Goal: Contribute content: Contribute content

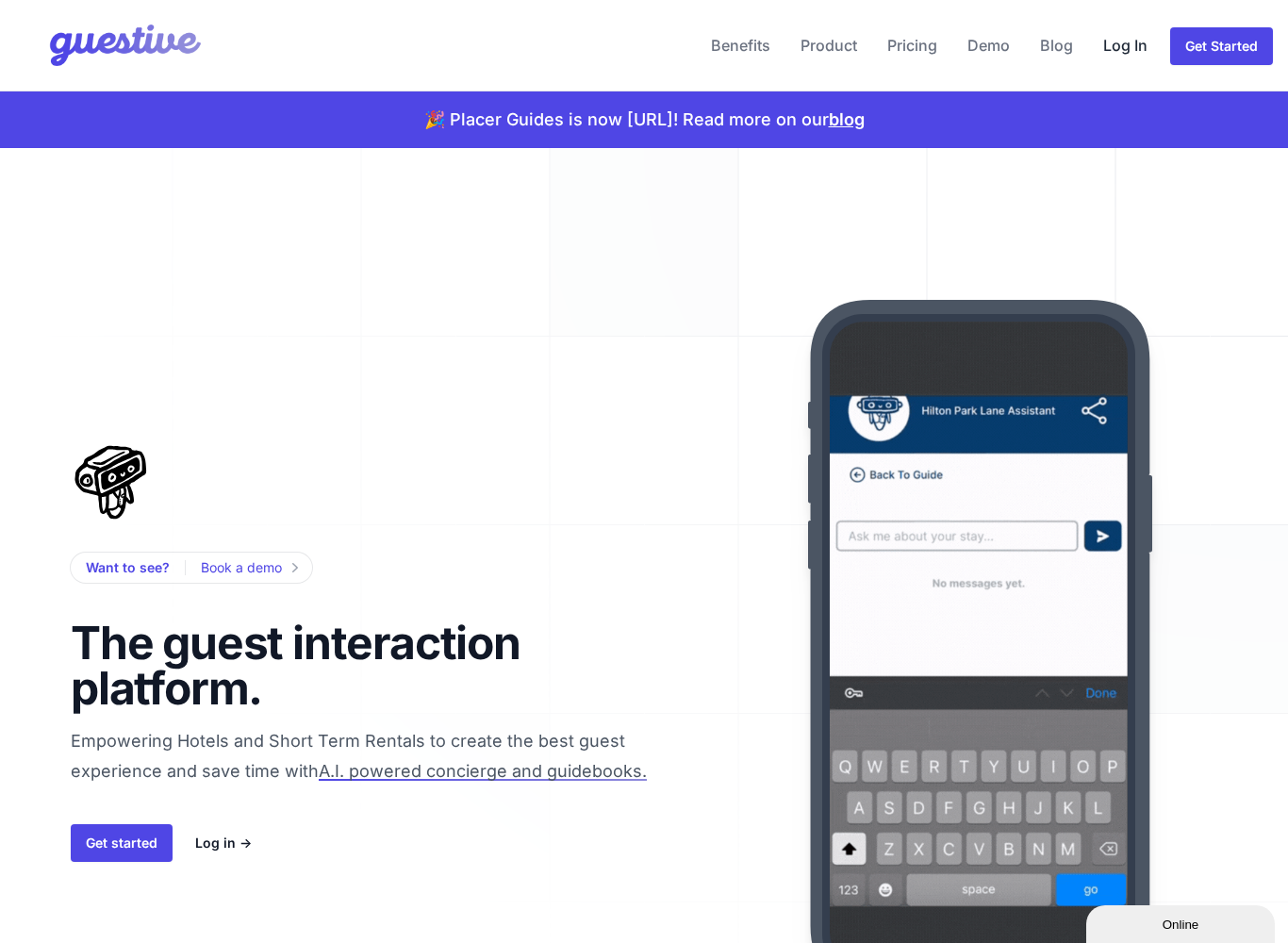
click at [1132, 41] on link "Log In" at bounding box center [1125, 46] width 60 height 46
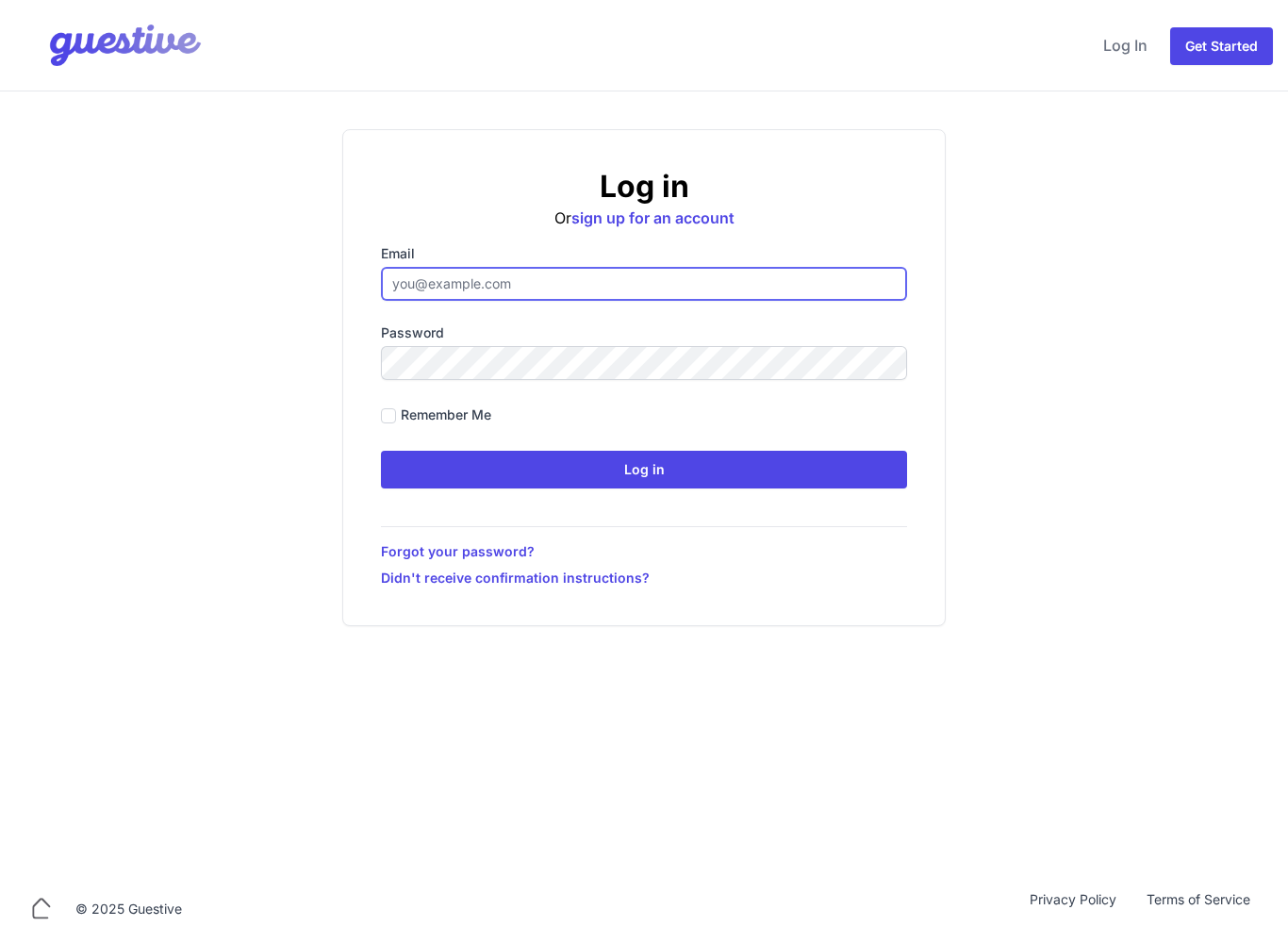
type input "[EMAIL_ADDRESS][DOMAIN_NAME]"
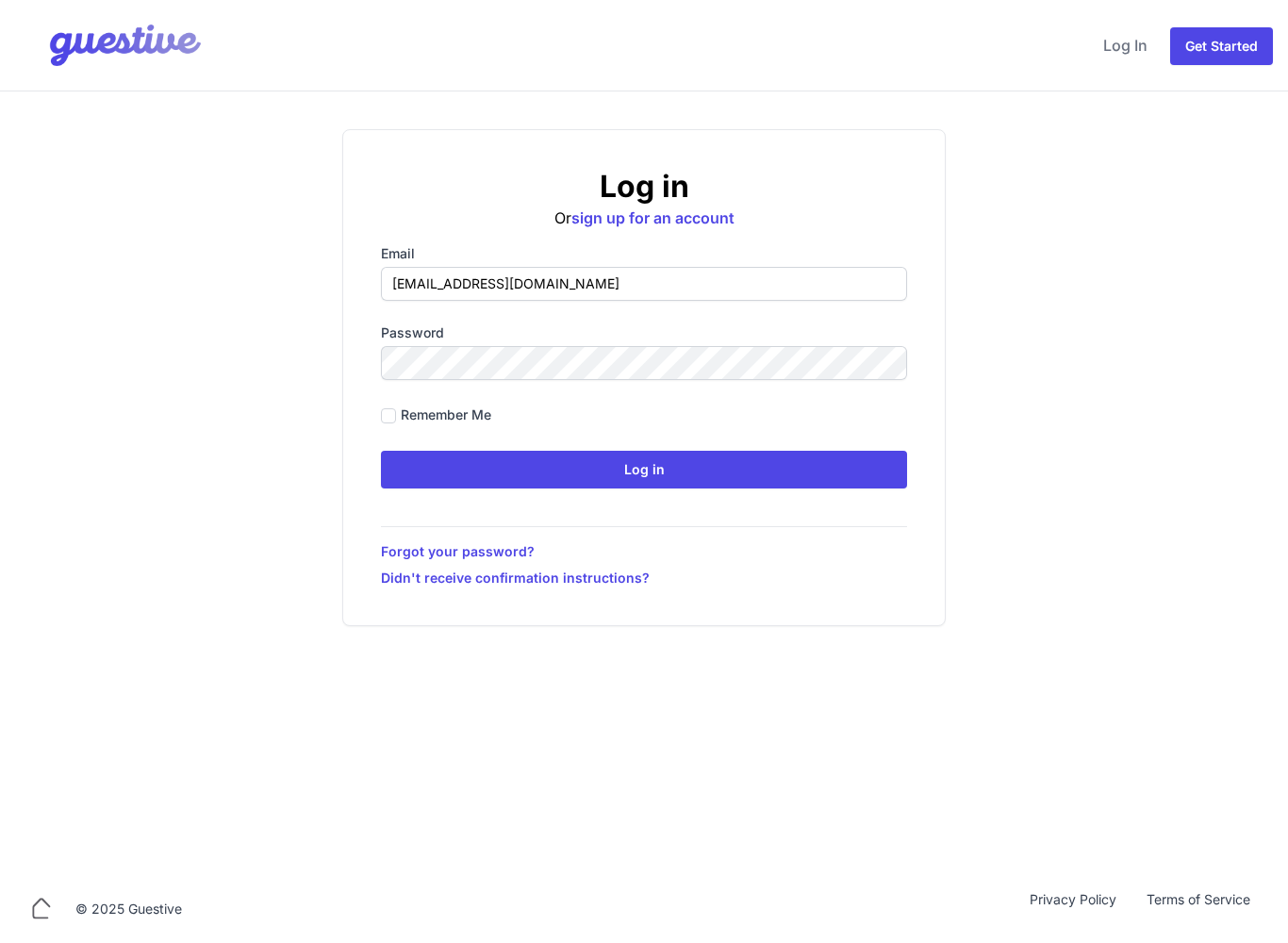
click at [644, 470] on input "Log in" at bounding box center [644, 470] width 526 height 38
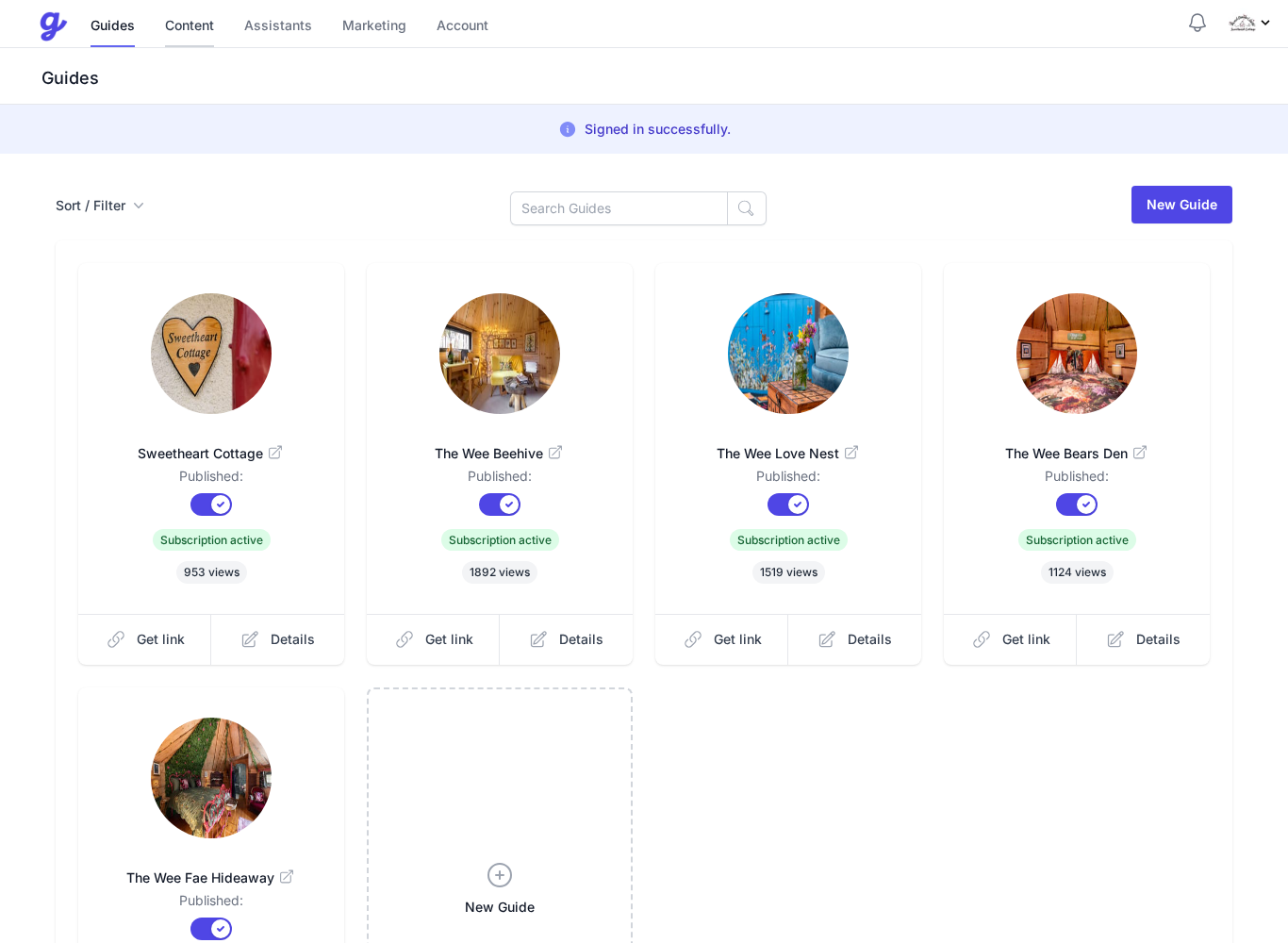
click at [189, 25] on link "Content" at bounding box center [190, 27] width 49 height 41
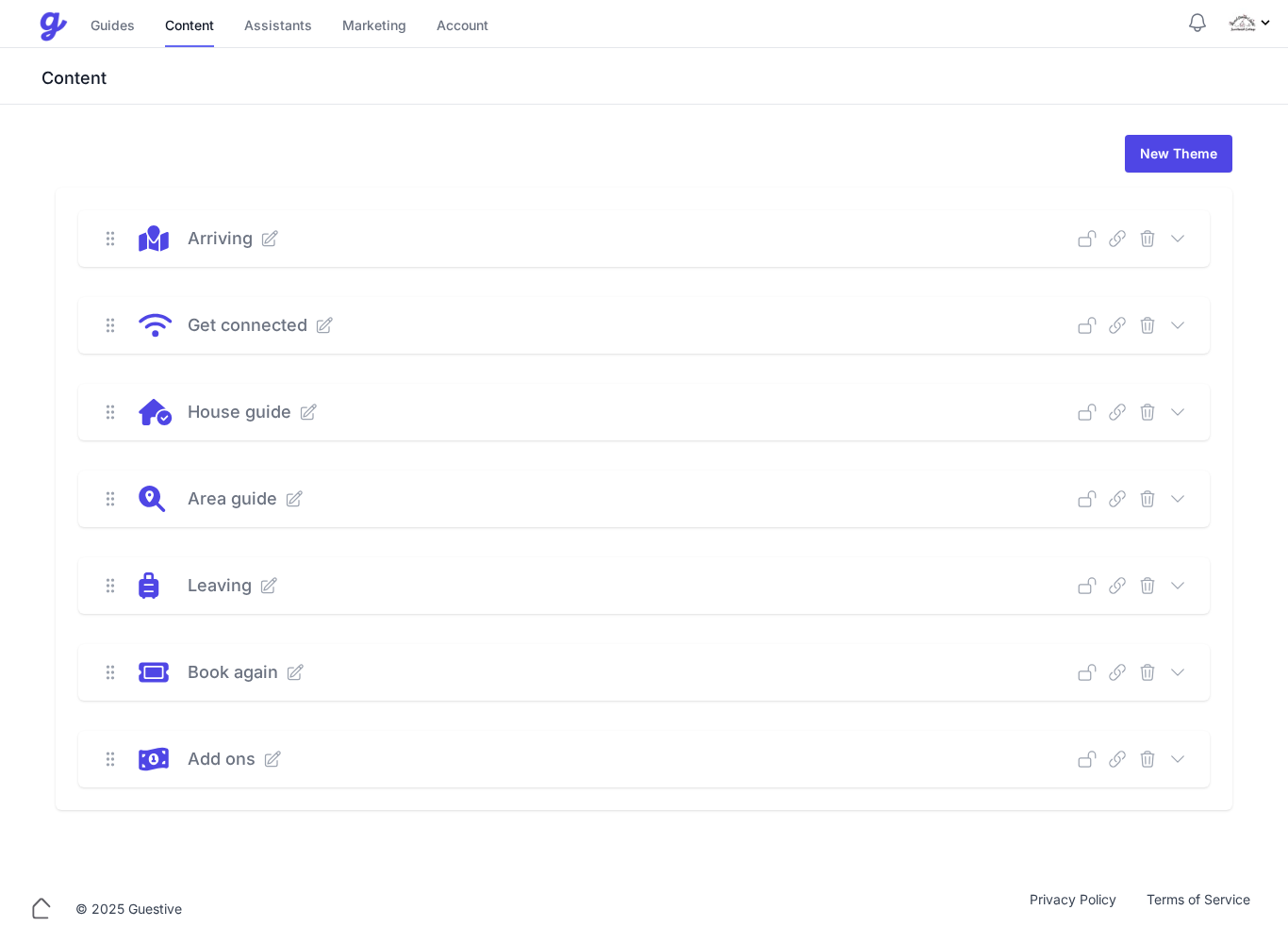
click at [1195, 408] on div "House guide Deep Link Select a guide and copy the deep link to send to guests. …" at bounding box center [644, 413] width 1132 height 57
click at [1179, 407] on icon at bounding box center [1178, 412] width 19 height 19
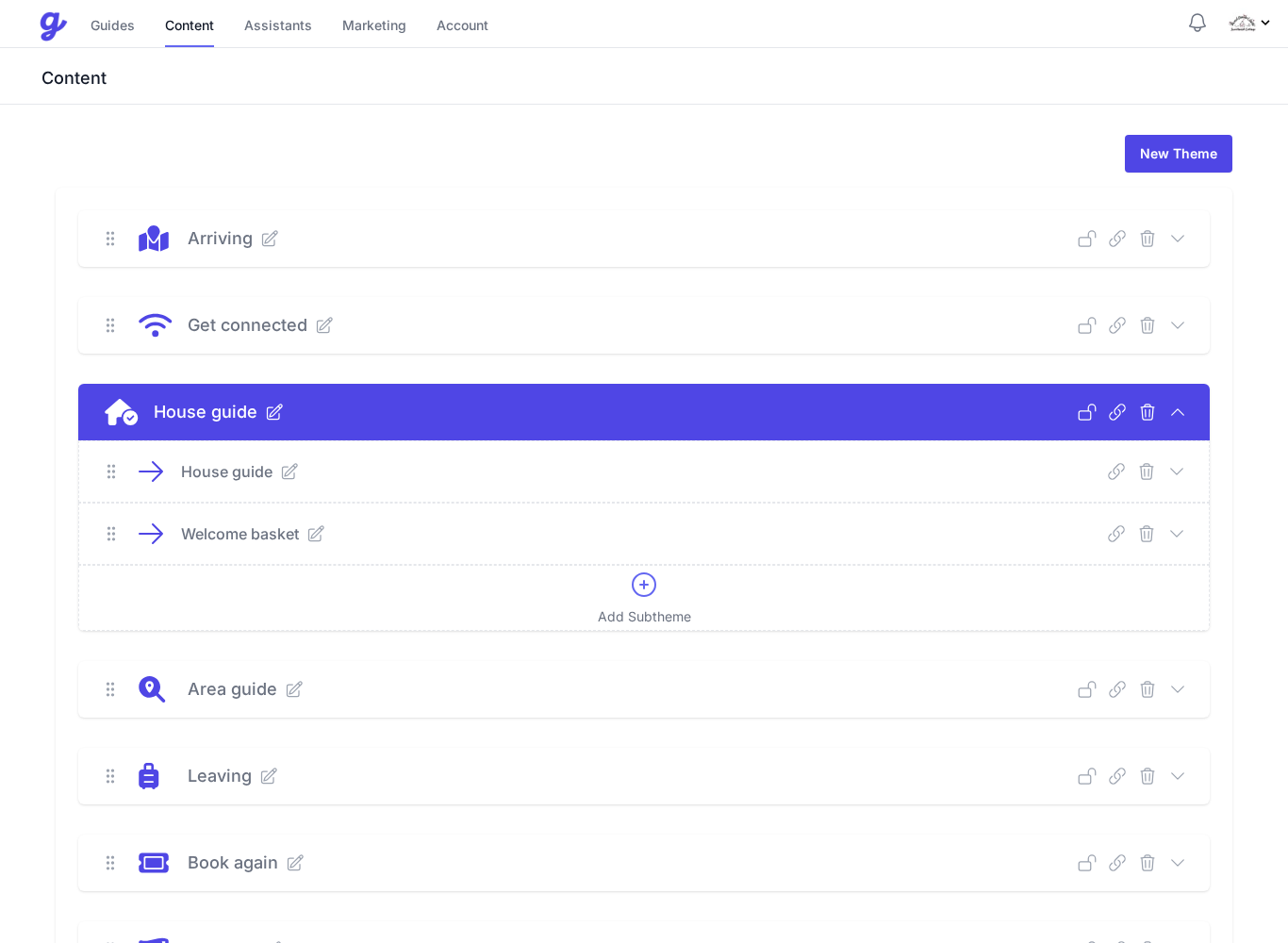
click at [1181, 467] on icon at bounding box center [1177, 472] width 19 height 19
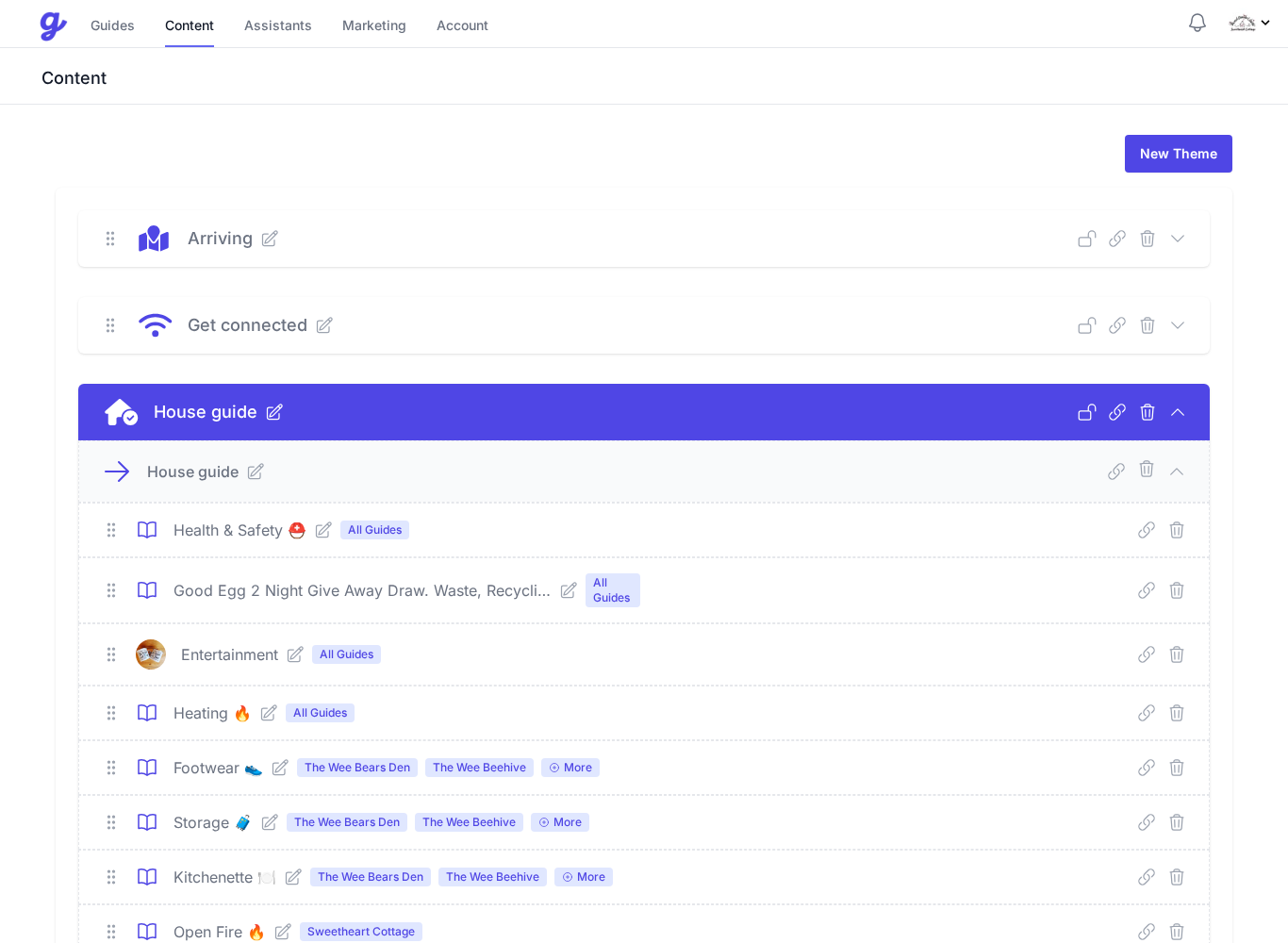
click at [1181, 469] on icon at bounding box center [1177, 472] width 19 height 19
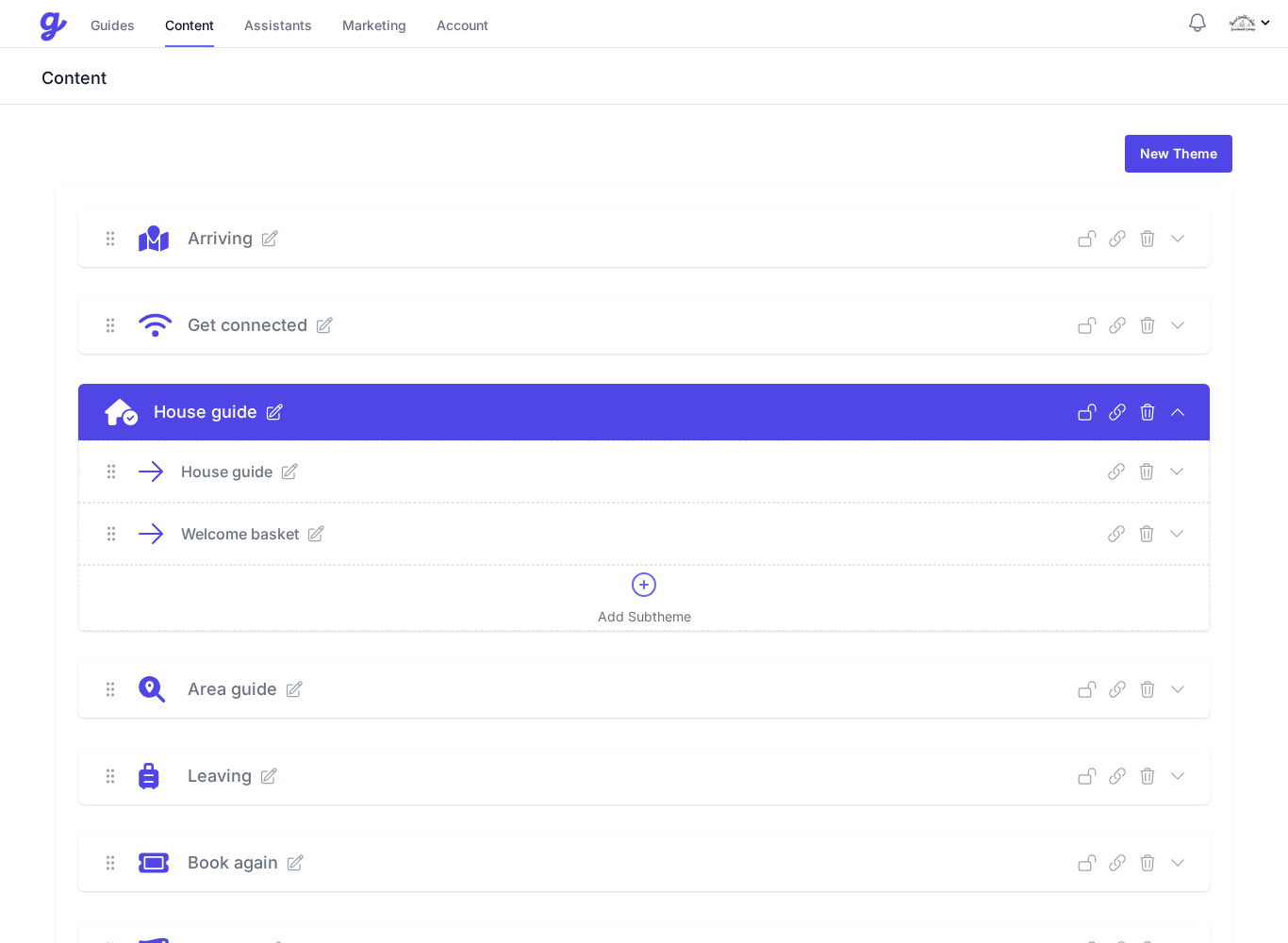
click at [1180, 473] on icon at bounding box center [1177, 472] width 19 height 19
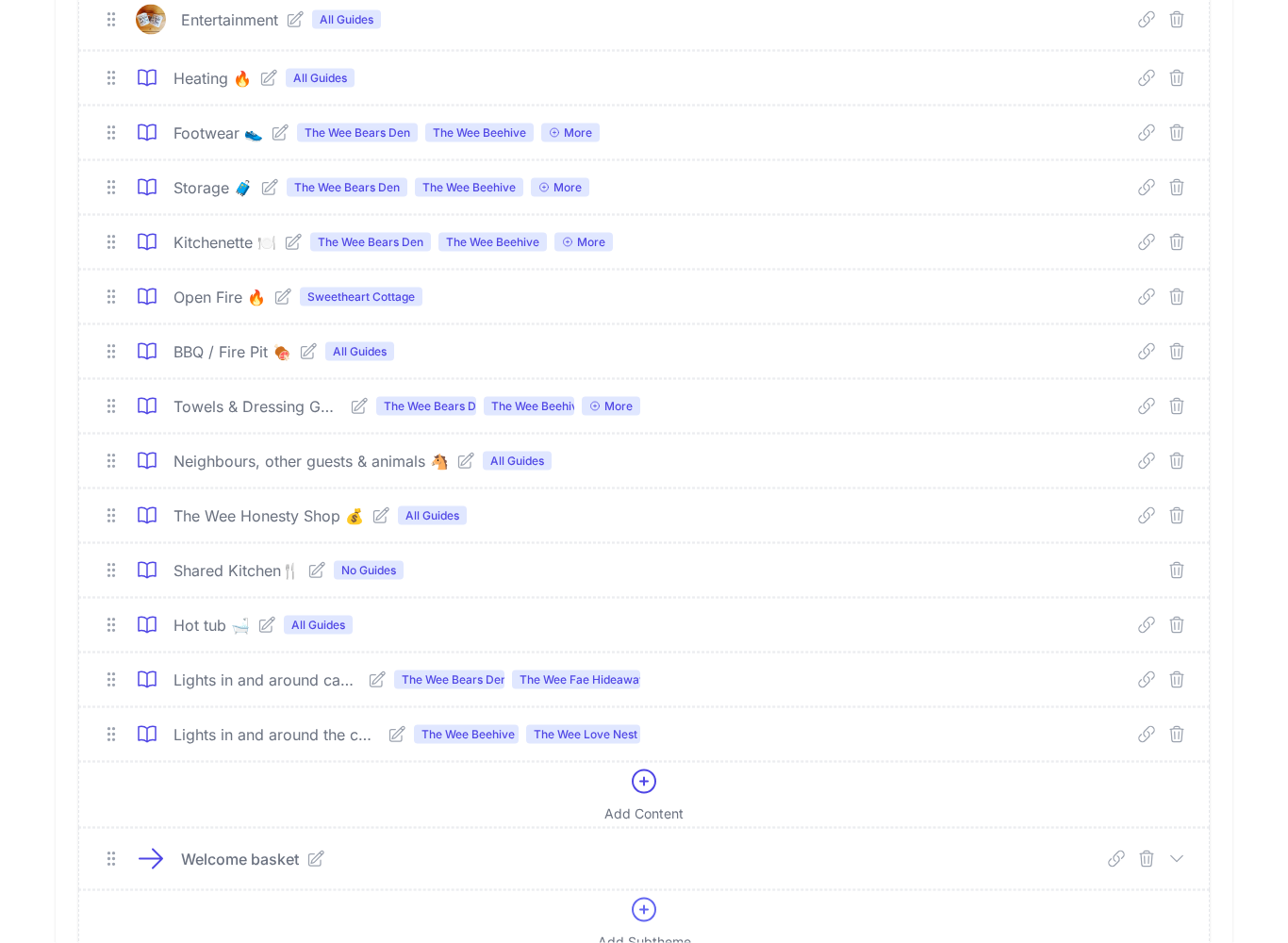
scroll to position [636, 0]
click at [192, 623] on p "Hot tub 🛁" at bounding box center [212, 624] width 77 height 23
click at [421, 612] on div "Hot tub 🛁 All Guides Deep Link Select a guide and copy the deep link to send to…" at bounding box center [643, 624] width 1130 height 53
click at [144, 616] on icon at bounding box center [147, 624] width 23 height 23
click at [197, 623] on p "Hot tub 🛁" at bounding box center [212, 624] width 77 height 23
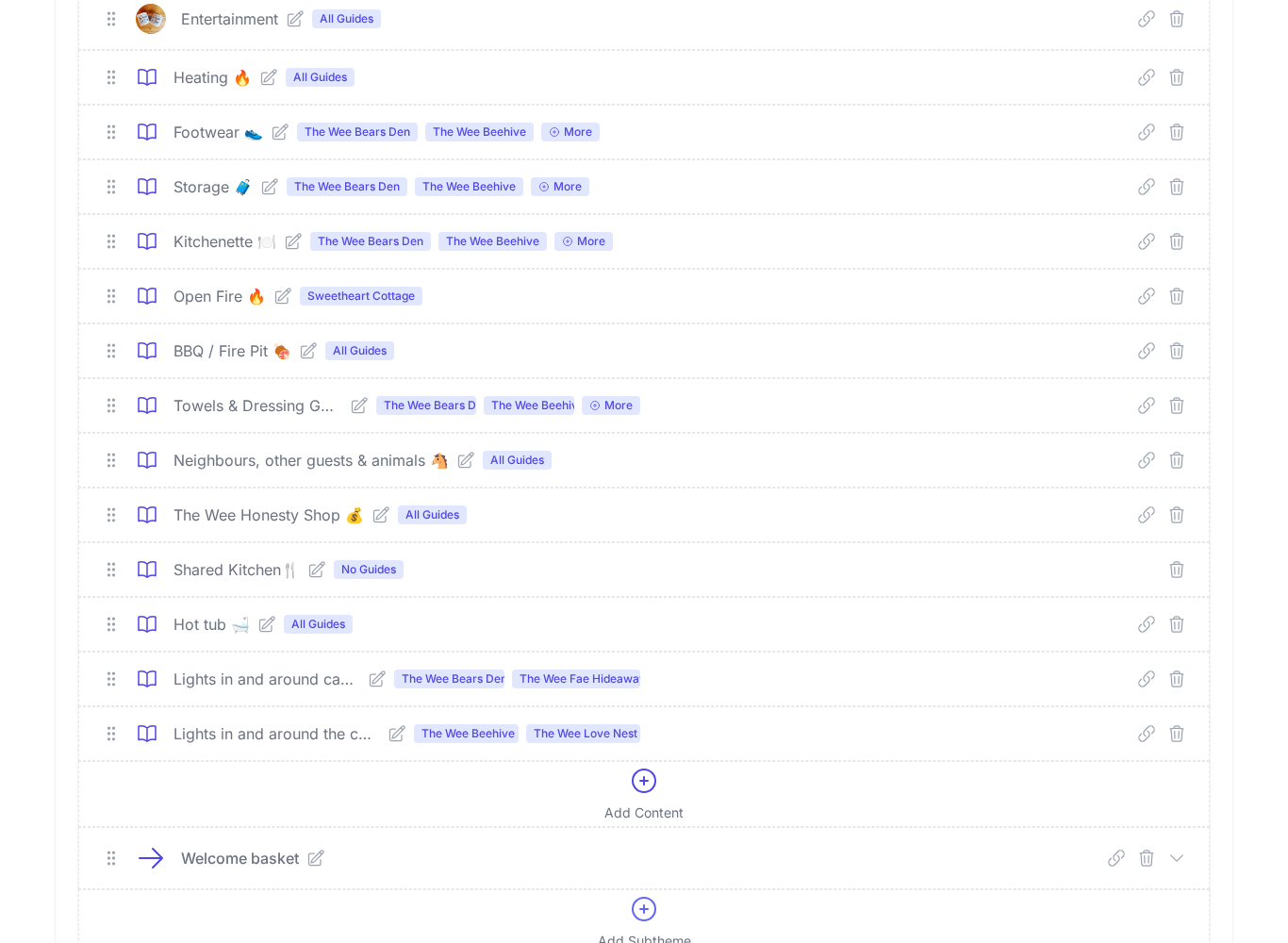
click at [270, 618] on icon at bounding box center [267, 624] width 19 height 19
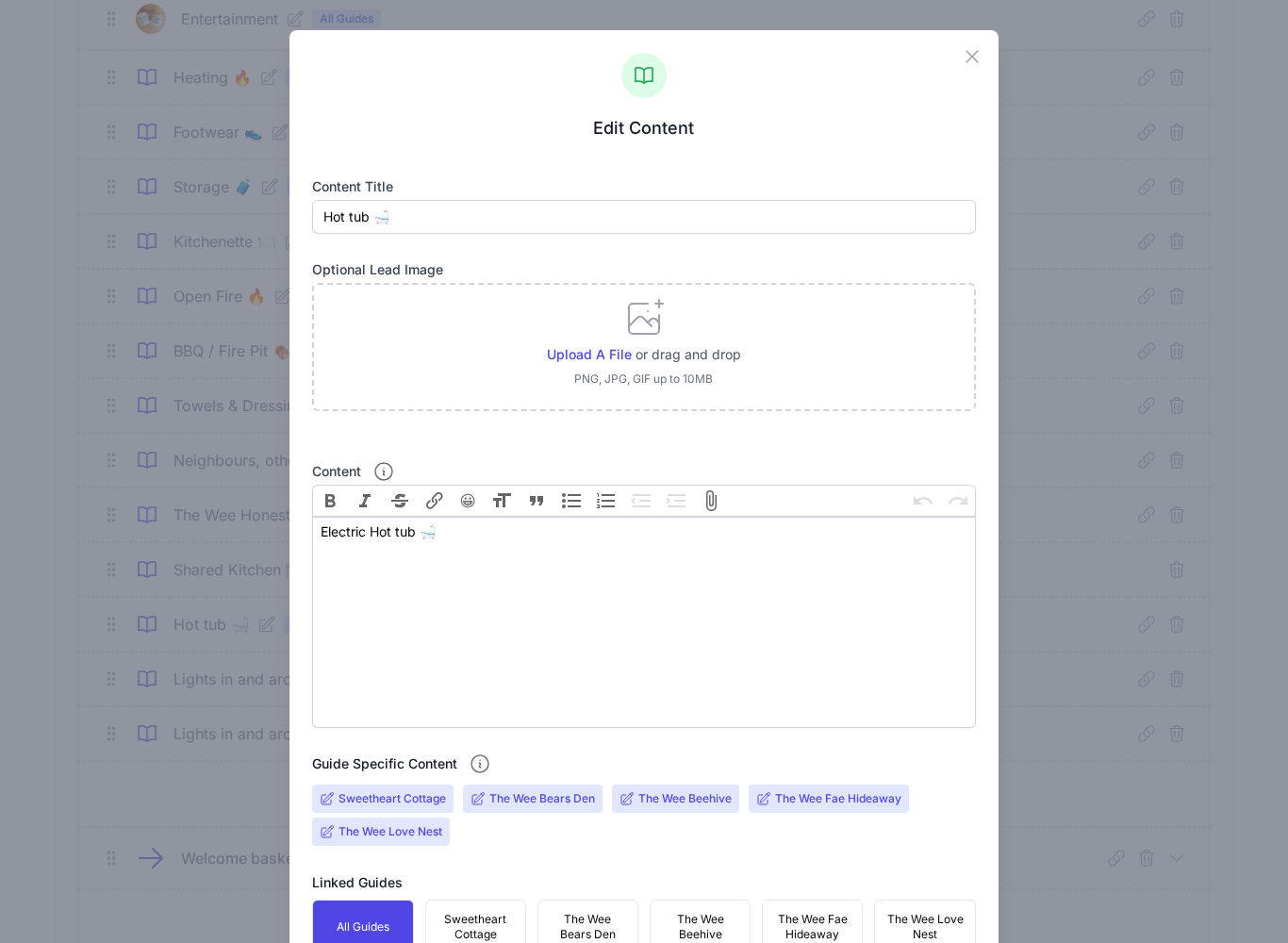
scroll to position [0, 0]
click at [973, 53] on icon "button" at bounding box center [972, 57] width 23 height 23
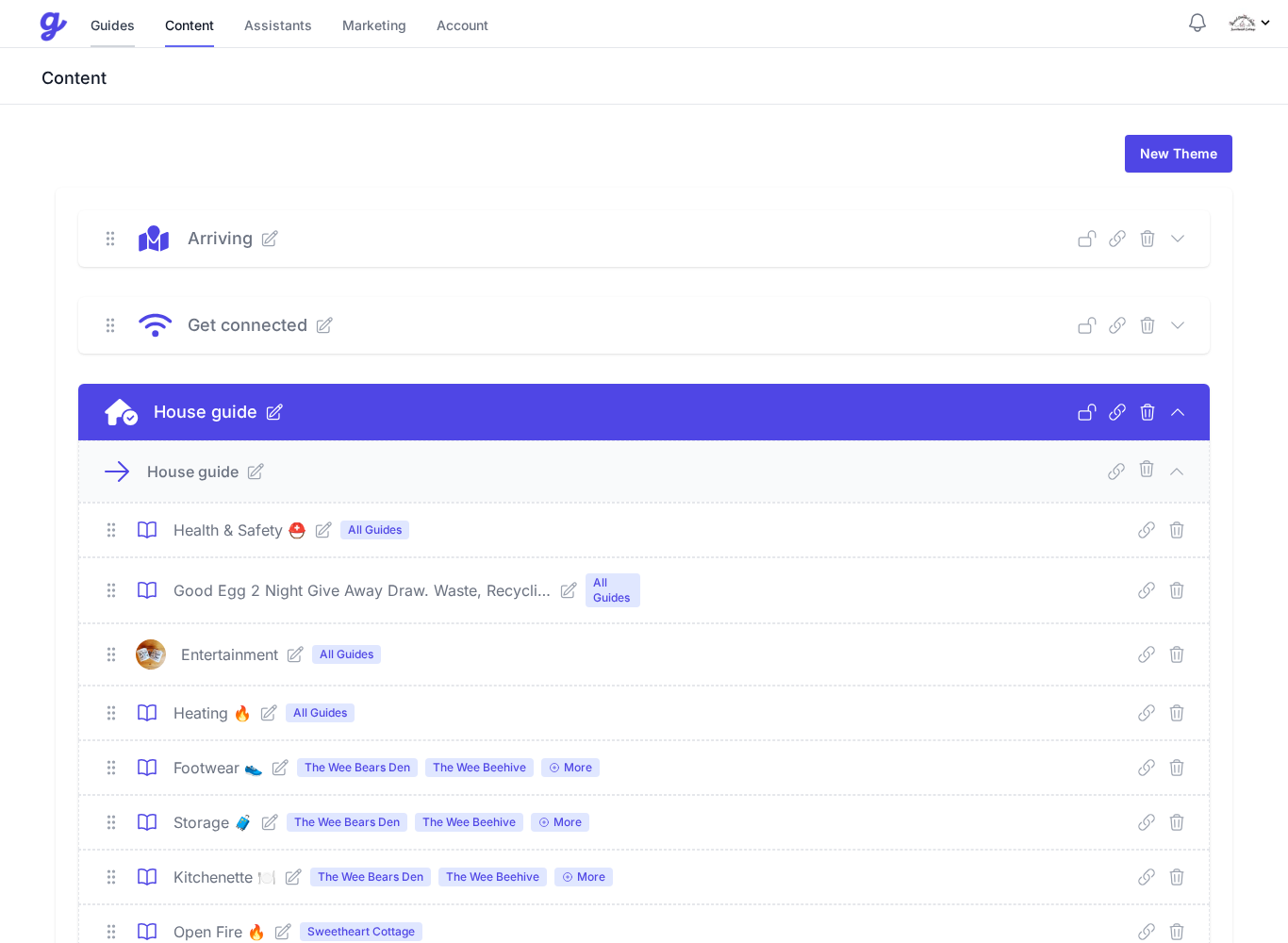
click at [104, 16] on link "Guides" at bounding box center [112, 27] width 45 height 41
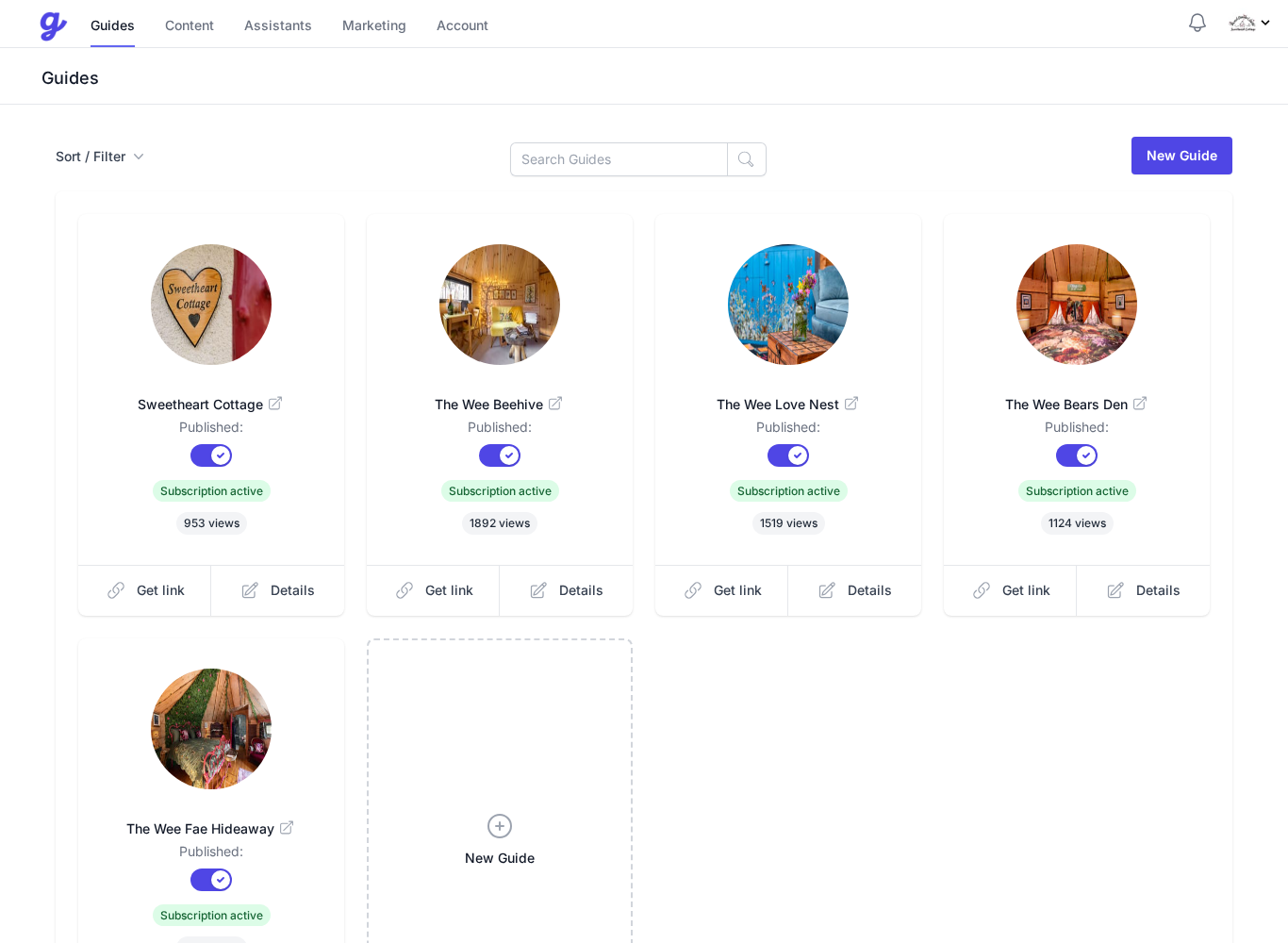
click at [500, 334] on img at bounding box center [499, 304] width 120 height 120
click at [183, 24] on link "Content" at bounding box center [190, 27] width 49 height 41
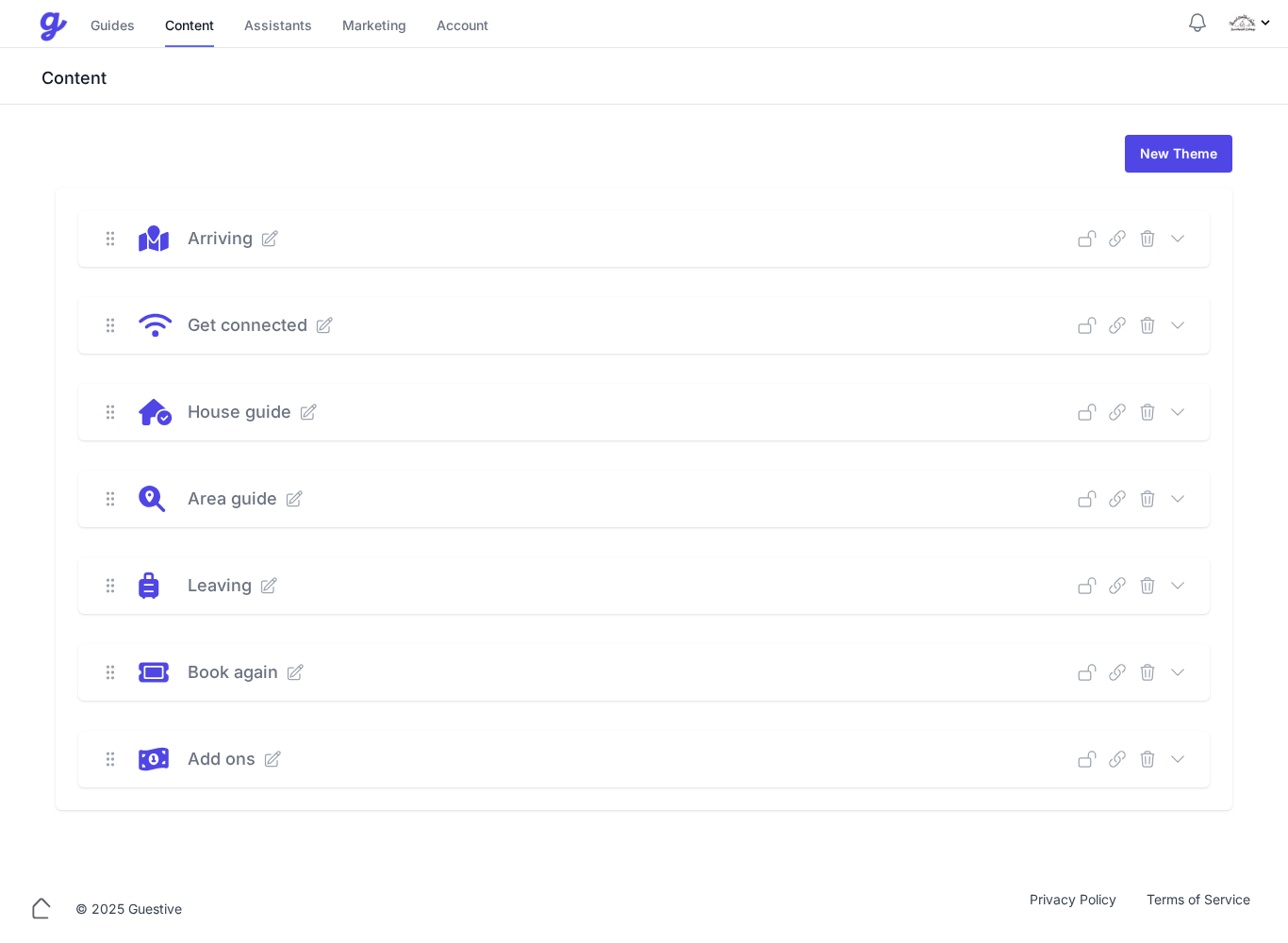
click at [313, 407] on icon at bounding box center [309, 412] width 15 height 15
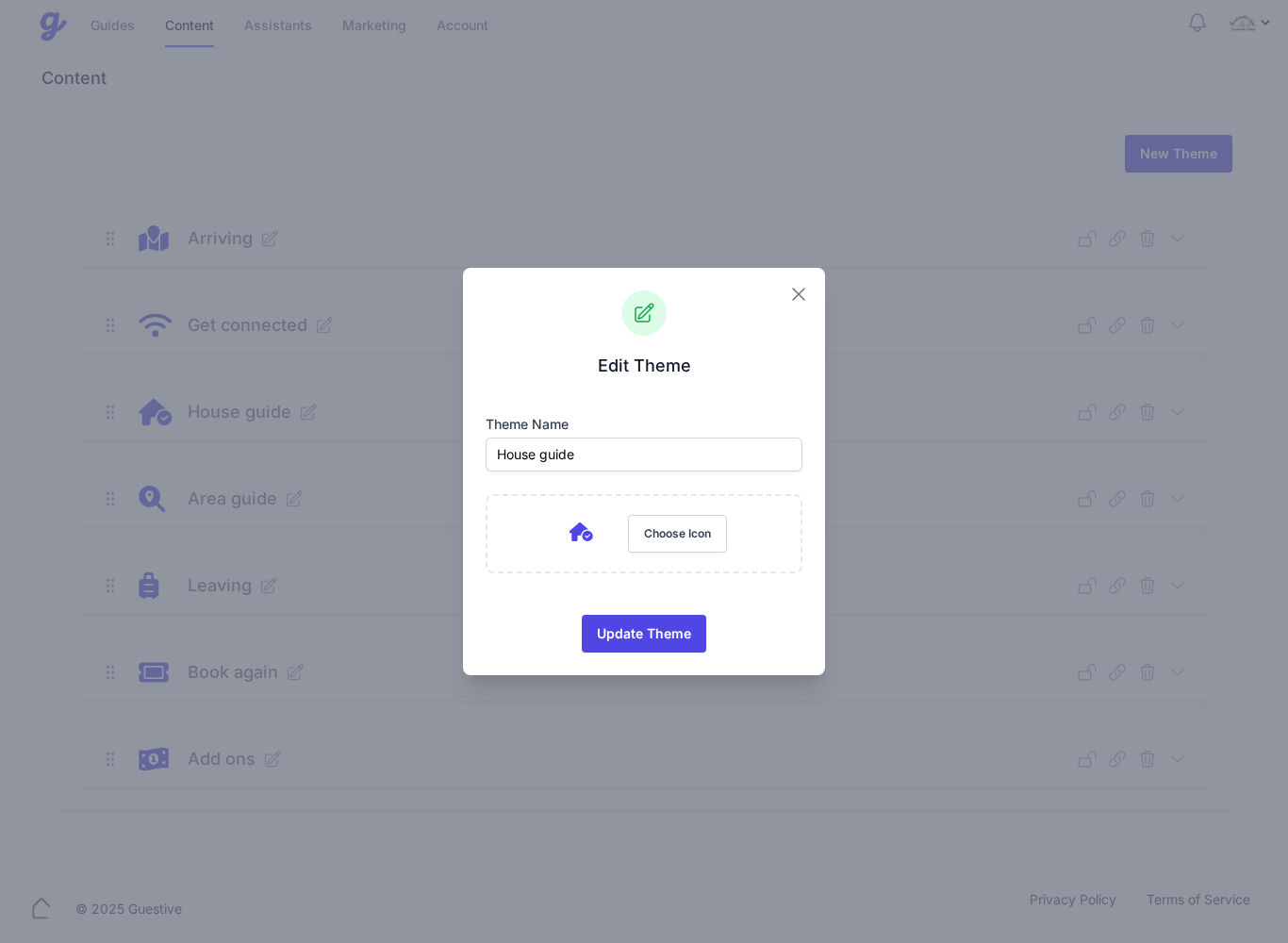
click at [799, 288] on icon "button" at bounding box center [799, 294] width 23 height 23
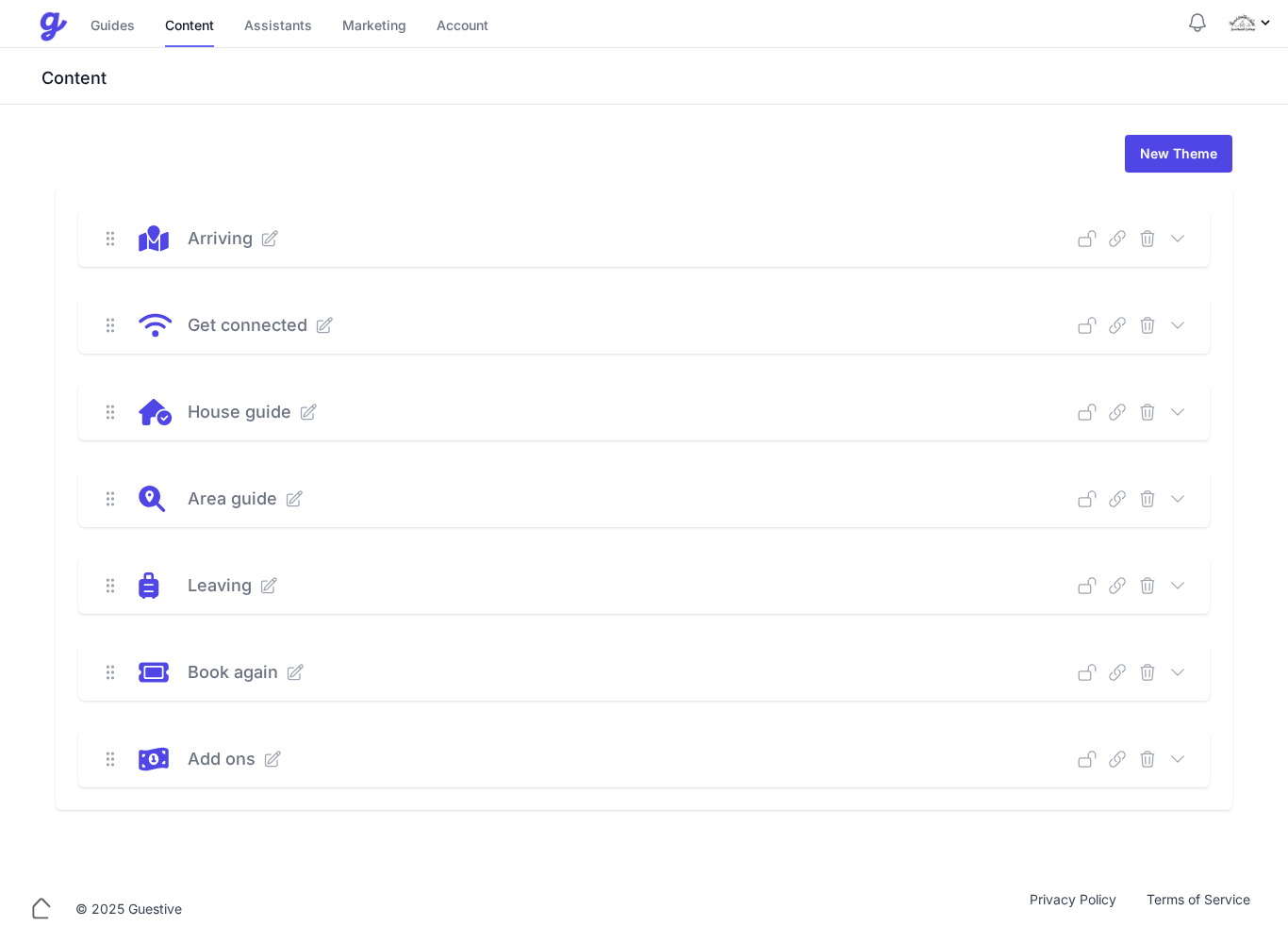
click at [1229, 450] on div "Arriving Deep Link Select a guide and copy the deep link to send to guests. Sel…" at bounding box center [644, 499] width 1177 height 622
click at [1191, 402] on div "House guide Deep Link Select a guide and copy the deep link to send to guests. …" at bounding box center [644, 413] width 1132 height 57
click at [1172, 408] on icon at bounding box center [1178, 411] width 12 height 6
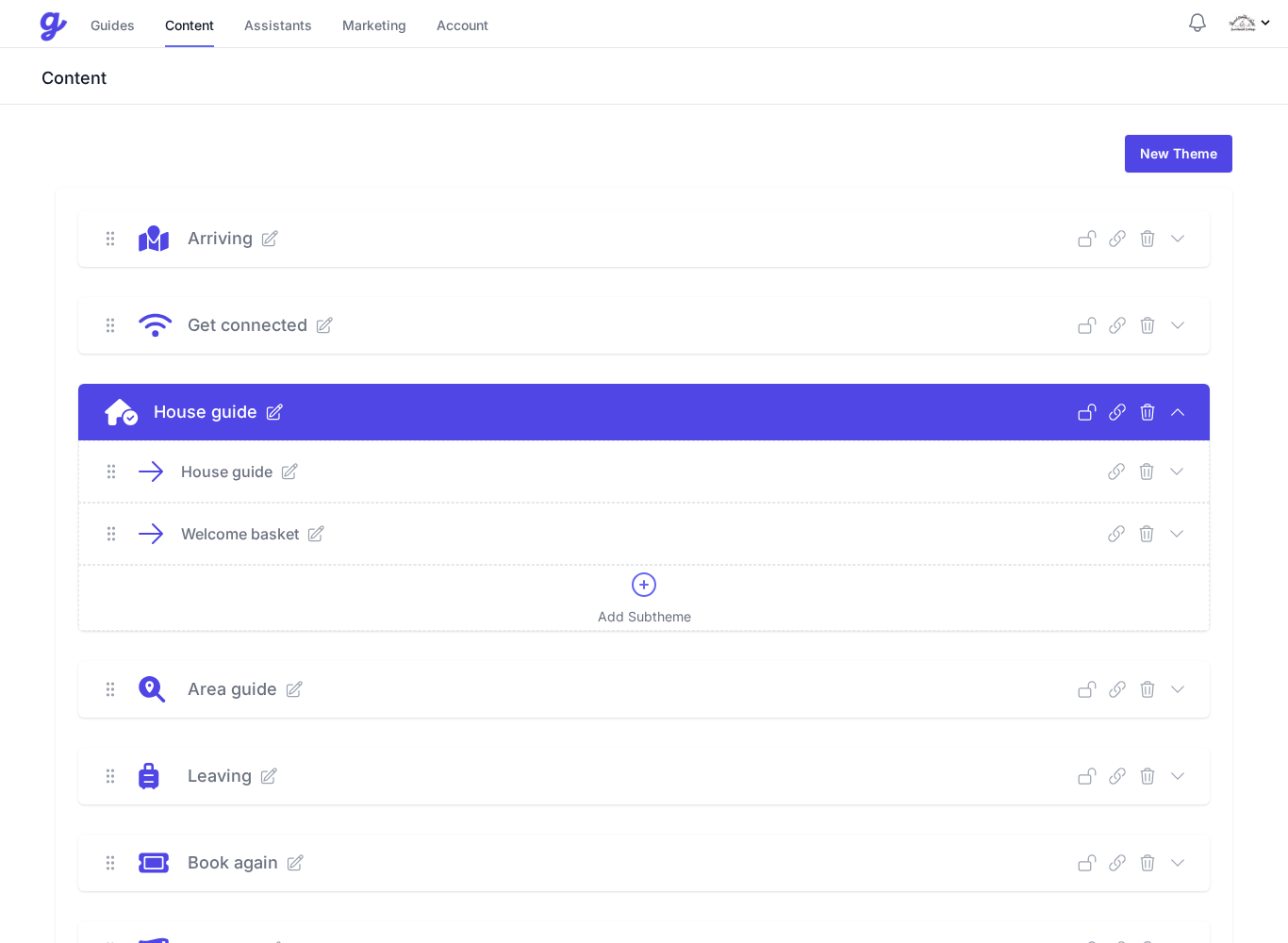
click at [1182, 465] on icon at bounding box center [1177, 472] width 19 height 19
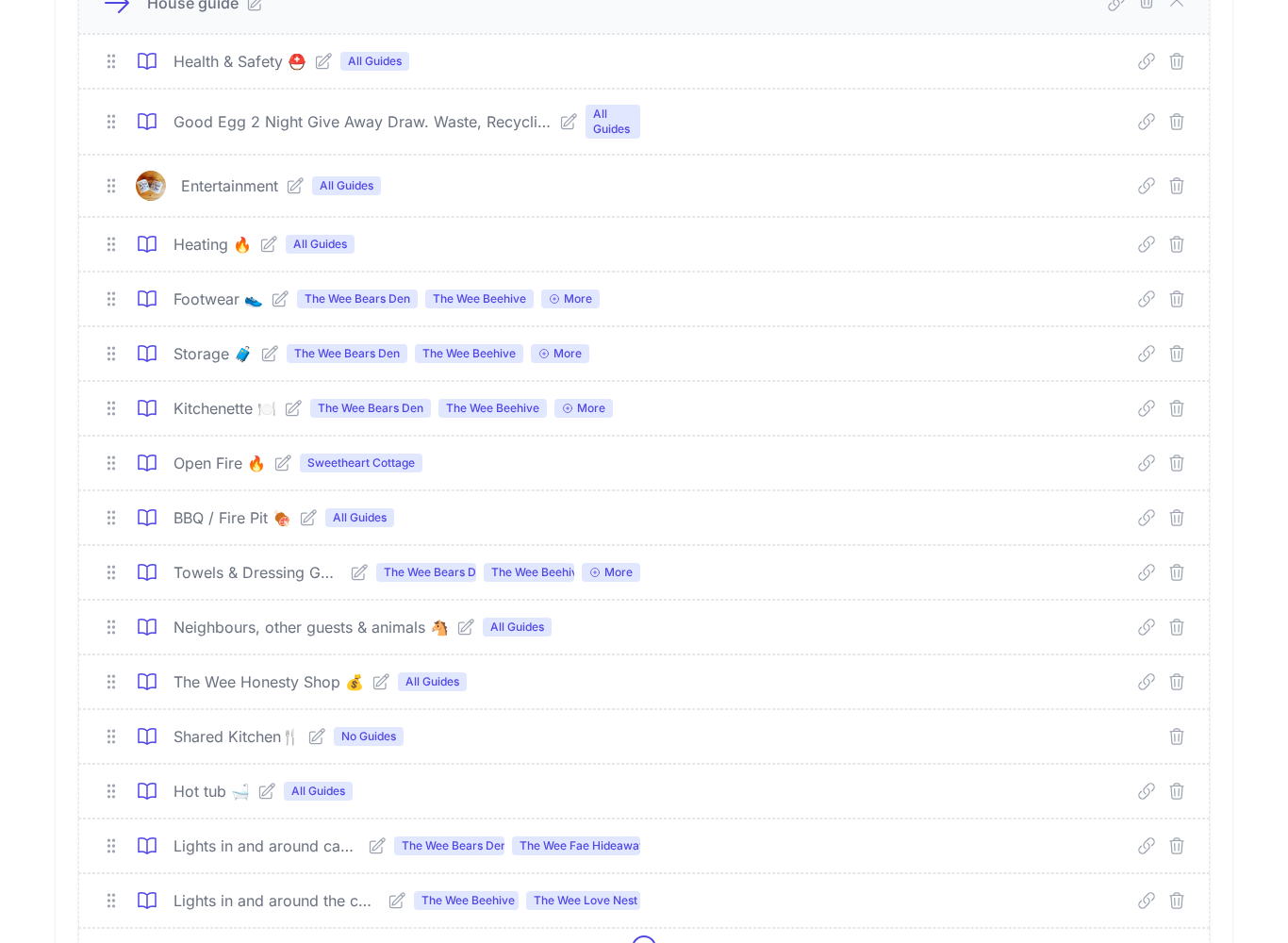
scroll to position [467, 0]
click at [157, 791] on icon at bounding box center [147, 793] width 23 height 23
click at [271, 788] on icon at bounding box center [267, 793] width 19 height 19
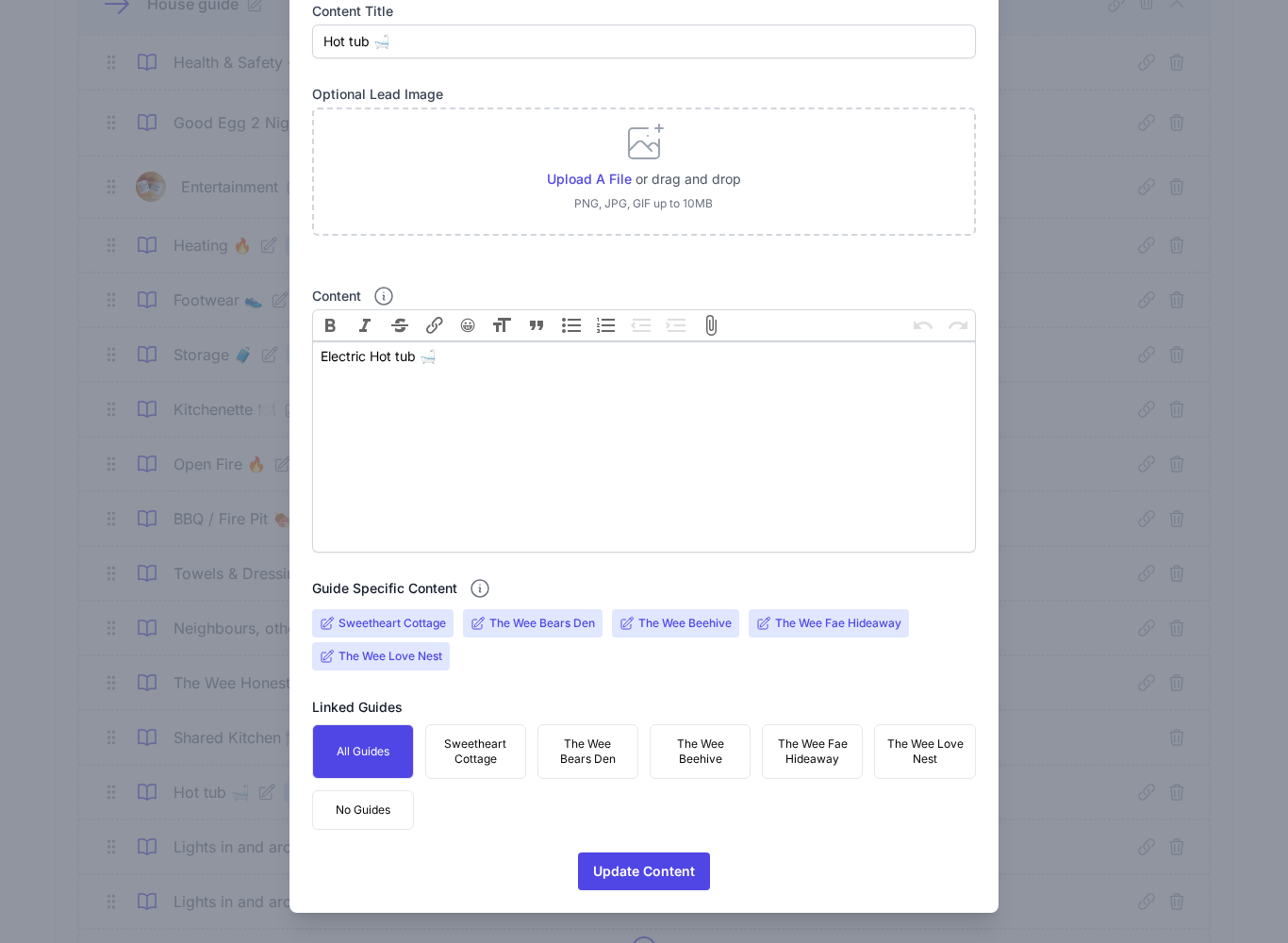
scroll to position [176, 0]
click at [597, 752] on span "The Wee Bears Den" at bounding box center [588, 751] width 77 height 30
click at [362, 739] on button "All Guides" at bounding box center [362, 751] width 101 height 55
click at [688, 621] on input "The Wee Beehive" at bounding box center [685, 623] width 93 height 15
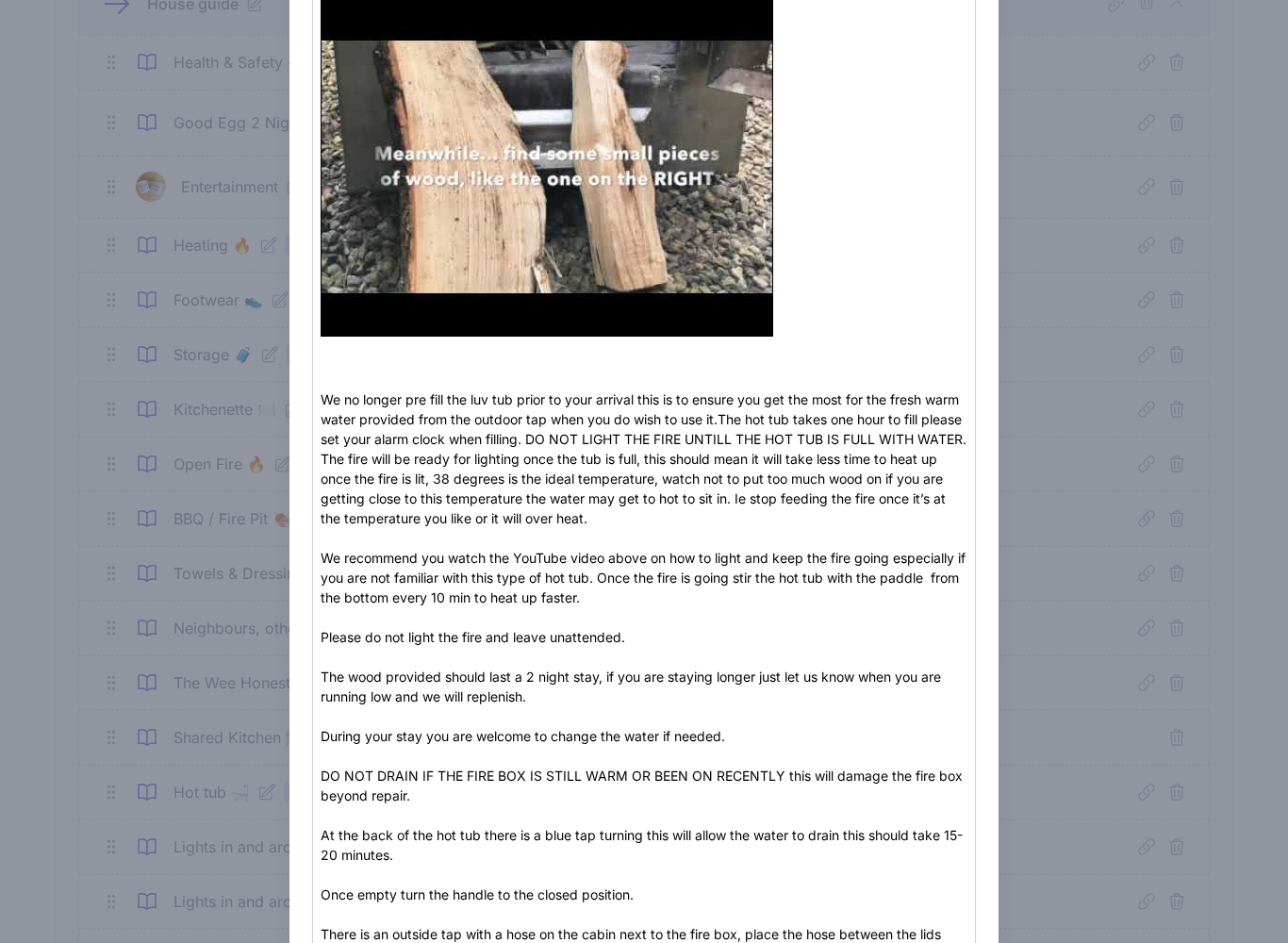
scroll to position [298, 0]
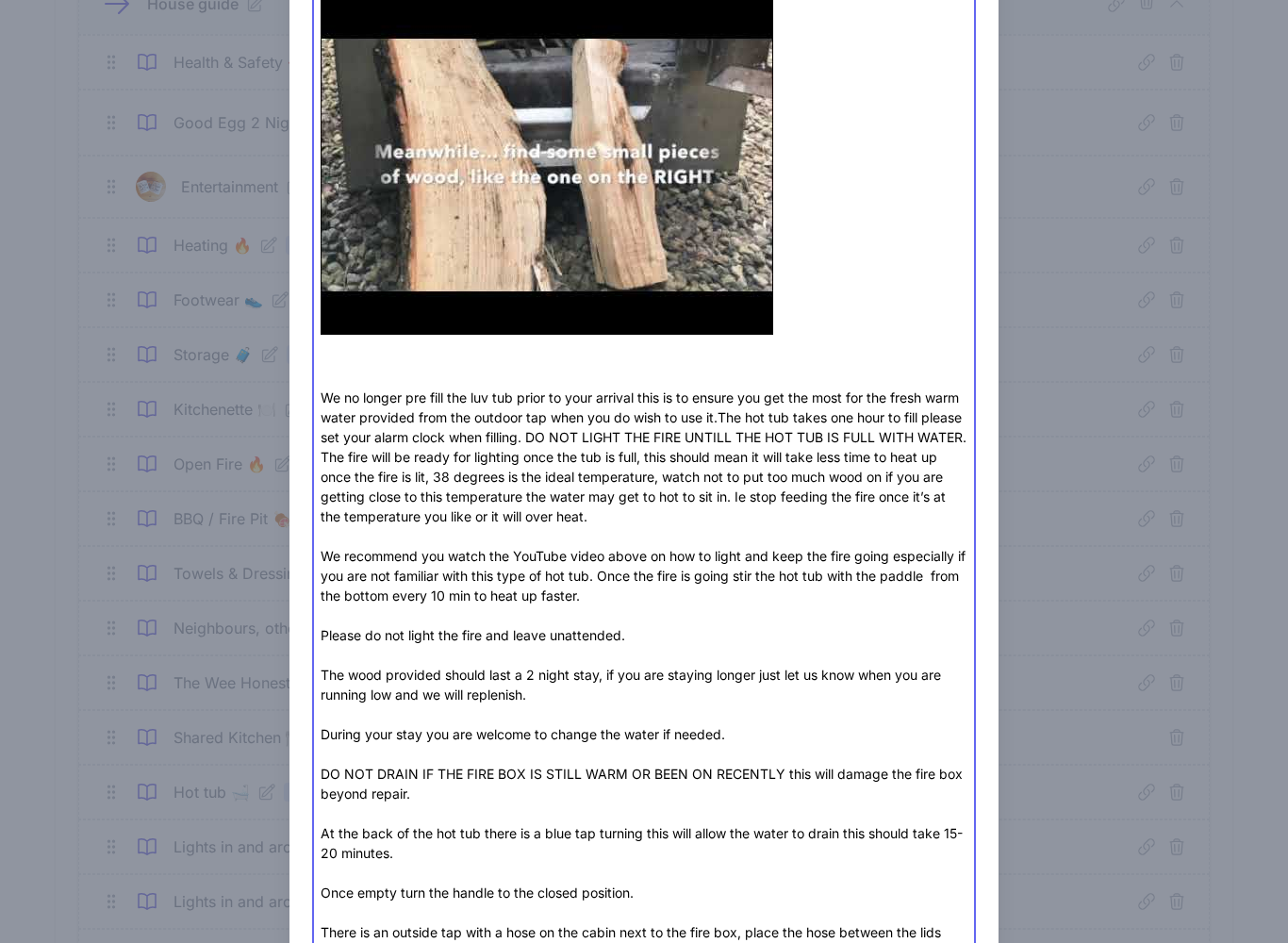
click at [411, 399] on div "Wood Fired Luv Tub ﻿ ﻿ We no longer pre fill the luv tub prior to your arrival …" at bounding box center [644, 590] width 648 height 1297
click at [725, 420] on div "Wood Fired Luv Tub ﻿ ﻿ We do not pre fill the luv tub prior to your arrival thi…" at bounding box center [644, 590] width 648 height 1297
click at [694, 456] on div "Wood Fired Luv Tub ﻿ ﻿ We do not pre fill the luv tub prior to your arrival thi…" at bounding box center [644, 590] width 648 height 1297
click at [889, 454] on div "Wood Fired Luv Tub ﻿ ﻿ We do not pre fill the luv tub prior to your arrival thi…" at bounding box center [644, 590] width 648 height 1297
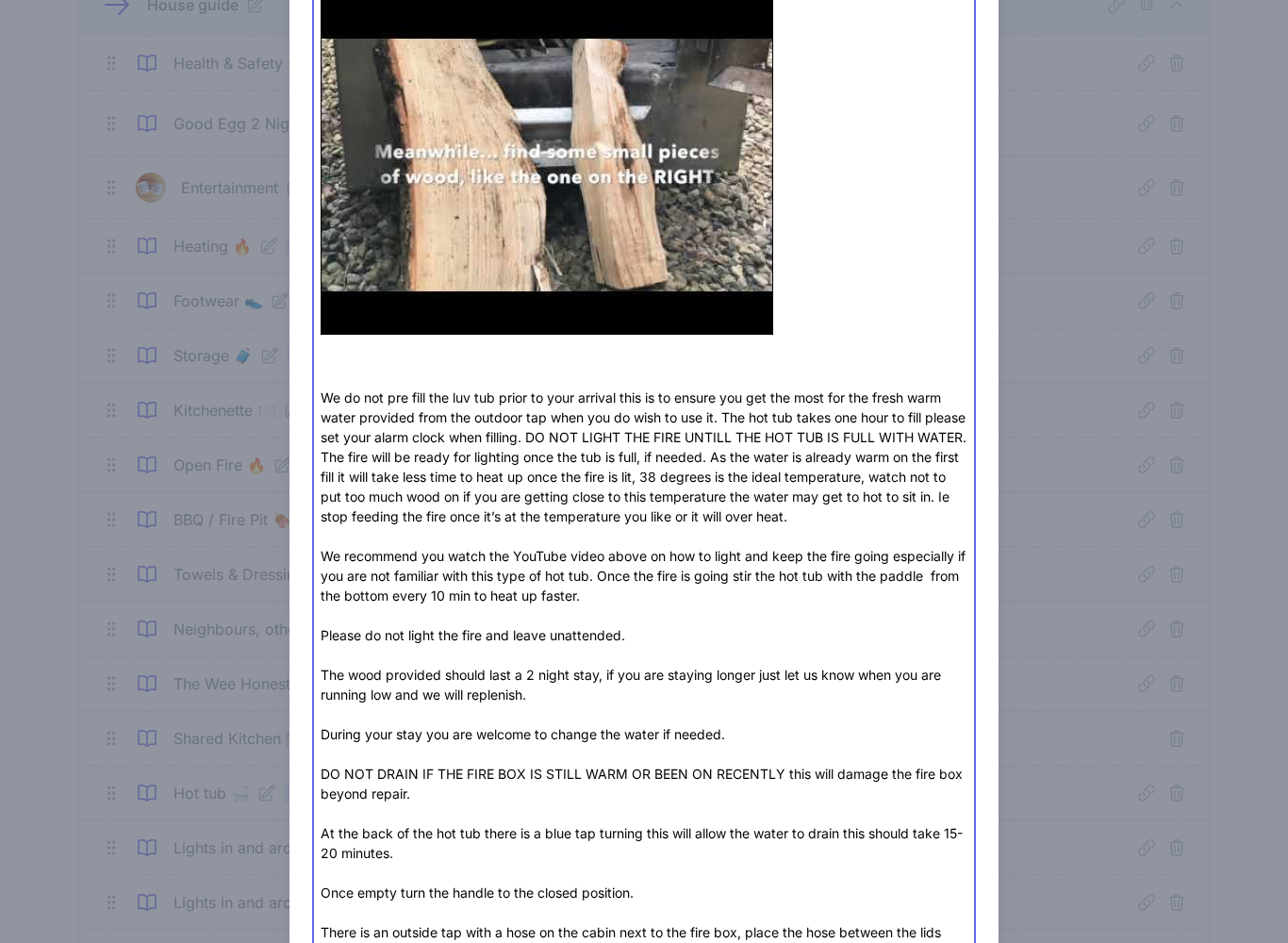
click at [321, 391] on div "Wood Fired Luv Tub ﻿ ﻿ We do not pre fill the luv tub prior to your arrival thi…" at bounding box center [644, 590] width 648 height 1297
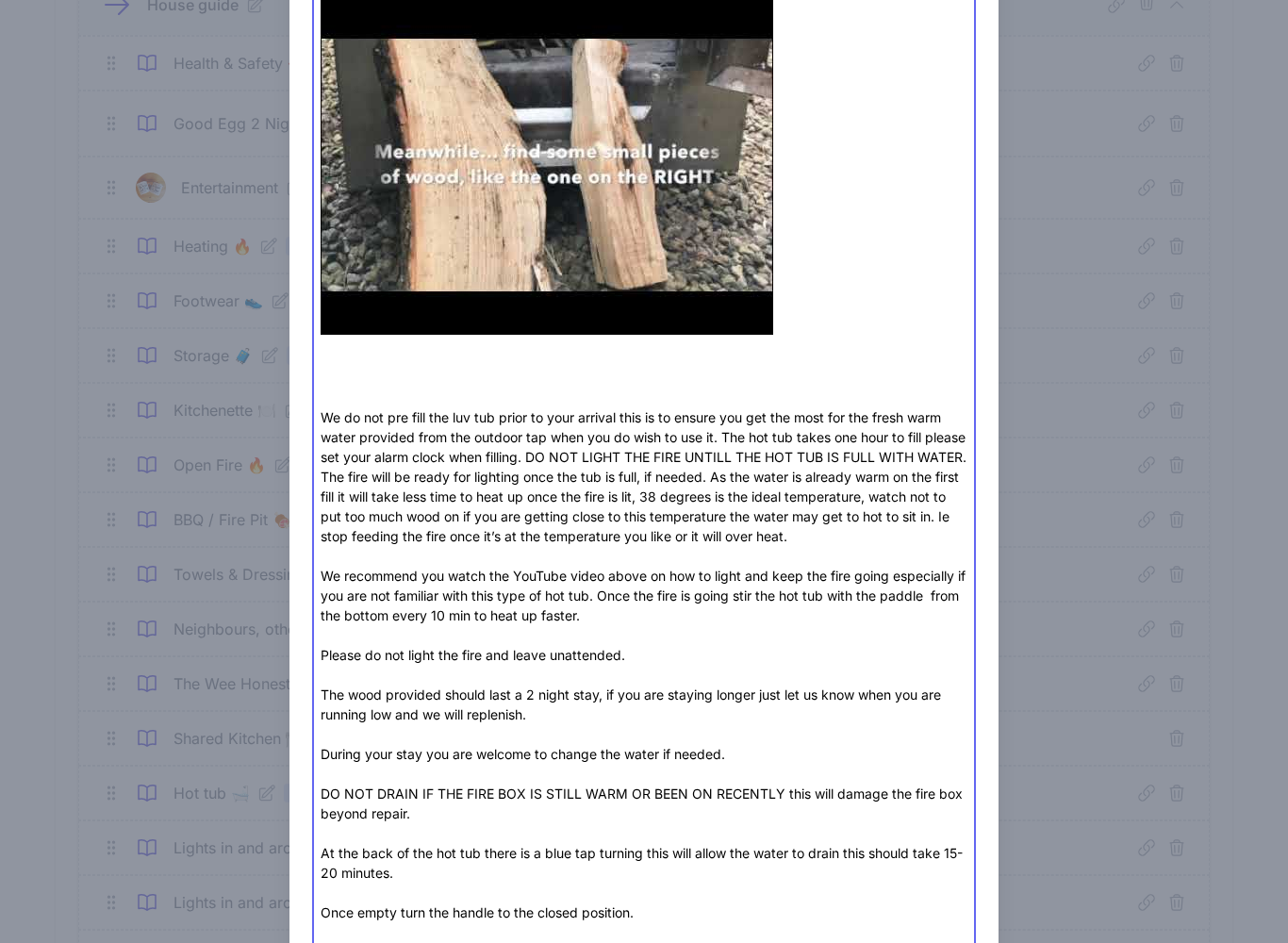
click at [320, 386] on trix-editor "Wood Fired Luv Tub ﻿ ﻿ We do not pre fill the luv tub prior to your arrival thi…" at bounding box center [643, 601] width 663 height 1327
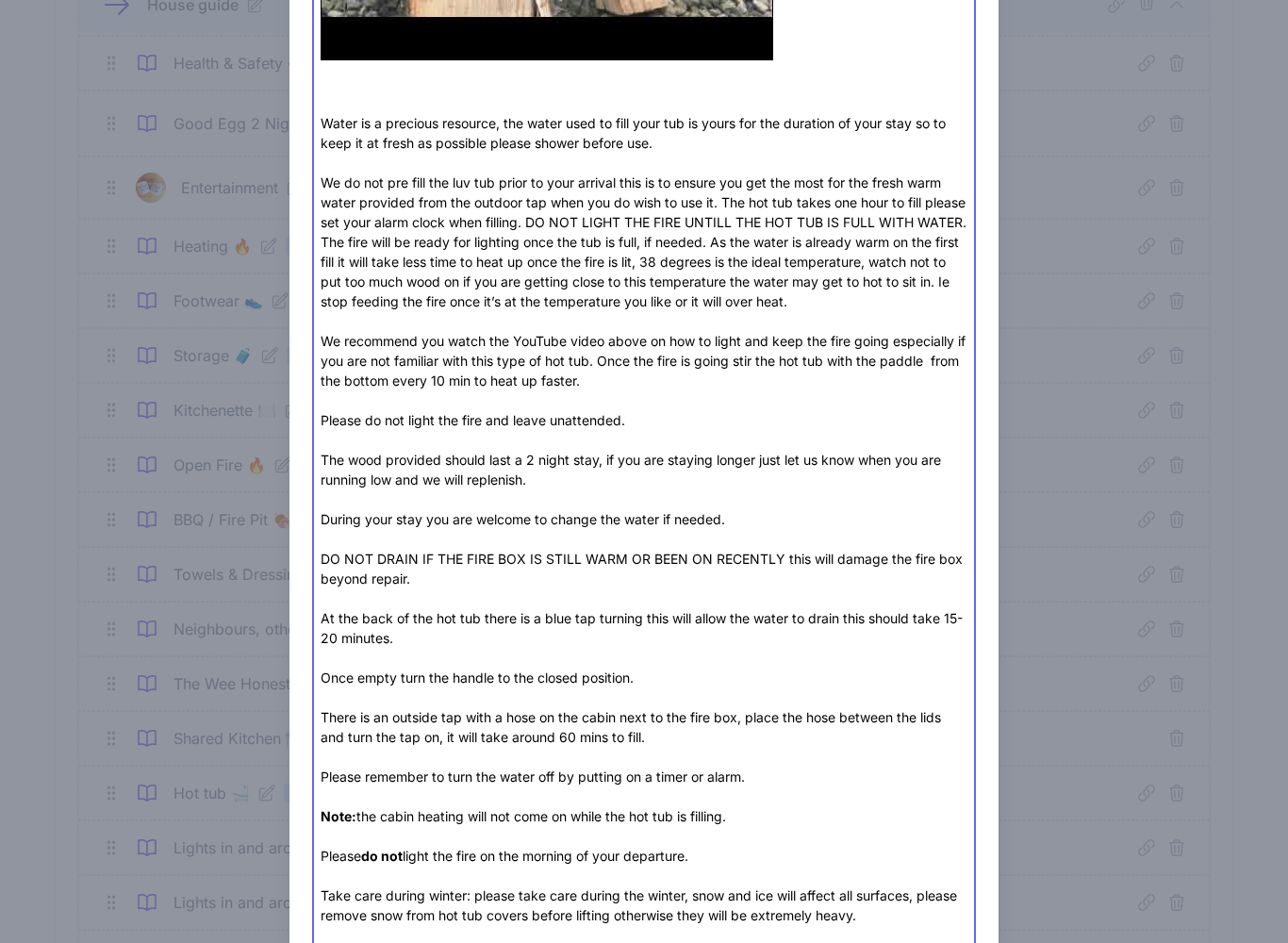
scroll to position [565, 0]
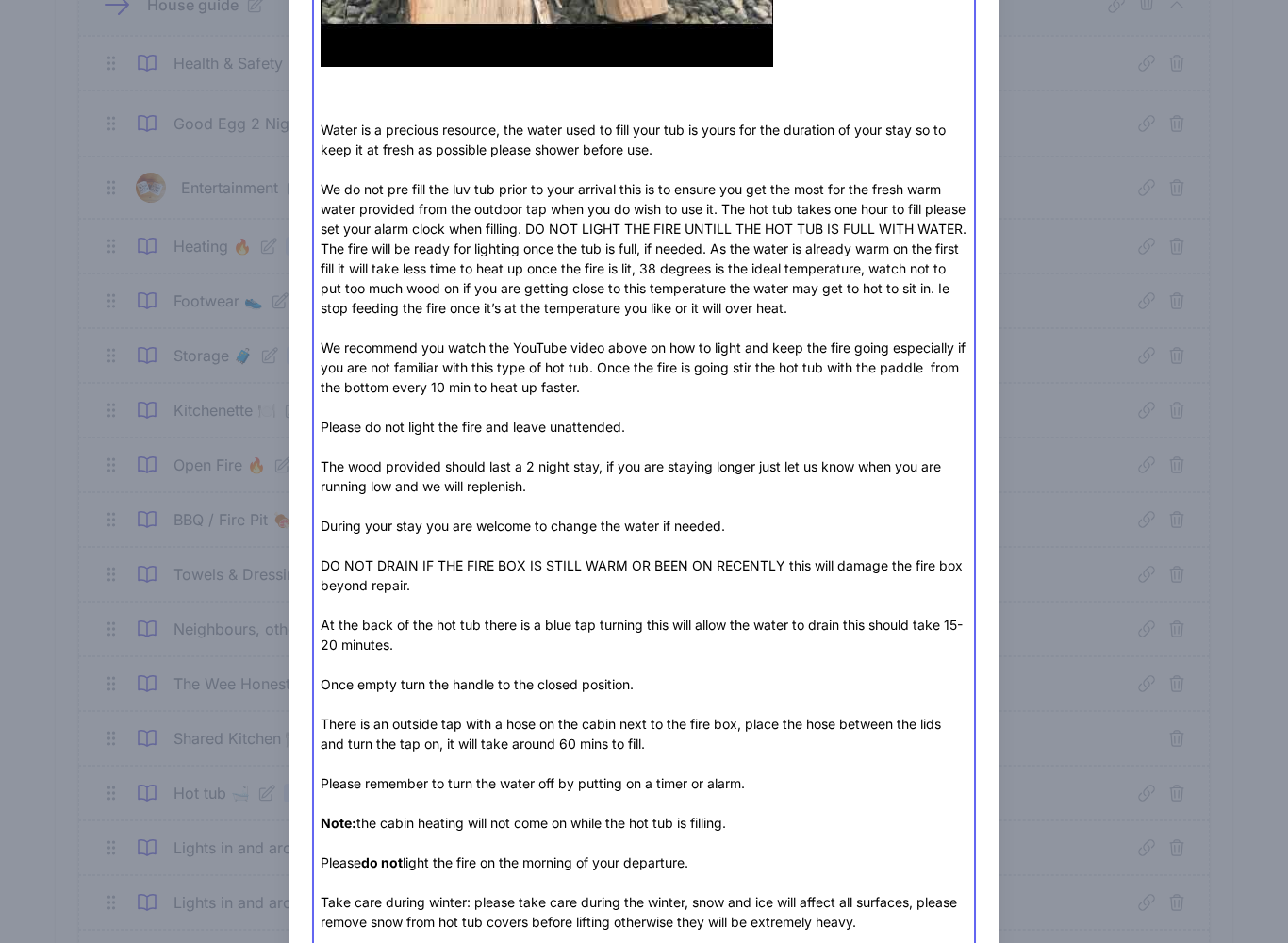
click at [737, 517] on div "Wood Fired Luv Tub ﻿ ﻿ Water is a precious resource, the water used to fill you…" at bounding box center [644, 352] width 648 height 1356
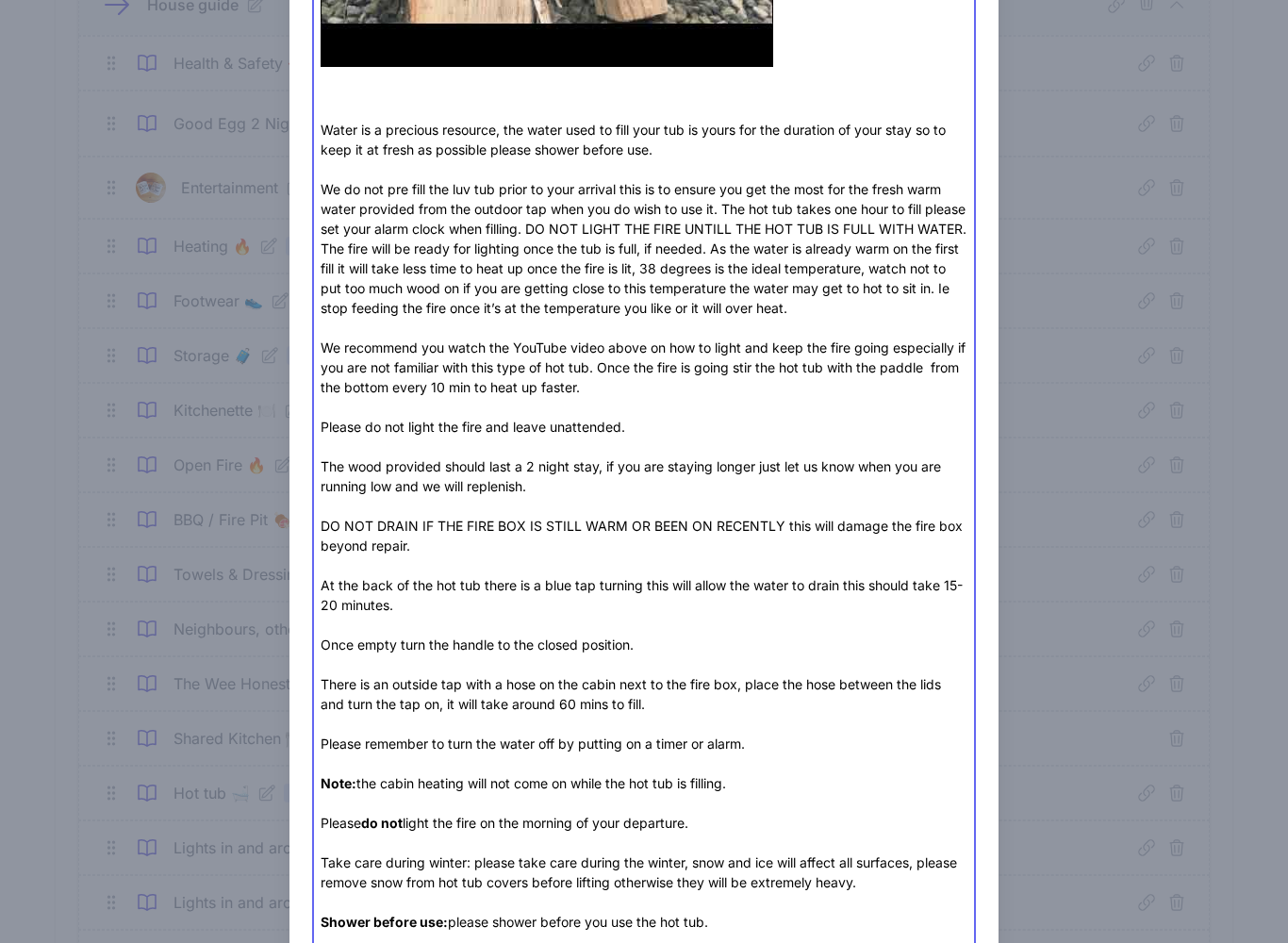
click at [722, 205] on div "Wood Fired Luv Tub ﻿ ﻿ Water is a precious resource, the water used to fill you…" at bounding box center [644, 333] width 648 height 1317
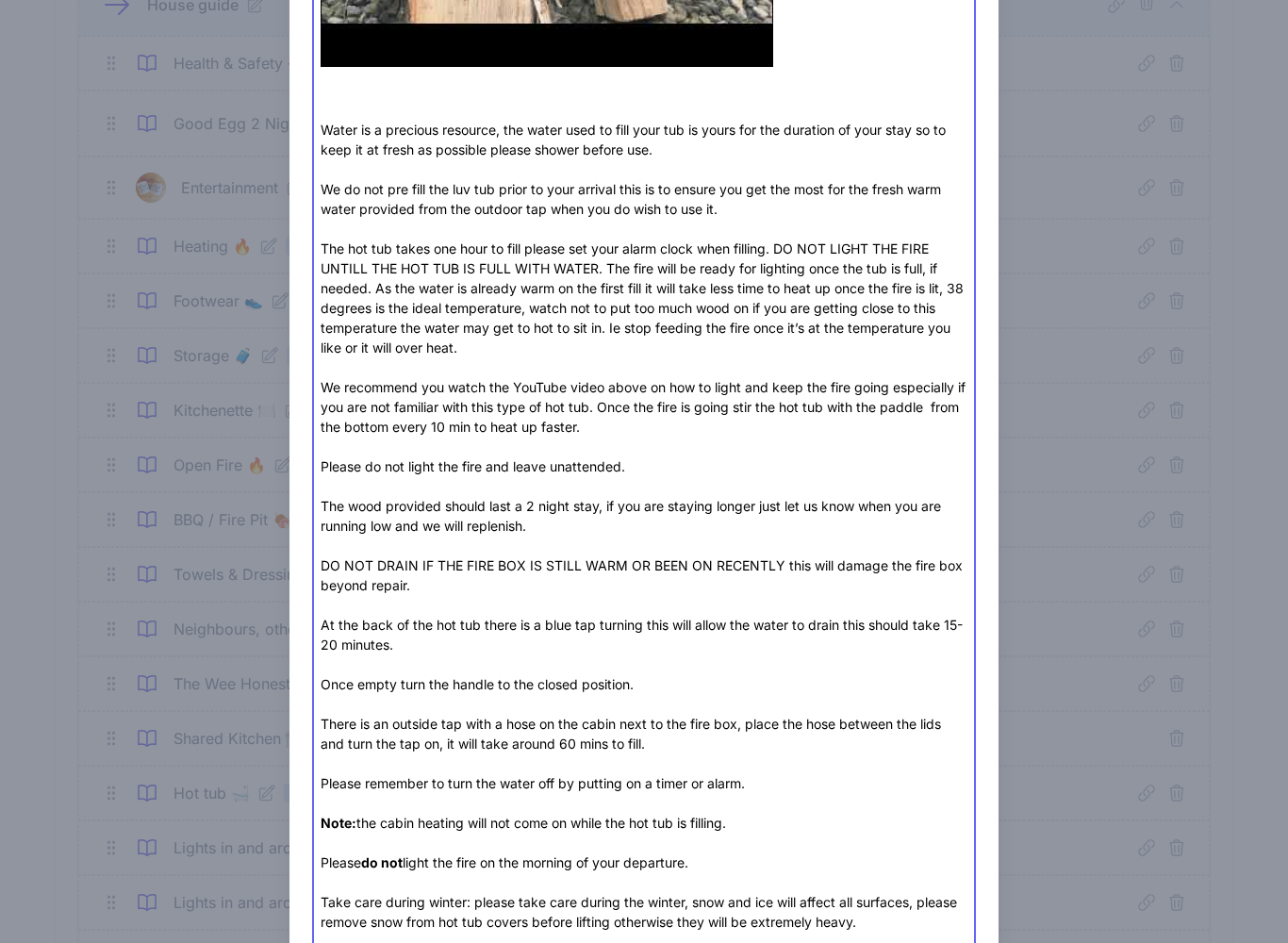
click at [607, 260] on div "Wood Fired Luv Tub ﻿ ﻿ Water is a precious resource, the water used to fill you…" at bounding box center [644, 352] width 648 height 1356
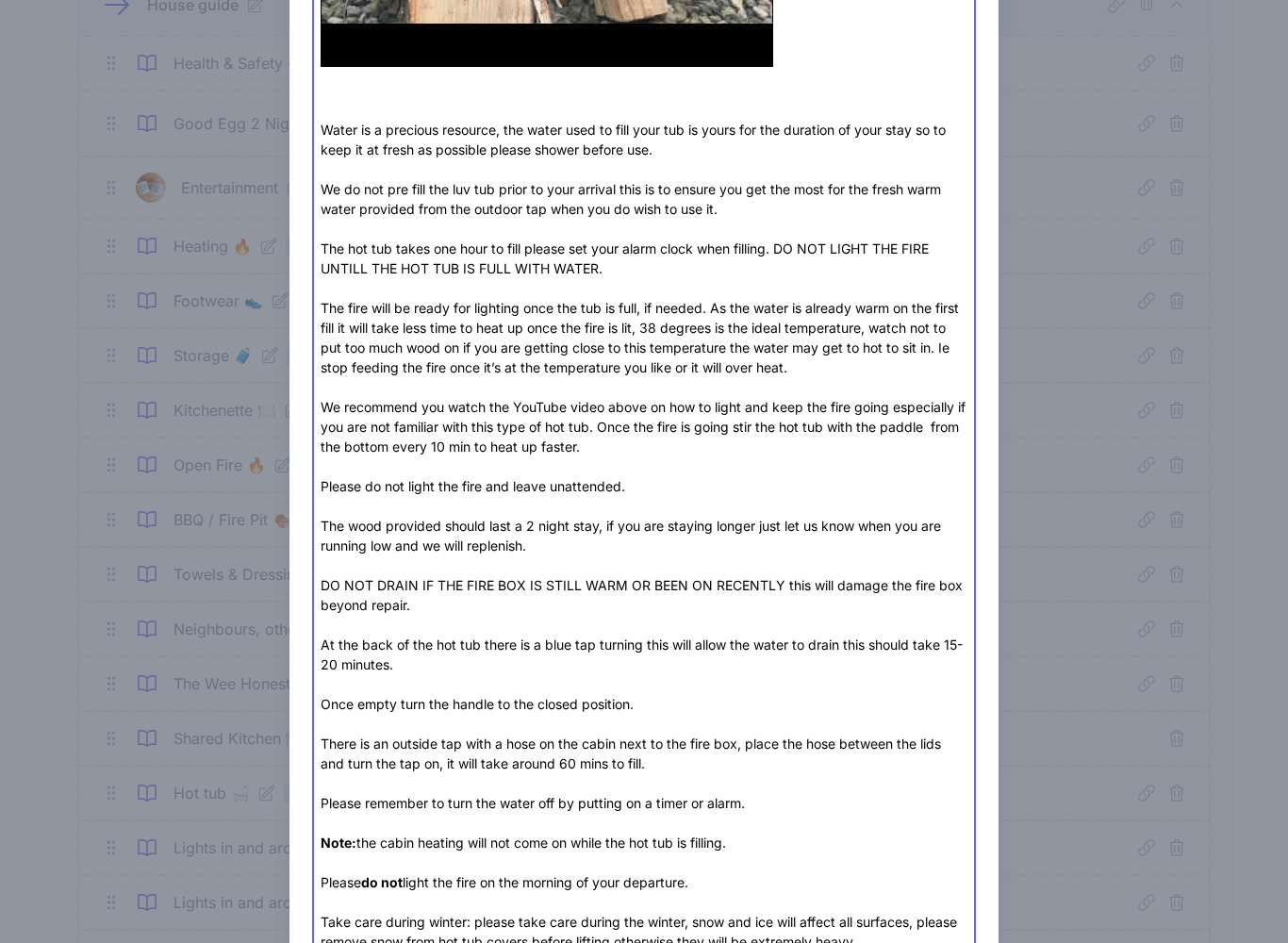
click at [409, 664] on div "Wood Fired Luv Tub ﻿ ﻿ Water is a precious resource, the water used to fill you…" at bounding box center [644, 362] width 648 height 1376
click at [711, 307] on div "Wood Fired Luv Tub ﻿ ﻿ Water is a precious resource, the water used to fill you…" at bounding box center [644, 362] width 648 height 1376
click at [488, 243] on div "Wood Fired Luv Tub ﻿ ﻿ Water is a precious resource, the water used to fill you…" at bounding box center [644, 362] width 648 height 1376
click at [794, 249] on div "Wood Fired Luv Tub ﻿ ﻿ Water is a precious resource, the water used to fill you…" at bounding box center [644, 362] width 648 height 1376
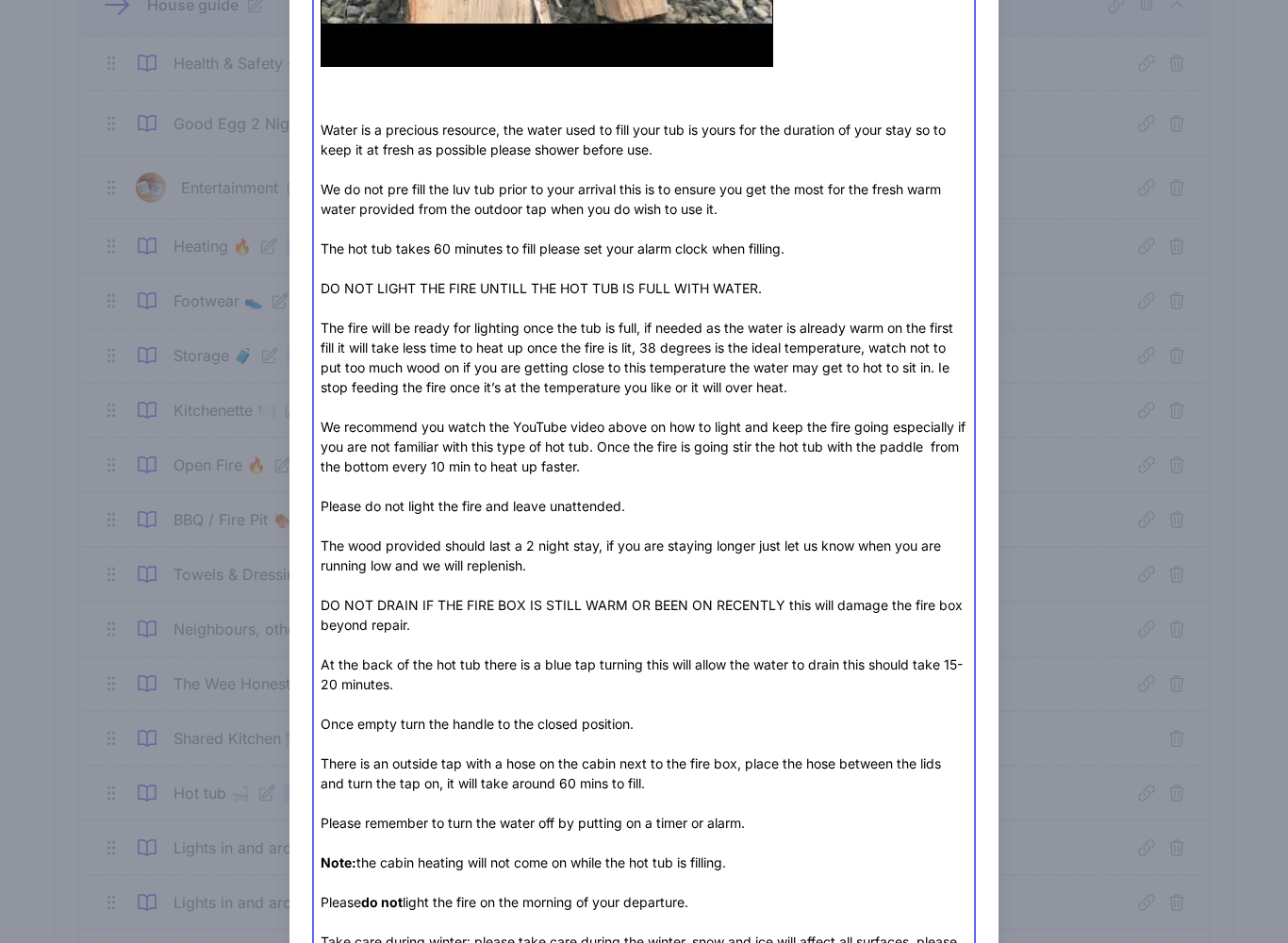
click at [731, 364] on div "Wood Fired Luv Tub ﻿ ﻿ Water is a precious resource, the water used to fill you…" at bounding box center [644, 372] width 648 height 1396
click at [805, 379] on div "Wood Fired Luv Tub ﻿ ﻿ Water is a precious resource, the water used to fill you…" at bounding box center [644, 372] width 648 height 1396
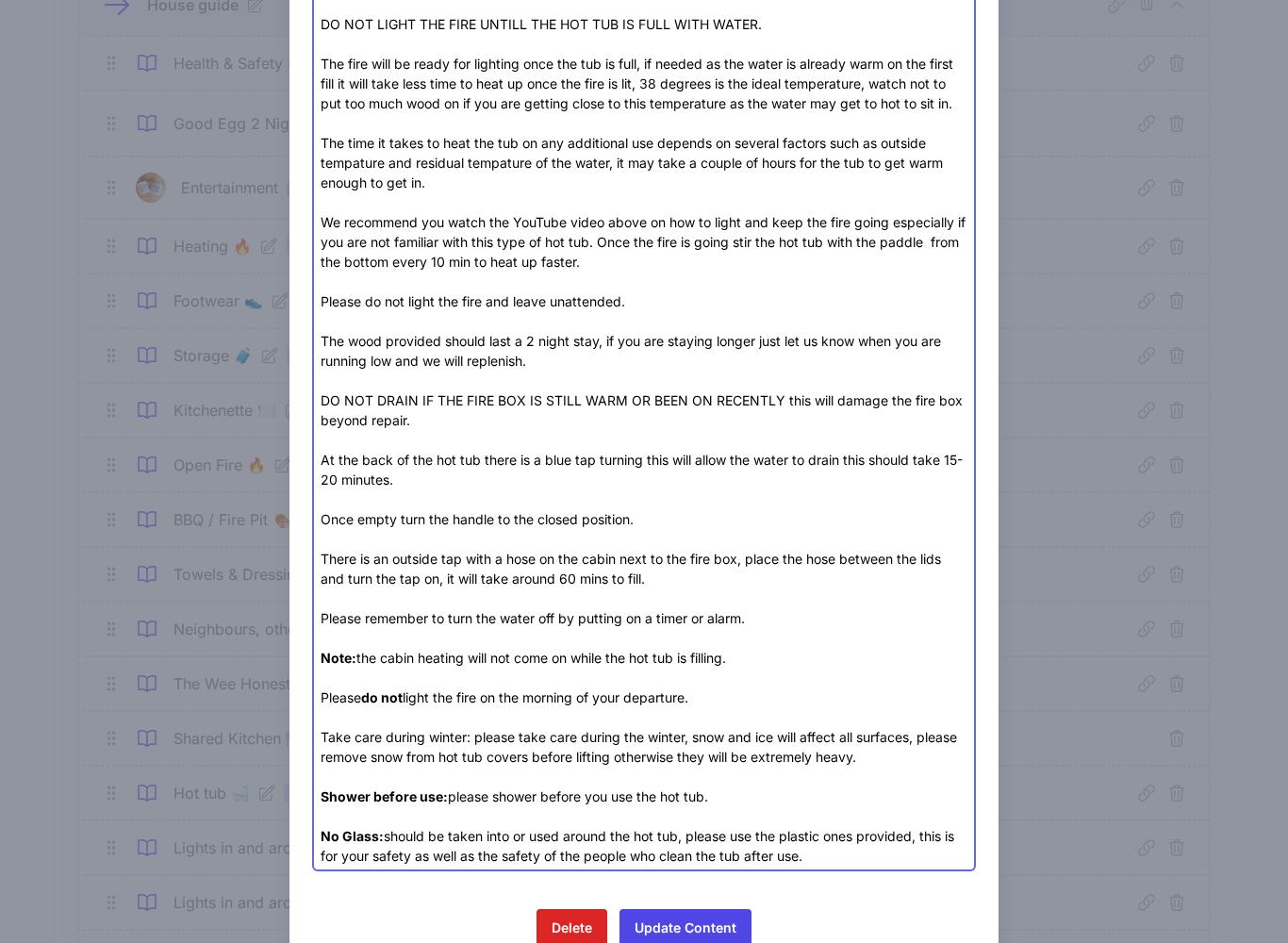
scroll to position [831, 0]
click at [665, 573] on div "Wood Fired Luv Tub ﻿ ﻿ Water is a precious resource, the water used to fill you…" at bounding box center [644, 138] width 648 height 1455
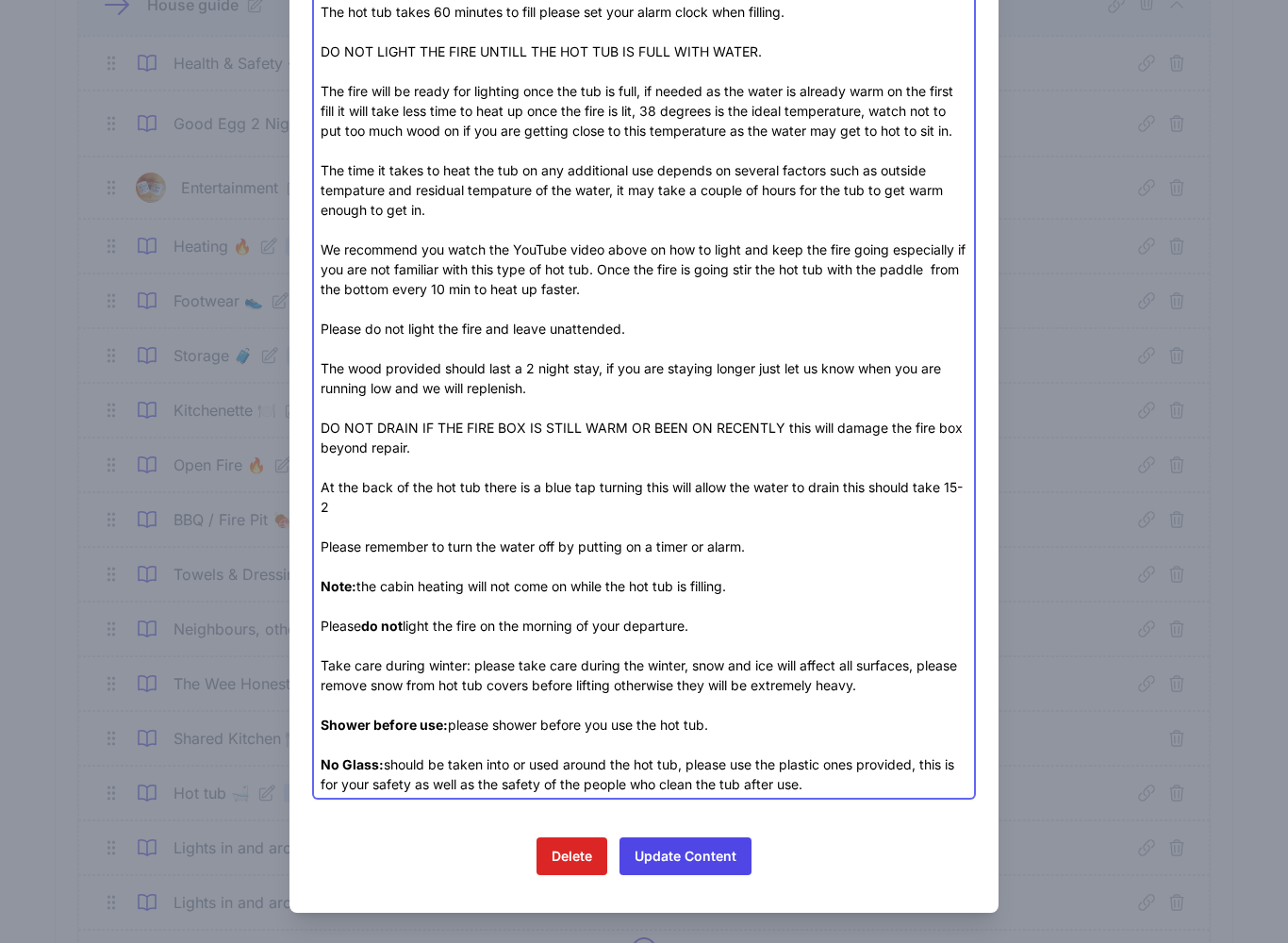
scroll to position [783, 0]
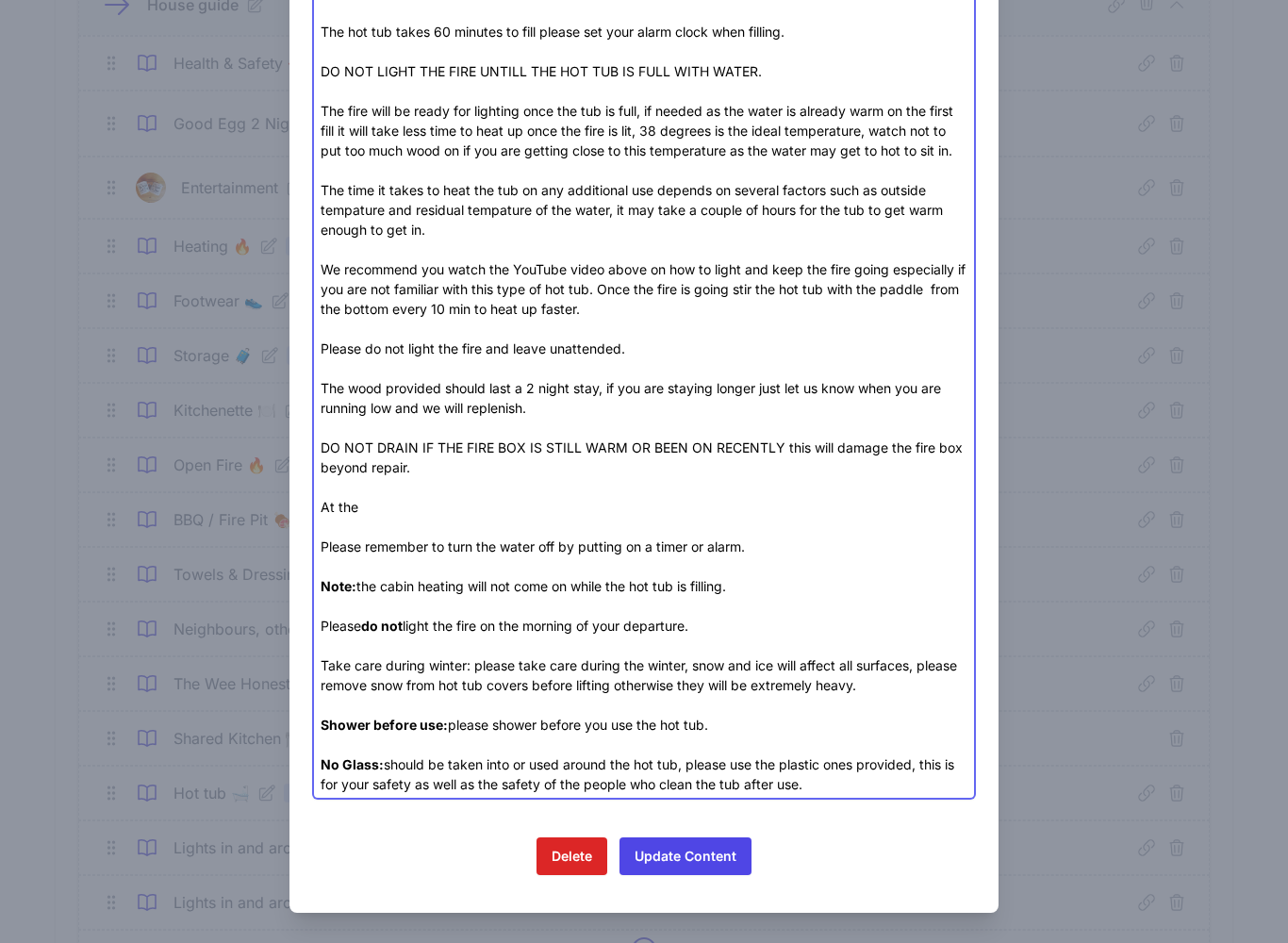
click at [355, 207] on div "Wood Fired Luv Tub ﻿ ﻿ Water is a precious resource, the water used to fill you…" at bounding box center [644, 125] width 648 height 1337
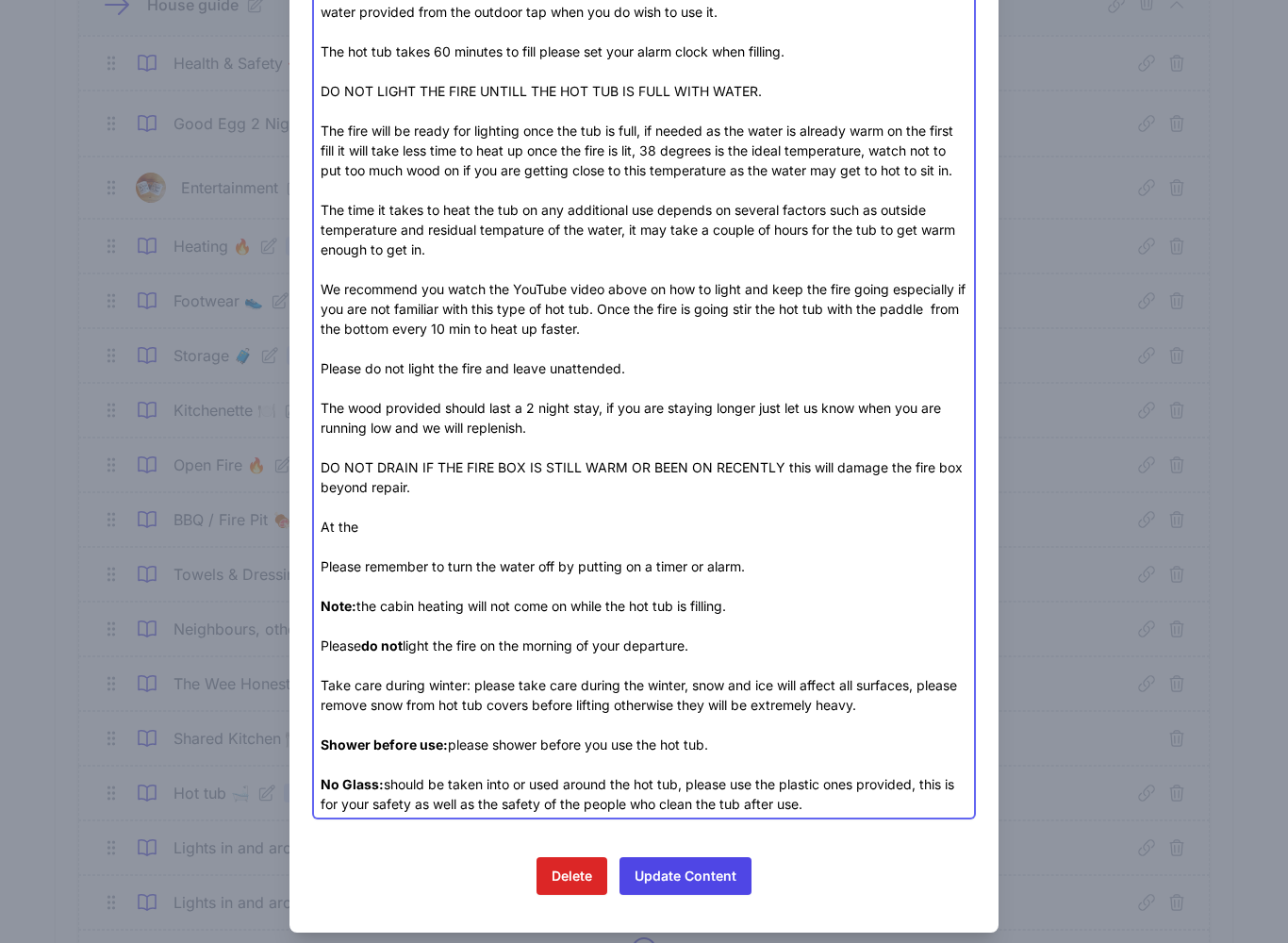
click at [504, 227] on div "Wood Fired Luv Tub ﻿ ﻿ Water is a precious resource, the water used to fill you…" at bounding box center [644, 145] width 648 height 1337
click at [371, 514] on div "Wood Fired Luv Tub ﻿ ﻿ Water is a precious resource, the water used to fill you…" at bounding box center [644, 145] width 648 height 1337
click at [371, 526] on div "Wood Fired Luv Tub ﻿ ﻿ Water is a precious resource, the water used to fill you…" at bounding box center [644, 145] width 648 height 1337
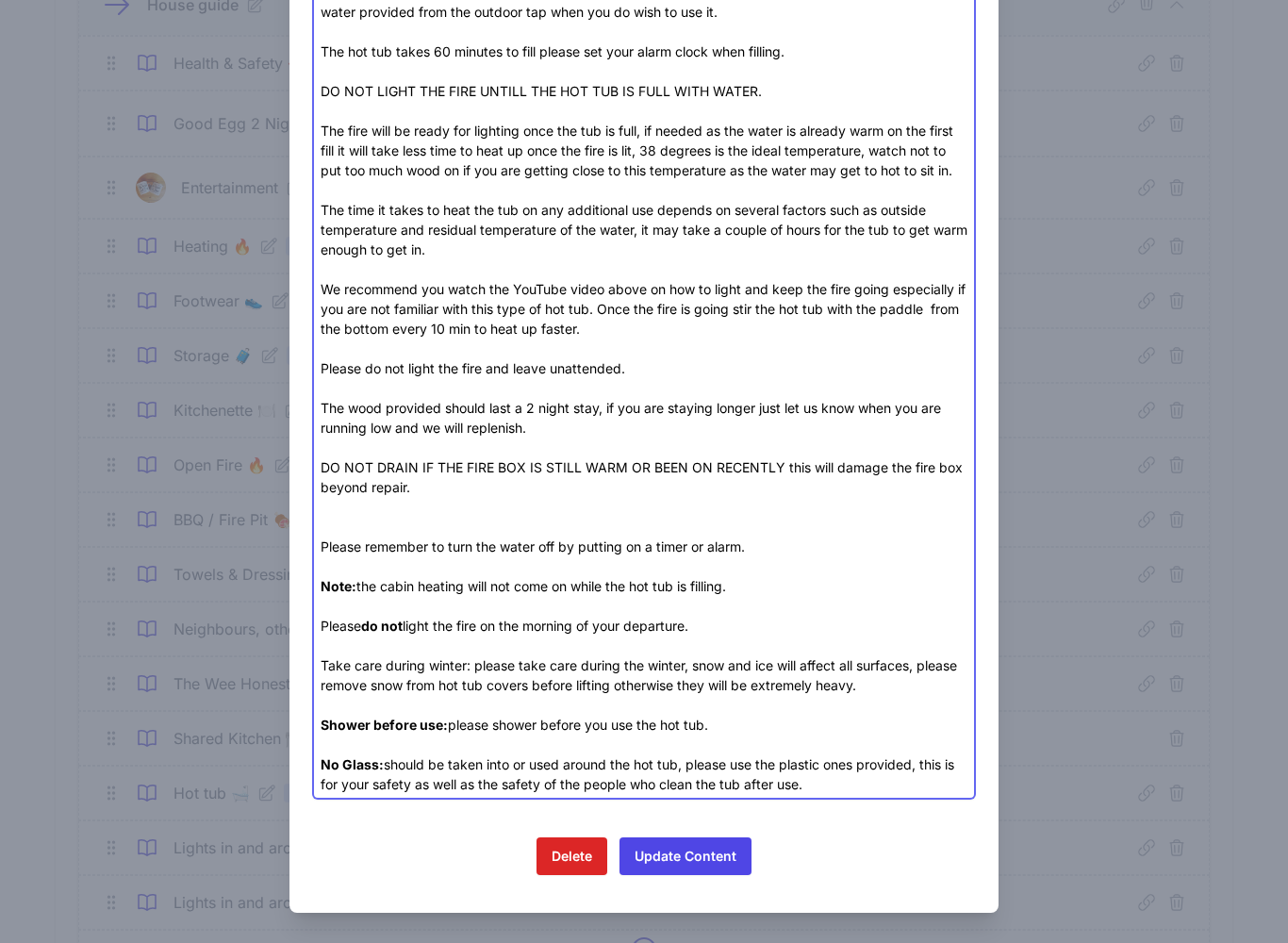
scroll to position [743, 0]
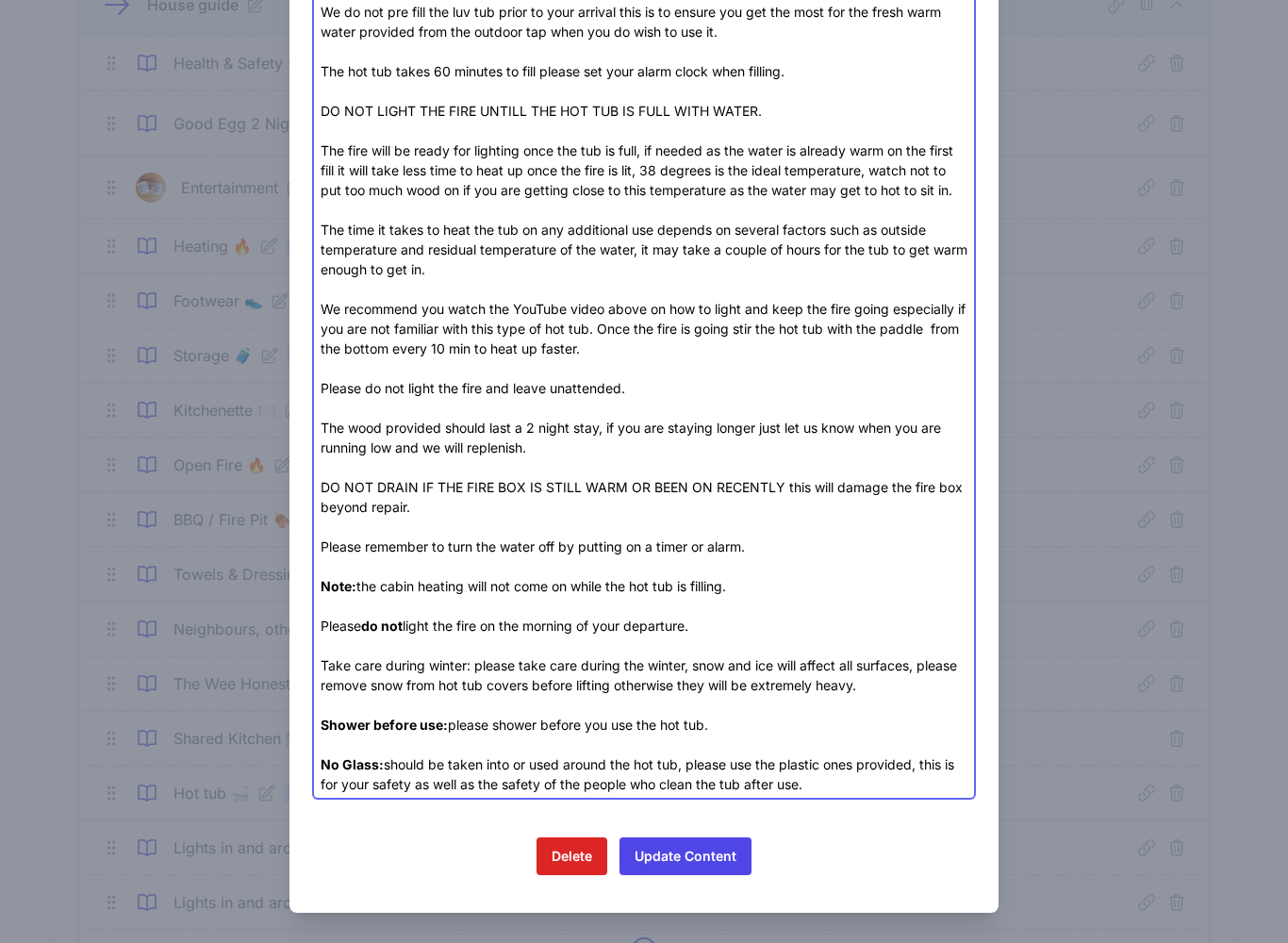
click at [749, 546] on div "Wood Fired Luv Tub ﻿ ﻿ Water is a precious resource, the water used to fill you…" at bounding box center [644, 145] width 648 height 1297
click at [744, 545] on div "Wood Fired Luv Tub ﻿ ﻿ Water is a precious resource, the water used to fill you…" at bounding box center [644, 145] width 648 height 1297
click at [746, 537] on div "Wood Fired Luv Tub ﻿ ﻿ Water is a precious resource, the water used to fill you…" at bounding box center [644, 145] width 648 height 1297
click at [741, 545] on div "Wood Fired Luv Tub ﻿ ﻿ Water is a precious resource, the water used to fill you…" at bounding box center [644, 145] width 648 height 1297
click at [749, 537] on div "Wood Fired Luv Tub ﻿ ﻿ Water is a precious resource, the water used to fill you…" at bounding box center [644, 145] width 648 height 1297
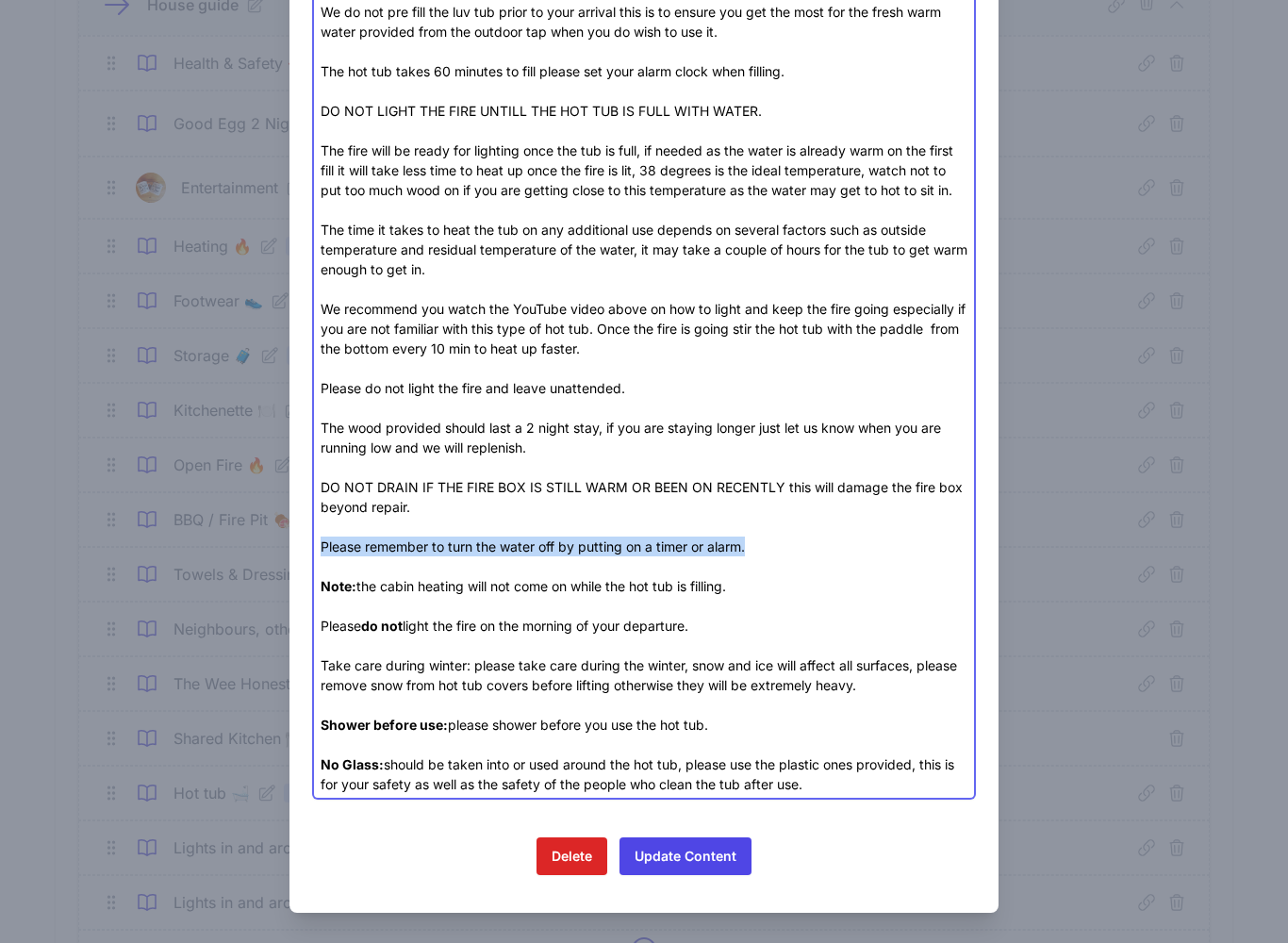
scroll to position [704, 0]
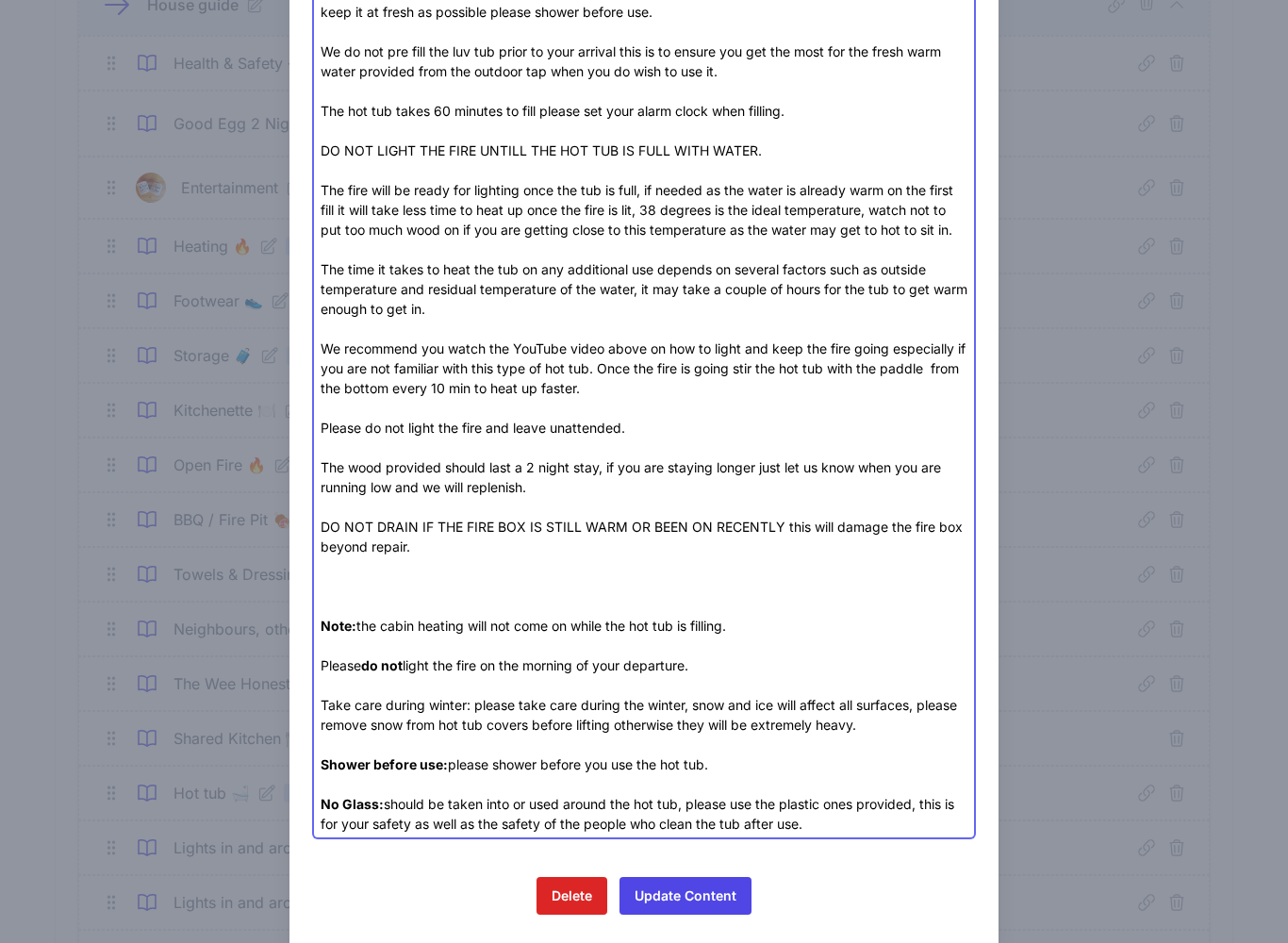
click at [638, 420] on div "Wood Fired Luv Tub ﻿ ﻿ Water is a precious resource, the water used to fill you…" at bounding box center [644, 185] width 648 height 1297
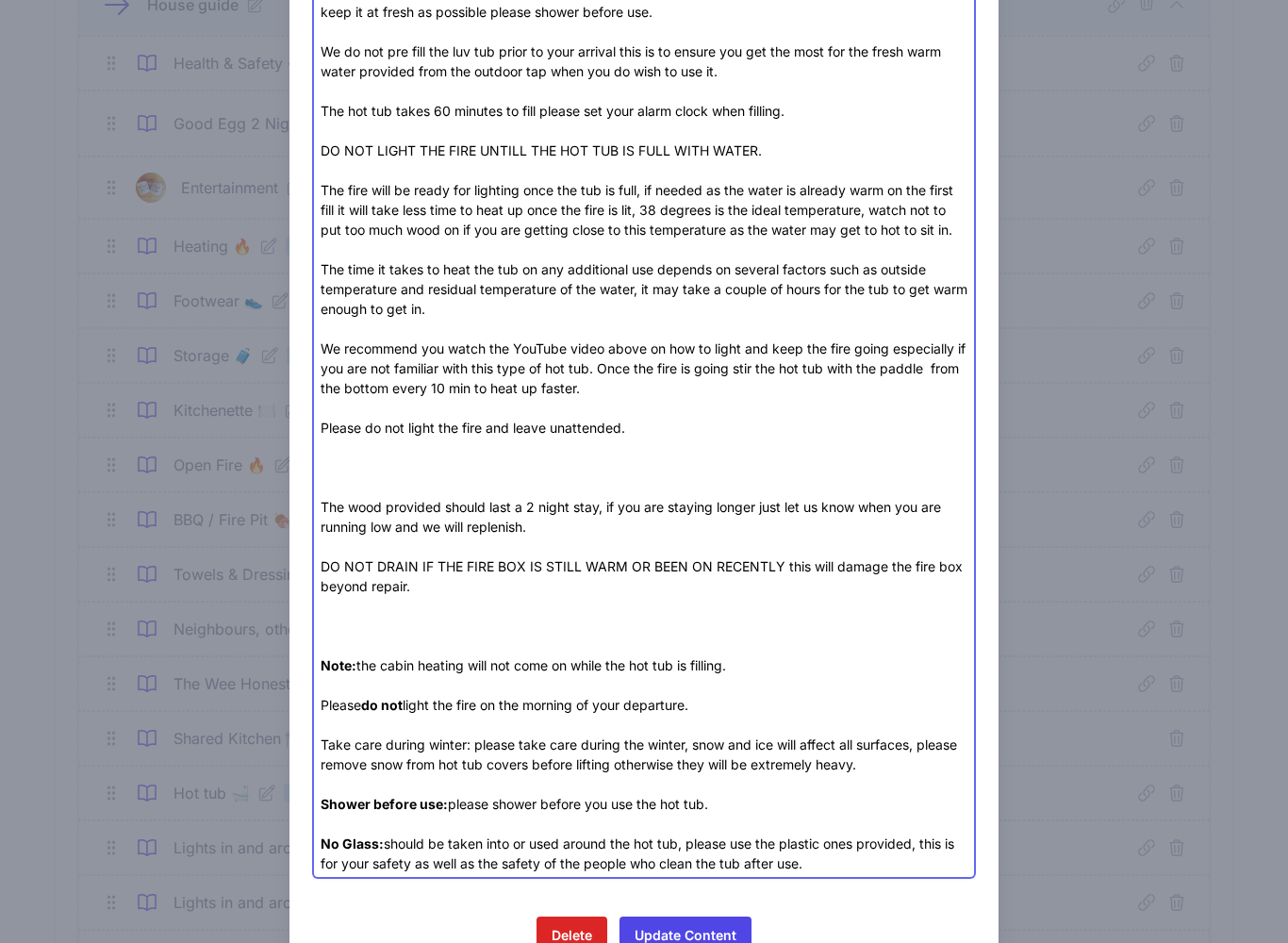
click at [341, 463] on div "Wood Fired Luv Tub ﻿ ﻿ Water is a precious resource, the water used to fill you…" at bounding box center [644, 205] width 648 height 1337
click at [337, 627] on div "Wood Fired Luv Tub ﻿ ﻿ Water is a precious resource, the water used to fill you…" at bounding box center [644, 205] width 648 height 1337
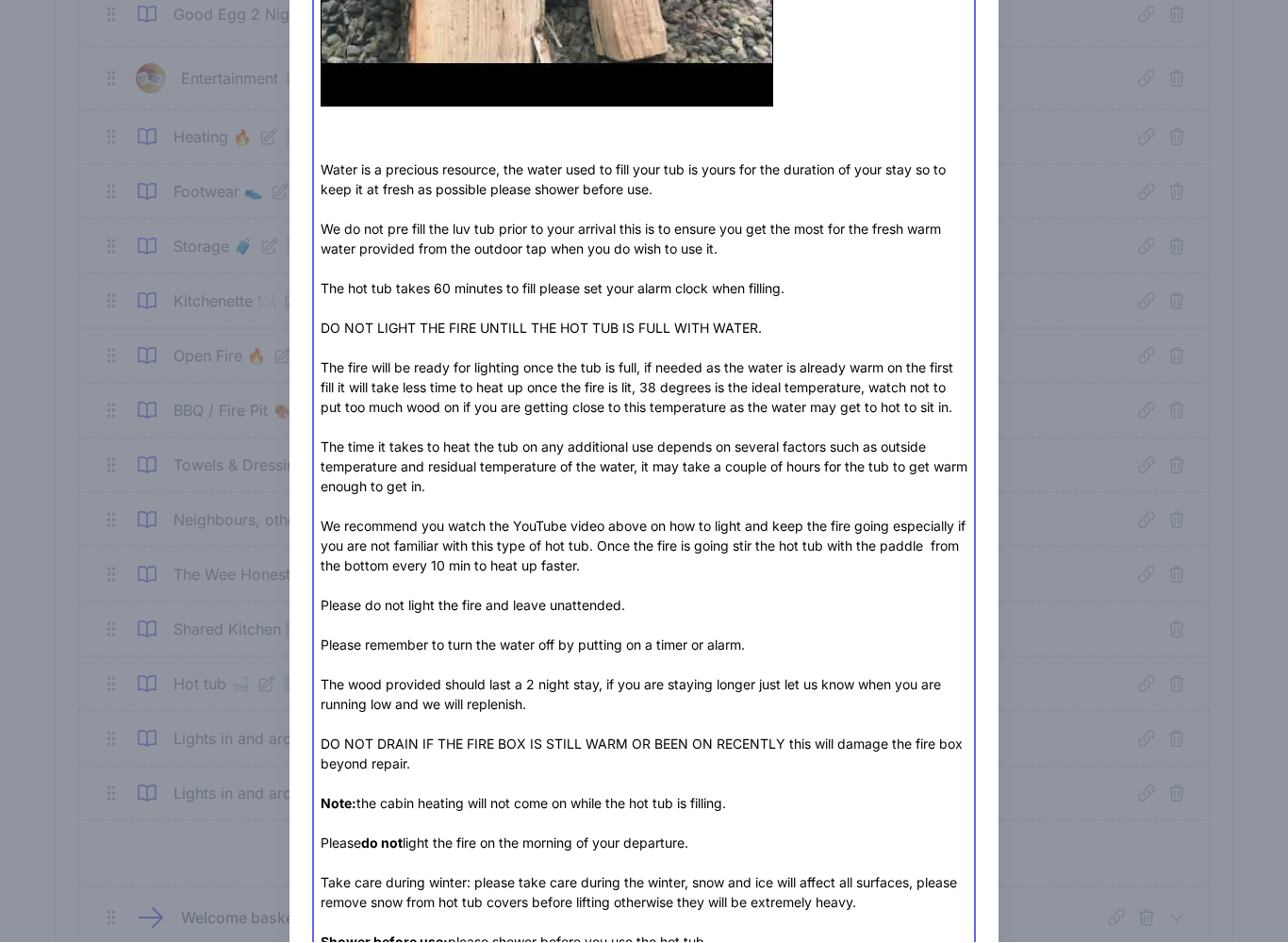
scroll to position [516, 0]
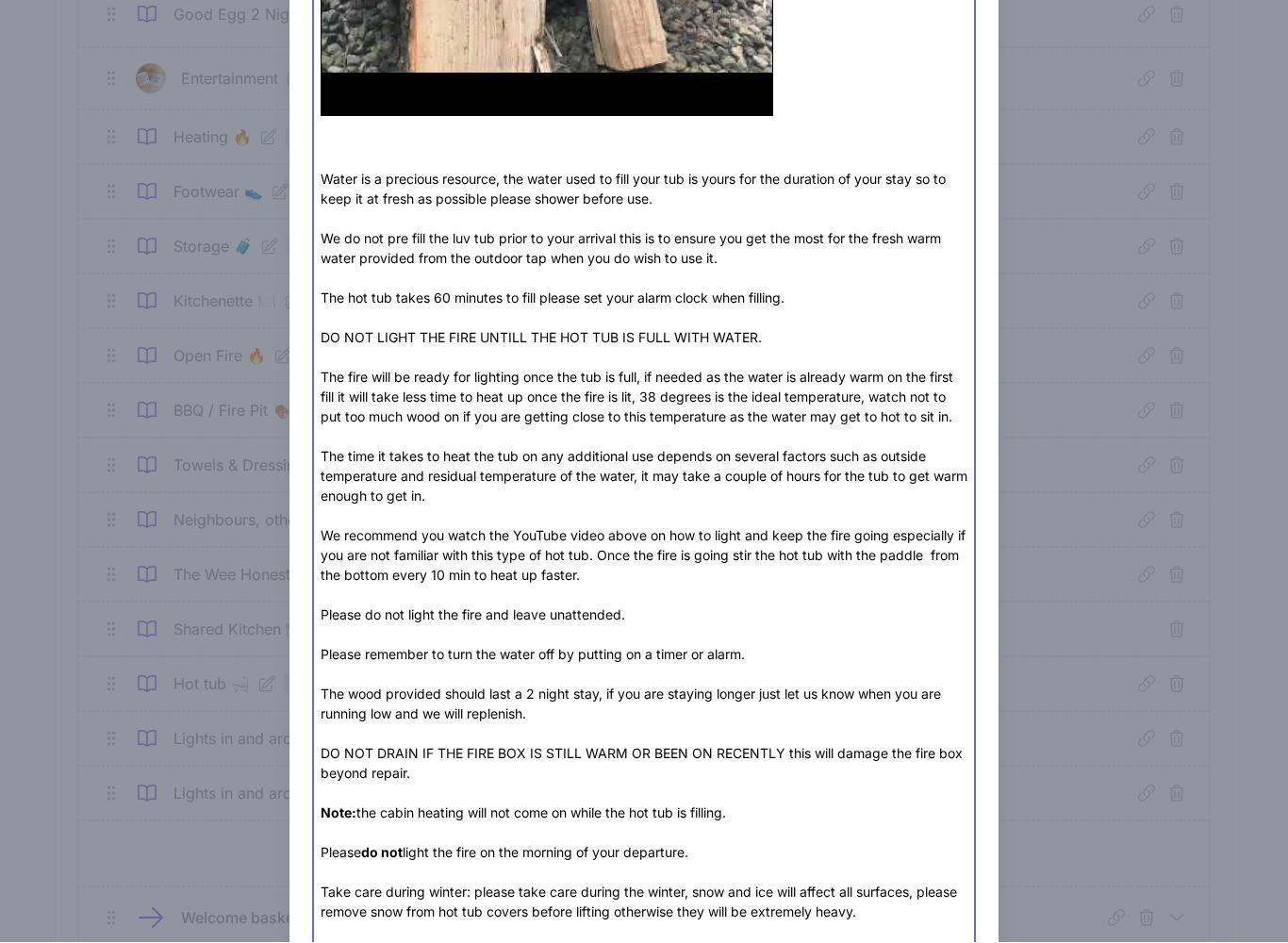
click at [683, 198] on div "Wood Fired Luv Tub ﻿ ﻿ Water is a precious resource, the water used to fill you…" at bounding box center [644, 373] width 648 height 1297
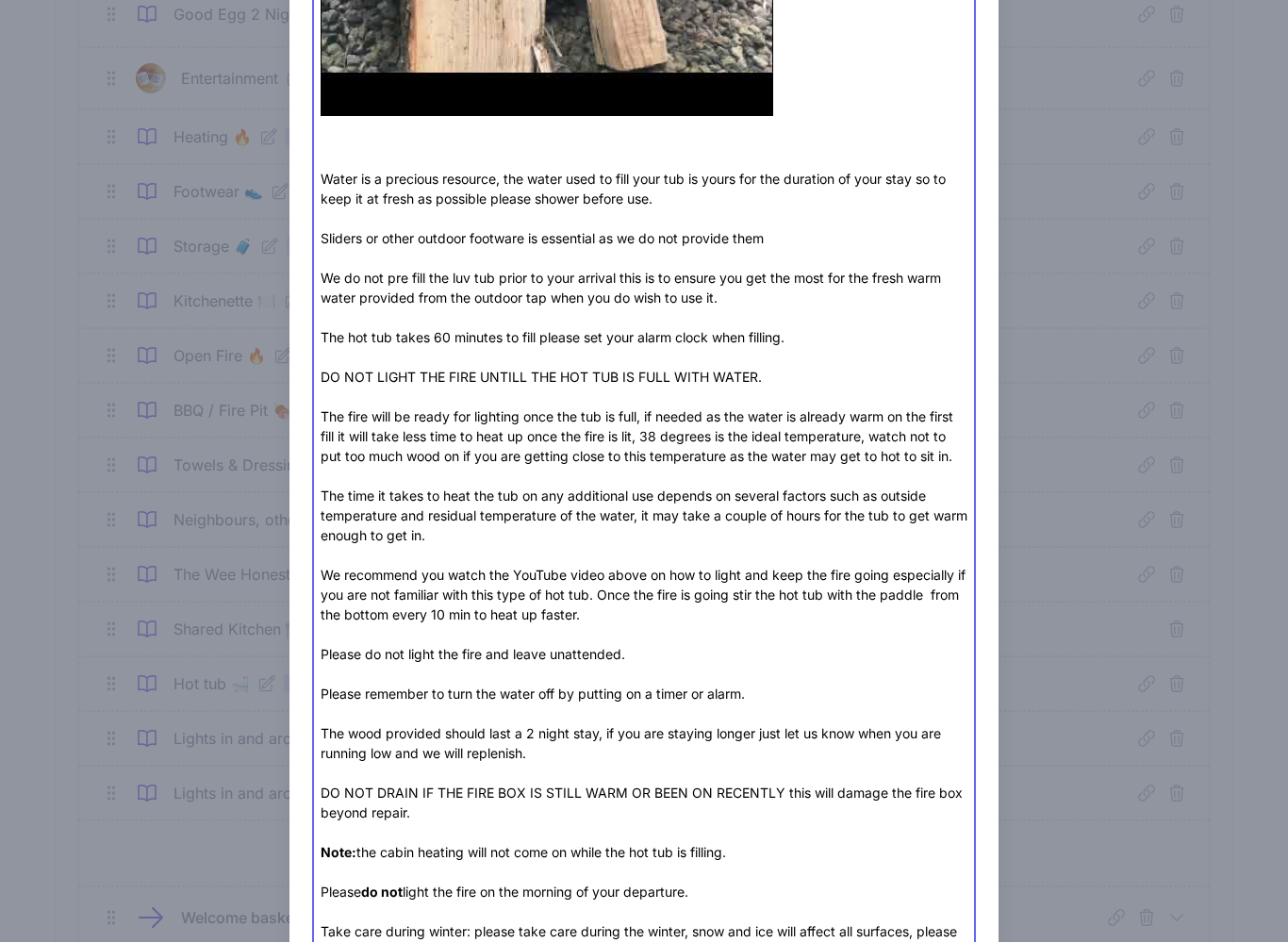
click at [505, 237] on div "Wood Fired Luv Tub ﻿ ﻿ Water is a precious resource, the water used to fill you…" at bounding box center [644, 393] width 648 height 1337
click at [543, 242] on div "Wood Fired Luv Tub ﻿ ﻿ Water is a precious resource, the water used to fill you…" at bounding box center [644, 393] width 648 height 1337
click at [782, 236] on div "Wood Fired Luv Tub ﻿ ﻿ Water is a precious resource, the water used to fill you…" at bounding box center [644, 393] width 648 height 1337
type trix-editor "<div><strong>Wood Fired Luv Tub<br><br></strong><strong><figure data-trix-attac…"
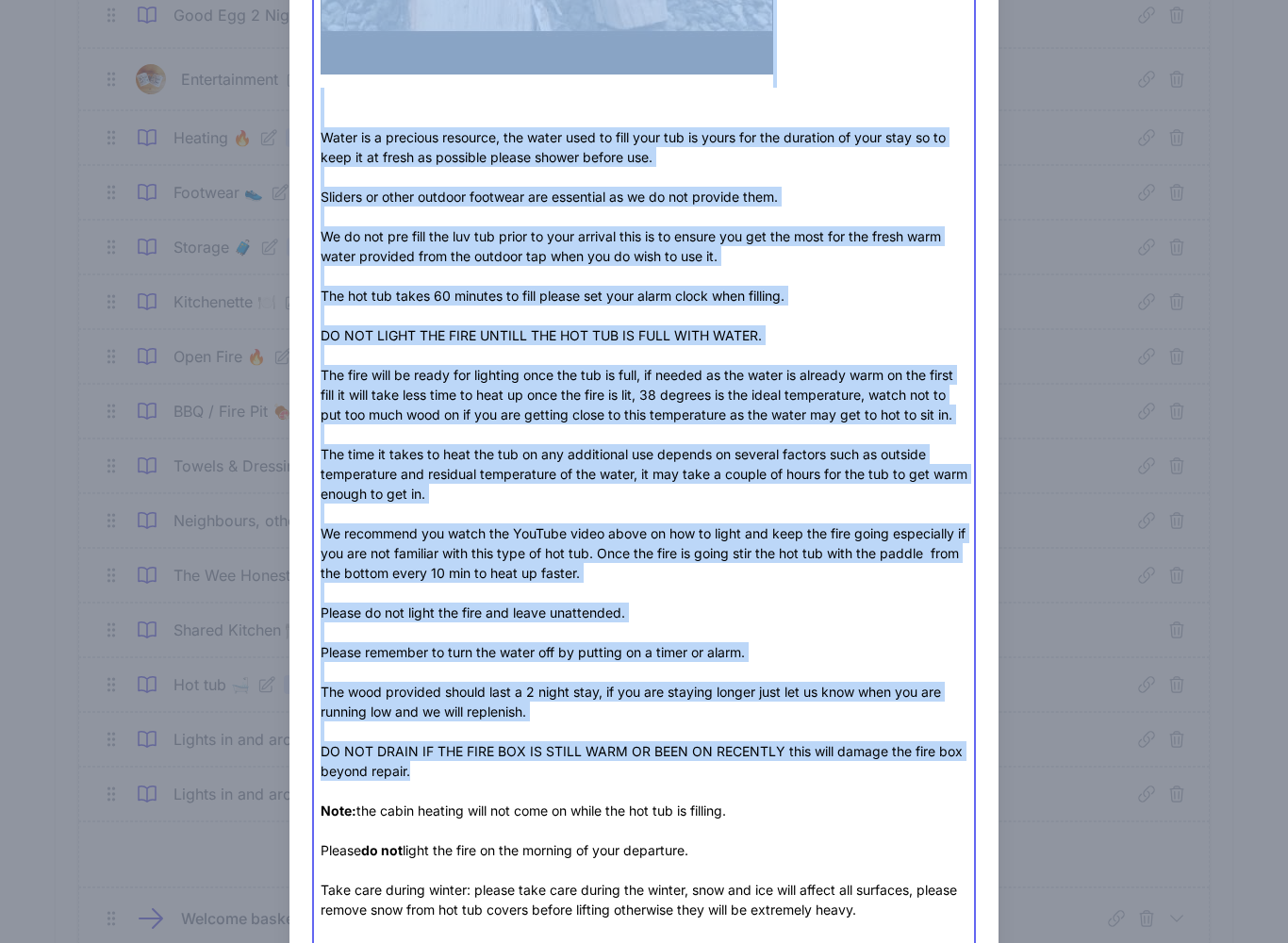
scroll to position [552, 0]
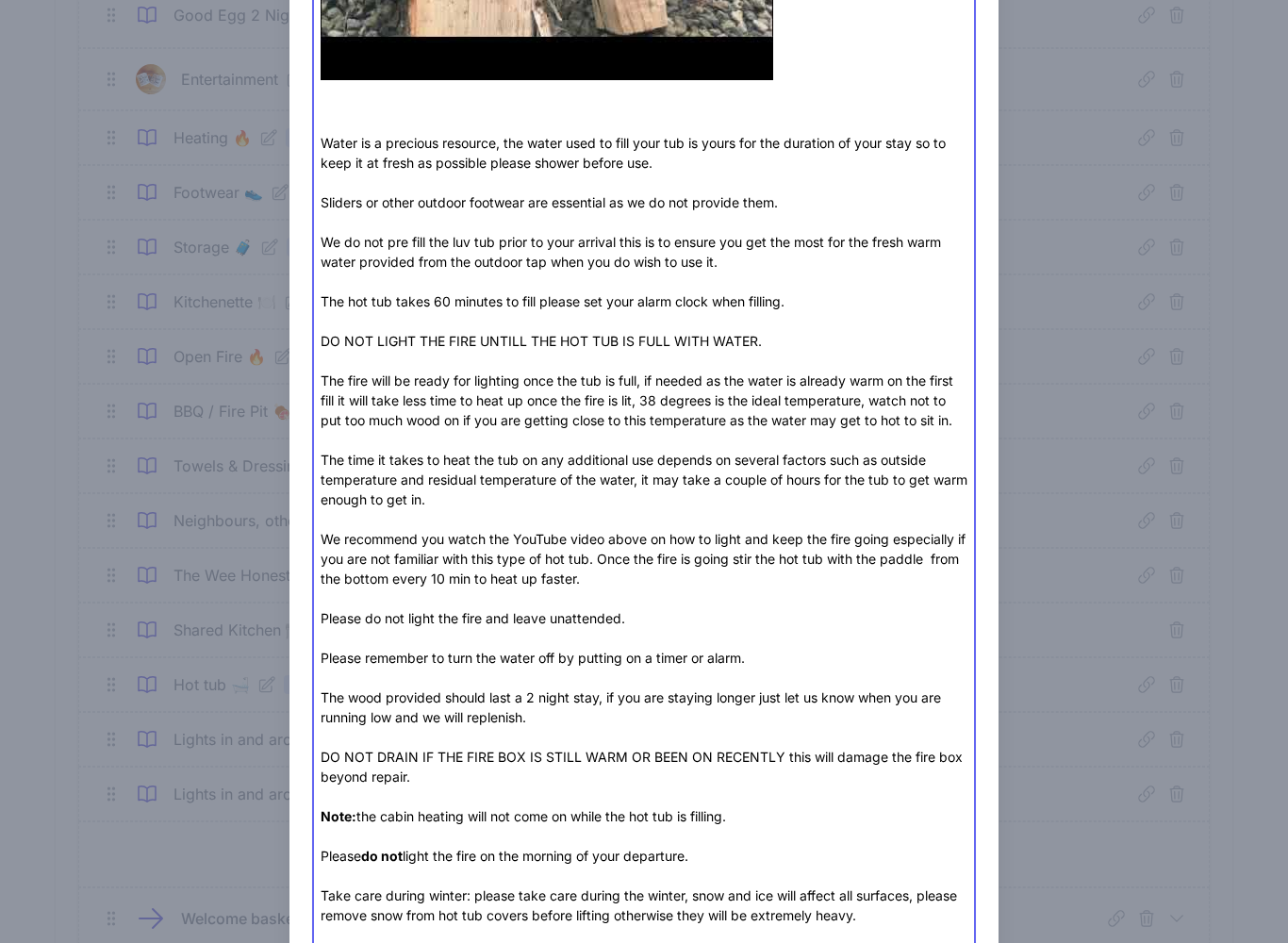
click at [417, 783] on div "Wood Fired Luv Tub ﻿ ﻿ Water is a precious resource, the water used to fill you…" at bounding box center [644, 356] width 648 height 1337
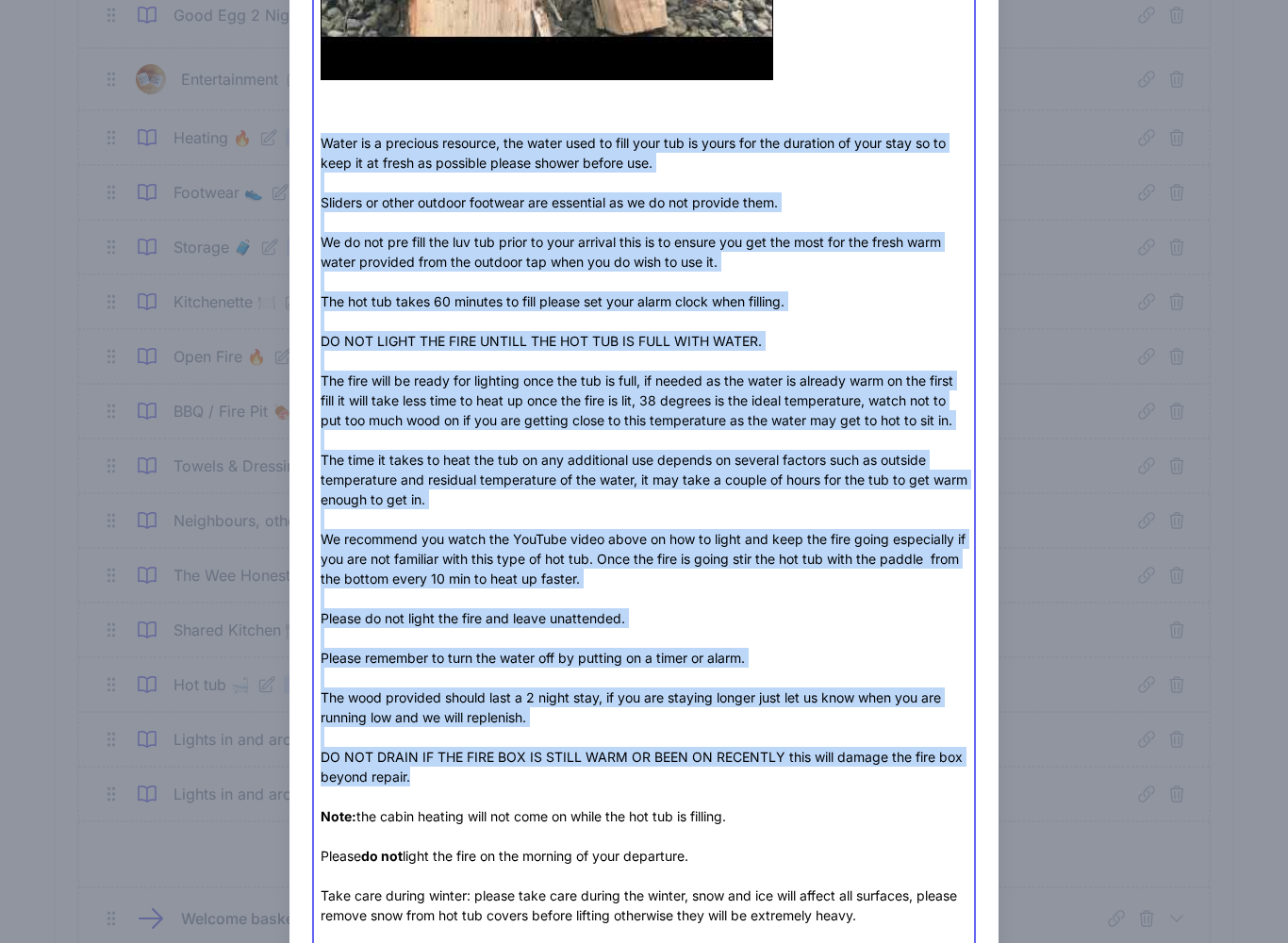
copy div "Water is a precious resource, the water used to fill your tub is yours for the …"
click at [788, 794] on div "Wood Fired Luv Tub ﻿ ﻿ Water is a precious resource, the water used to fill you…" at bounding box center [644, 356] width 648 height 1337
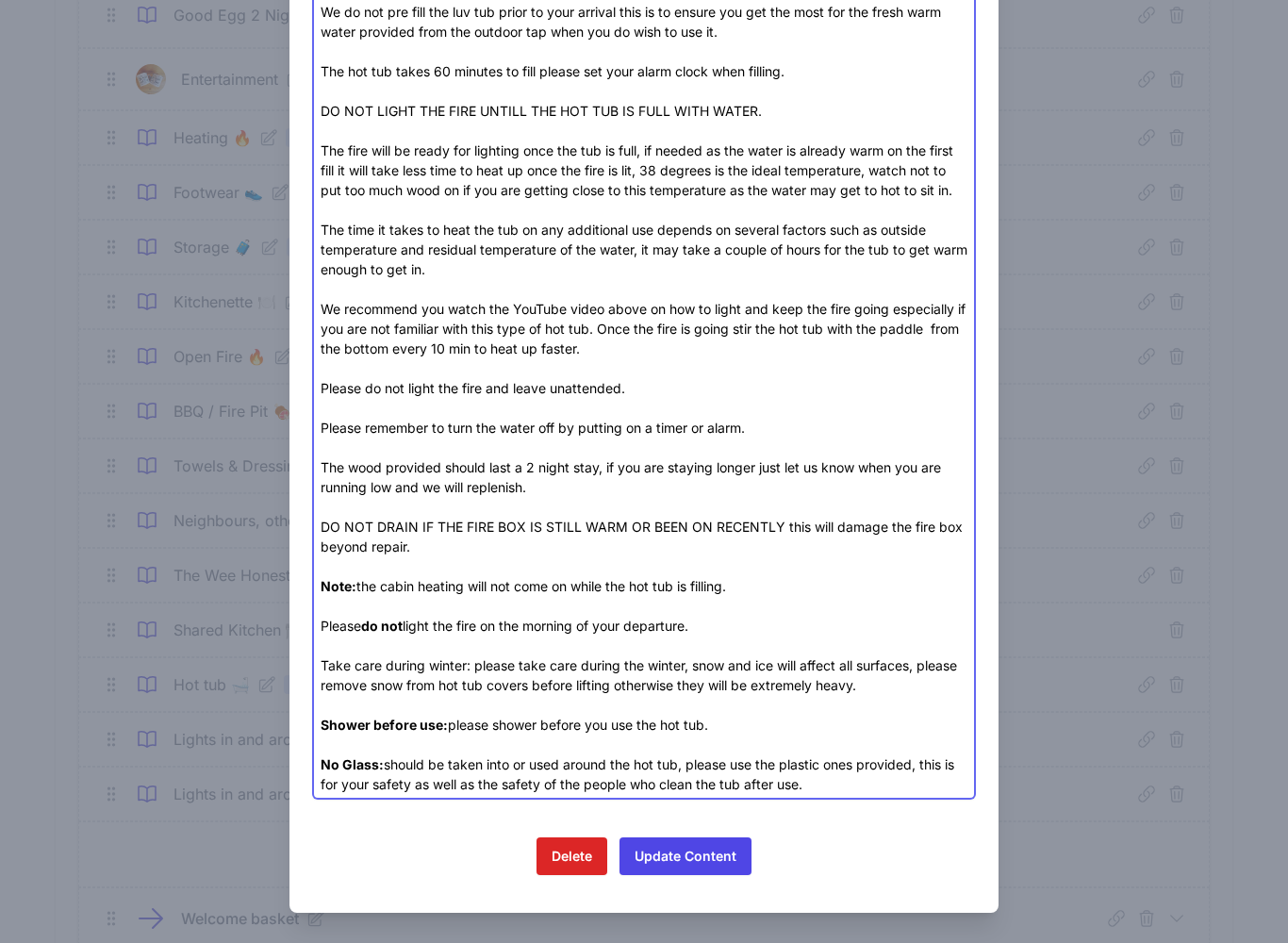
scroll to position [783, 0]
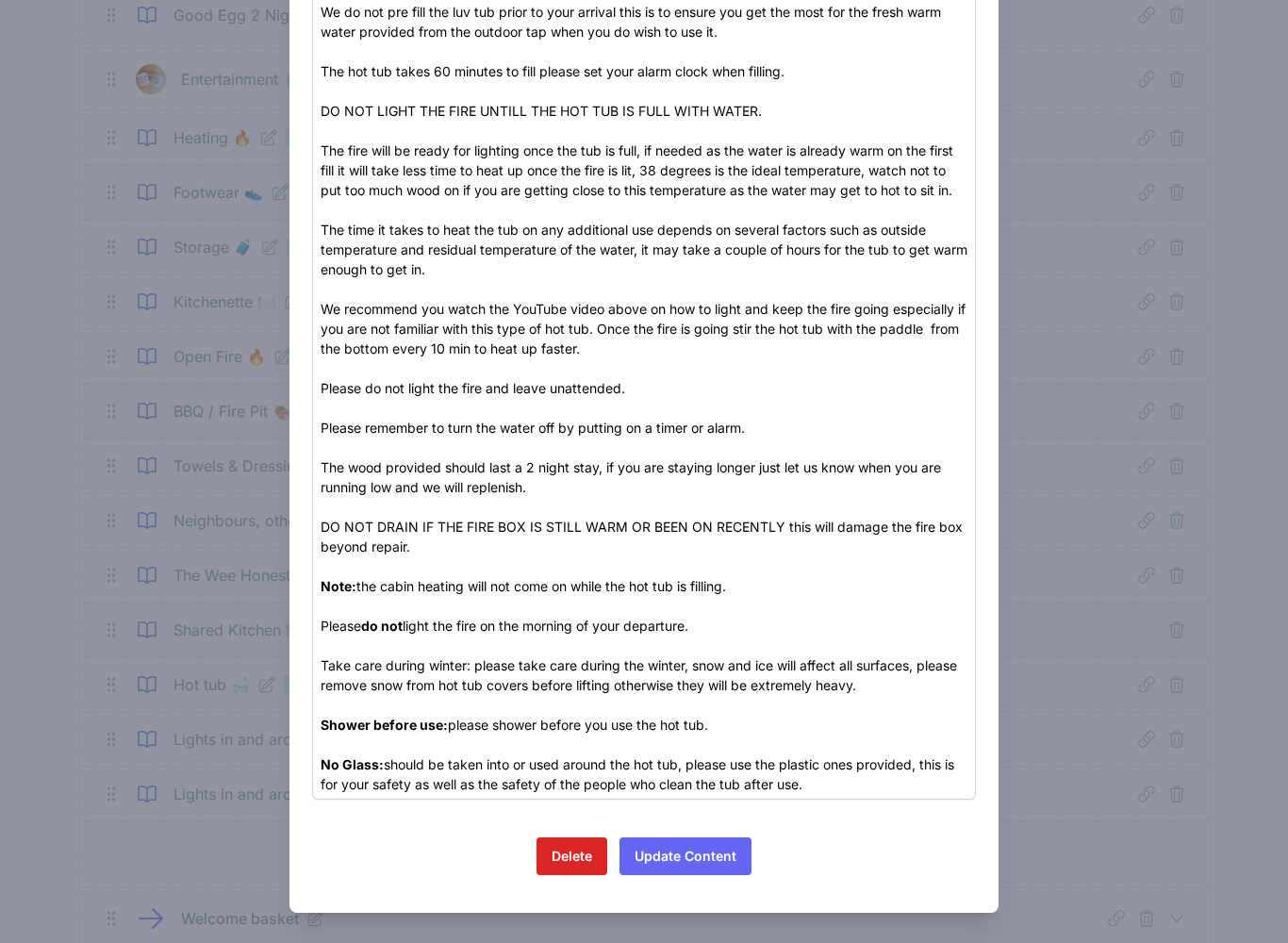
click at [690, 852] on button "Update Content" at bounding box center [685, 857] width 132 height 38
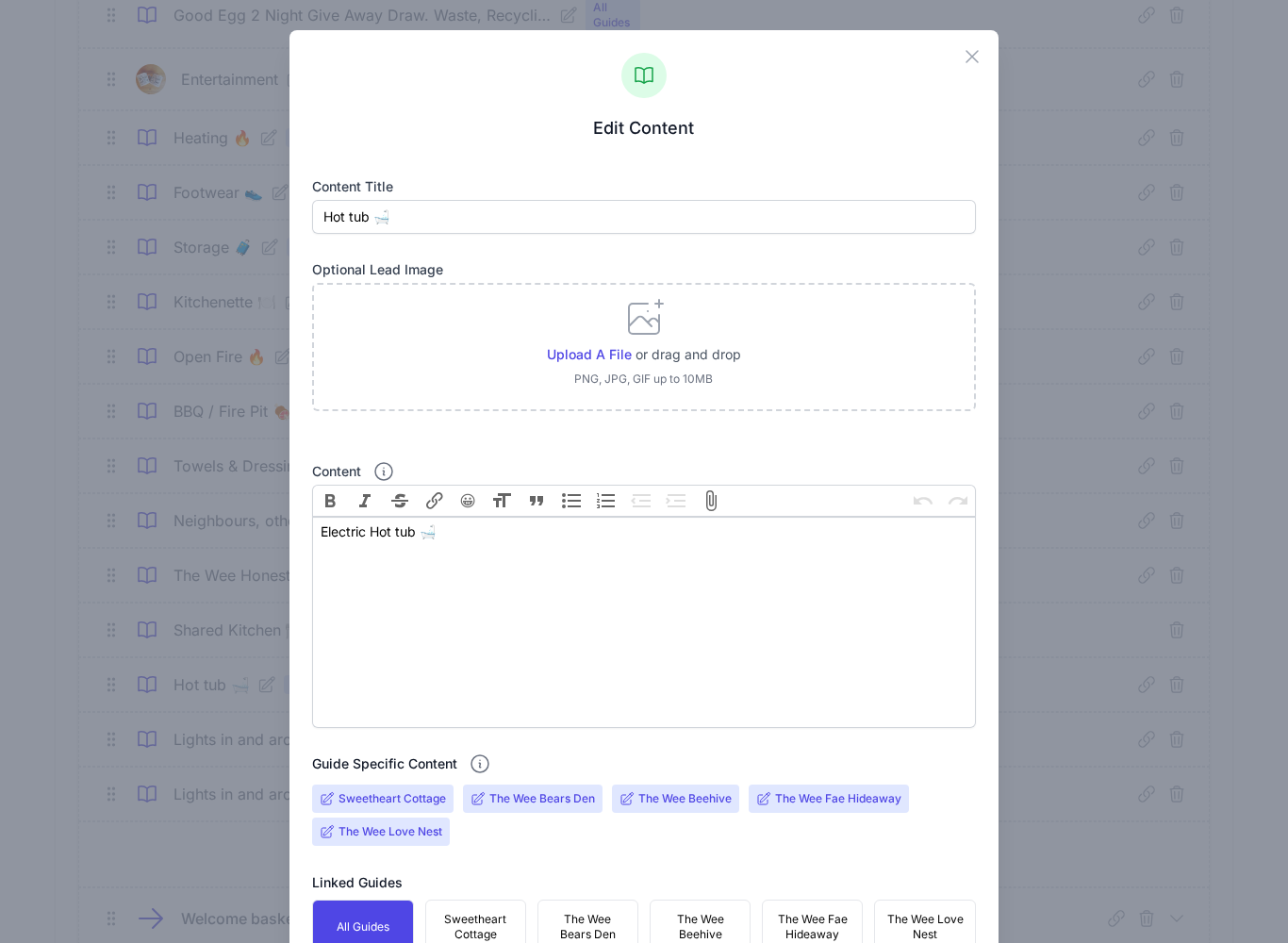
click at [386, 833] on input "The Wee Love Nest" at bounding box center [390, 832] width 103 height 15
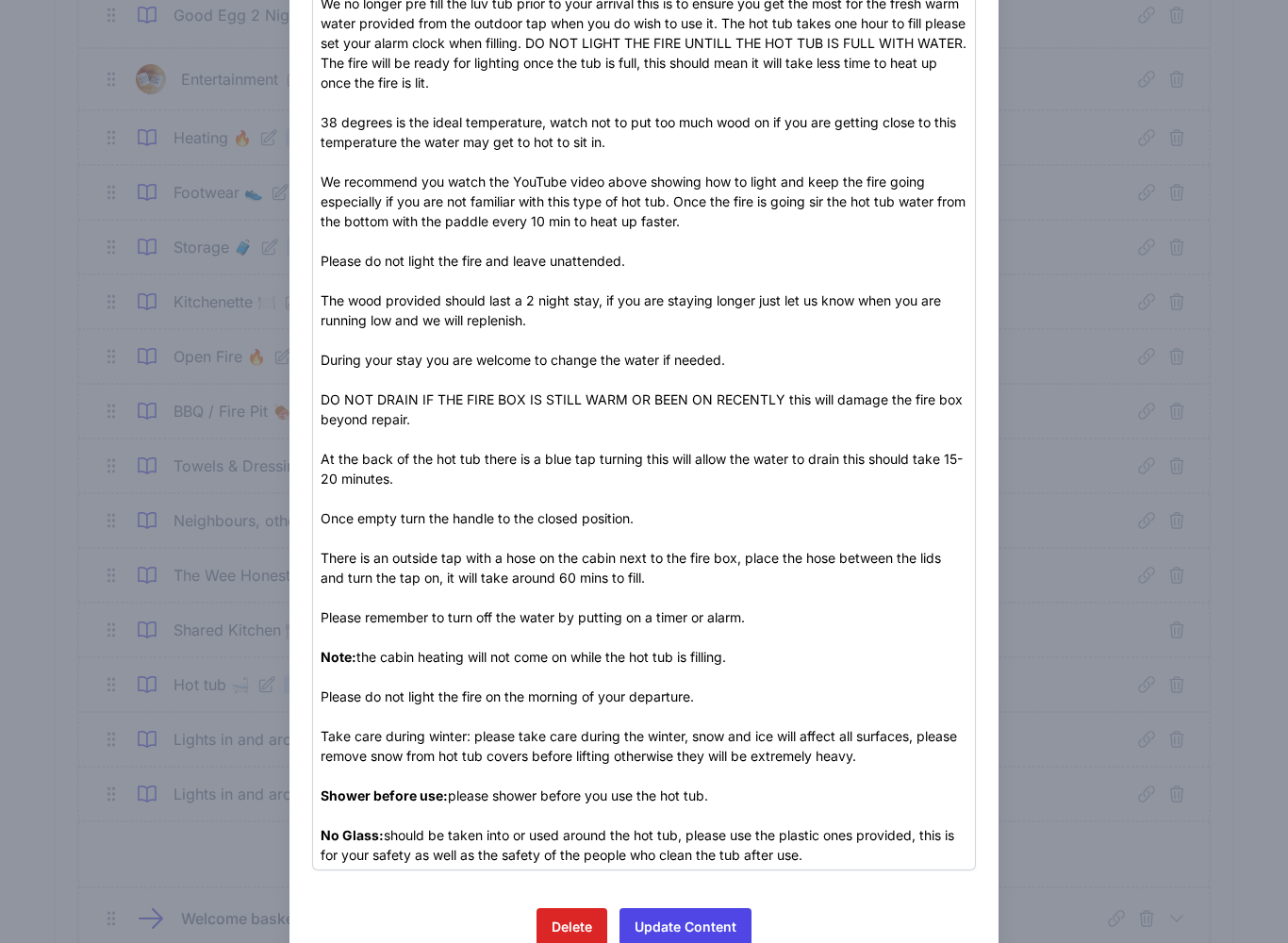
scroll to position [657, 0]
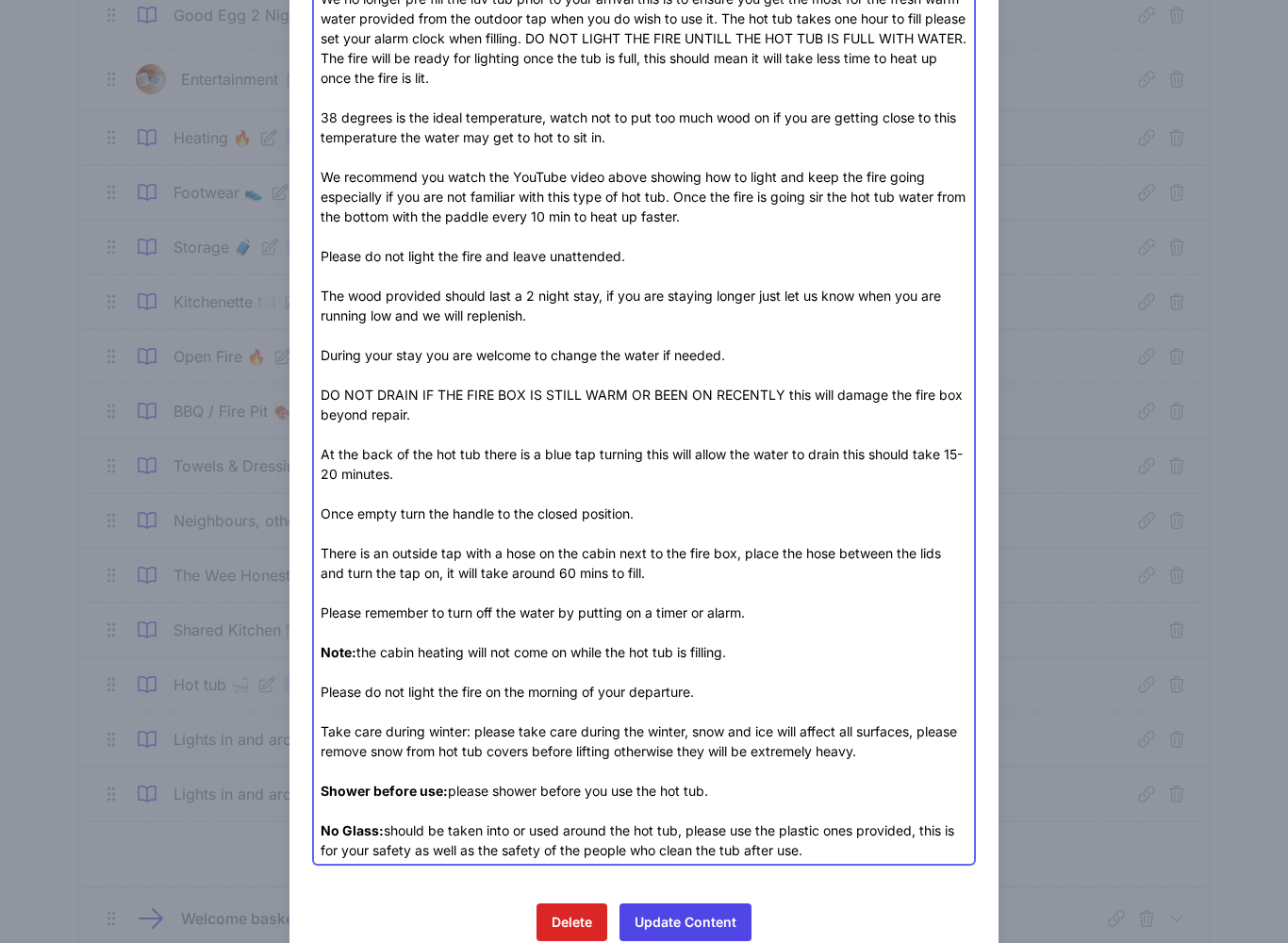
click at [770, 613] on div "﻿ ﻿ Wood Fired Luv Tub We no longer pre fill the luv tub prior to your arrival …" at bounding box center [644, 222] width 648 height 1277
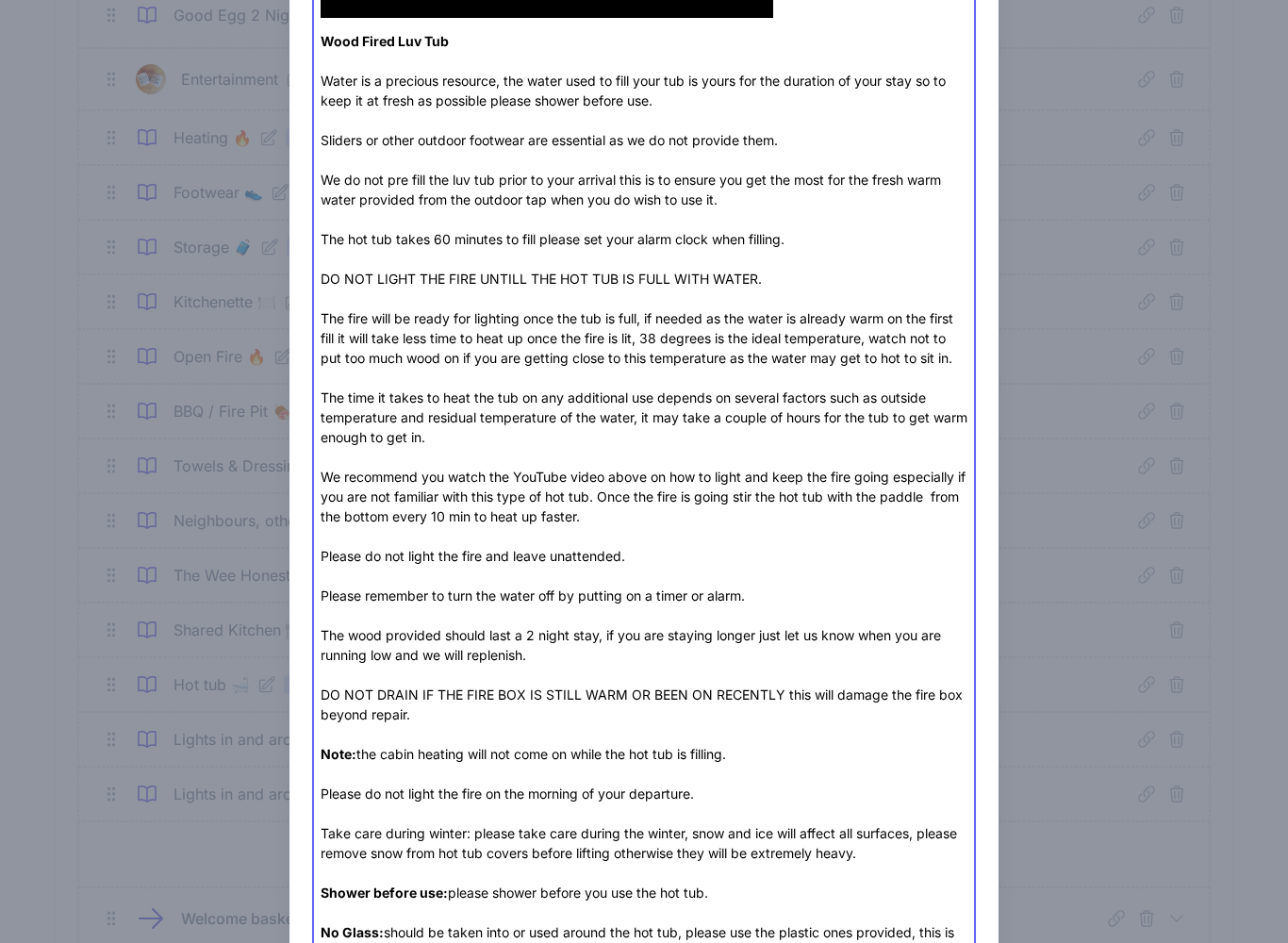
scroll to position [577, 0]
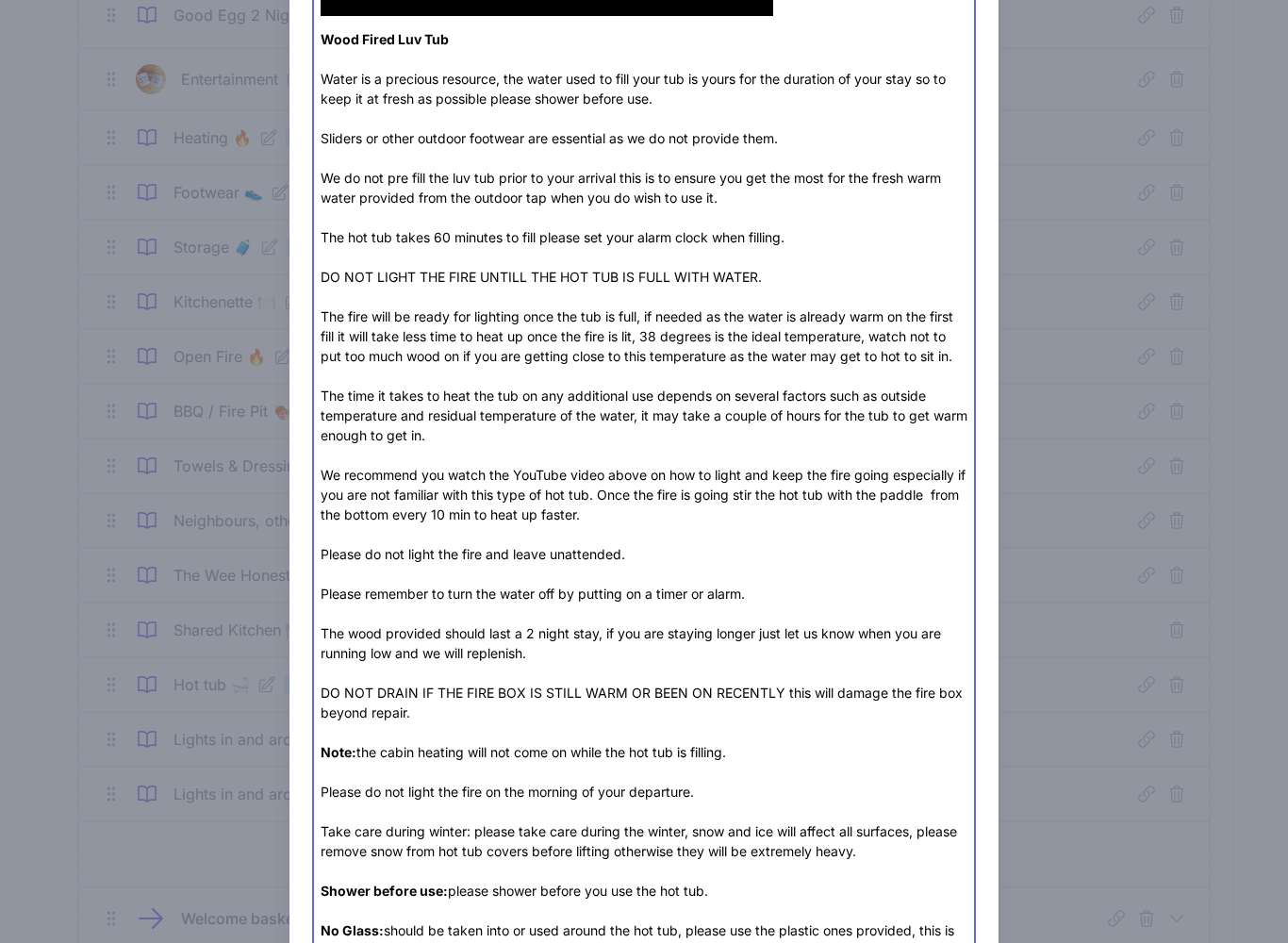
click at [853, 183] on div "﻿ ﻿ Wood Fired Luv Tub Water is a precious resource, the water used to fill you…" at bounding box center [644, 311] width 648 height 1297
click at [707, 315] on div "﻿ ﻿ Wood Fired Luv Tub Water is a precious resource, the water used to fill you…" at bounding box center [644, 311] width 648 height 1297
type trix-editor "<div><strong><figure data-trix-attachment="{&quot;content&quot;:&quot; <div cla…"
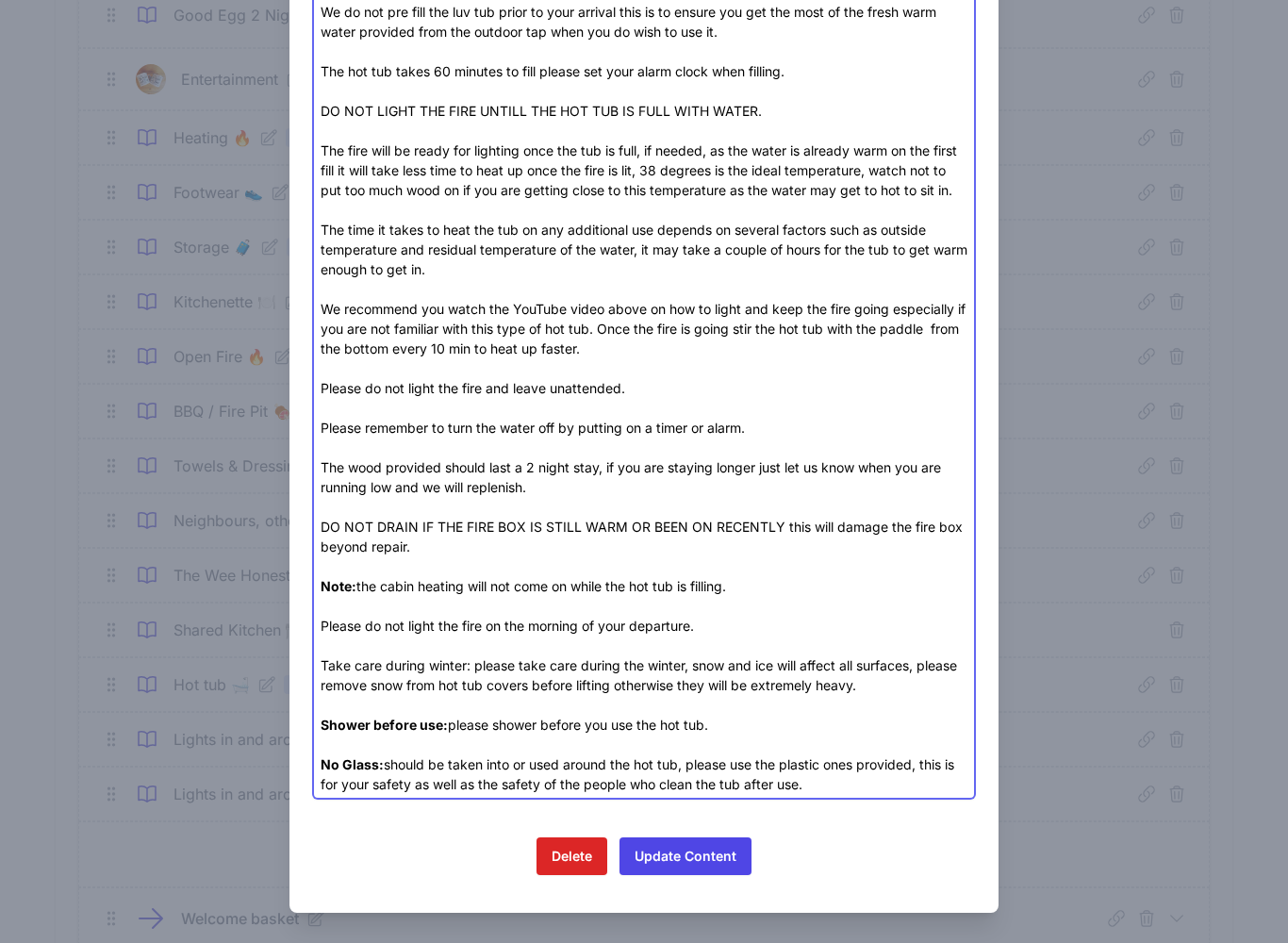
scroll to position [743, 0]
click at [691, 848] on button "Update Content" at bounding box center [685, 857] width 132 height 38
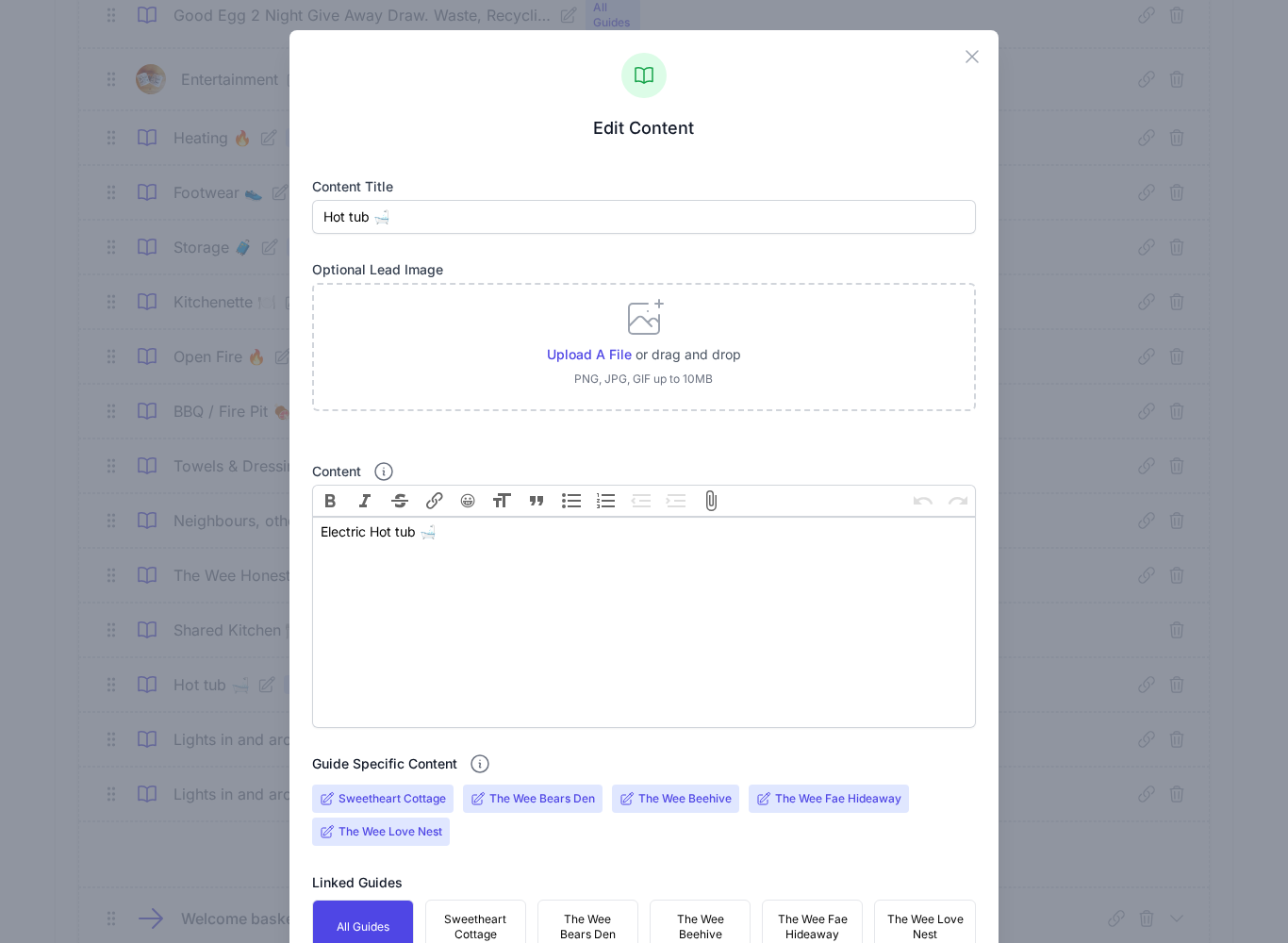
click at [681, 798] on input "The Wee Beehive" at bounding box center [685, 799] width 93 height 15
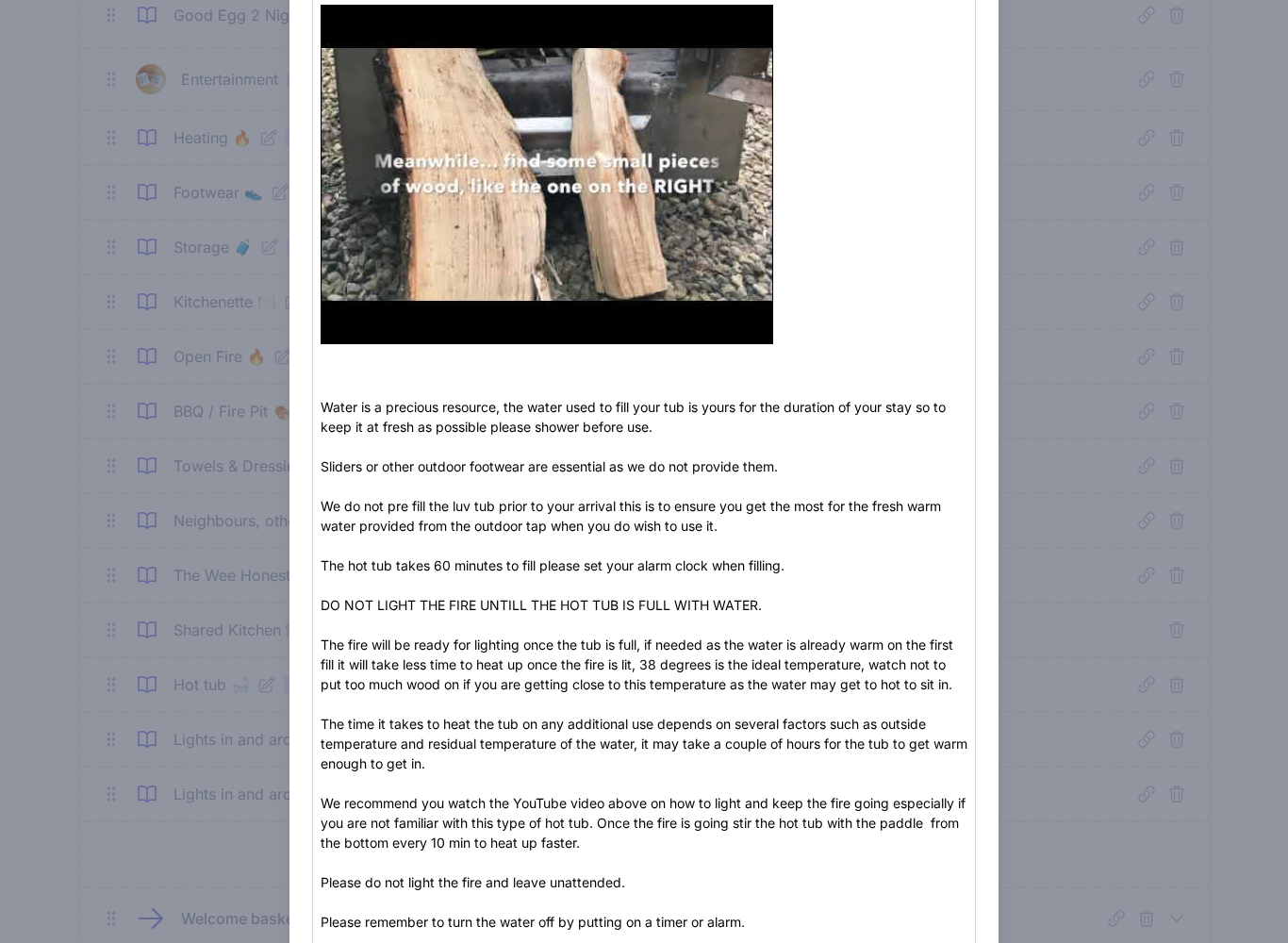
scroll to position [302, 0]
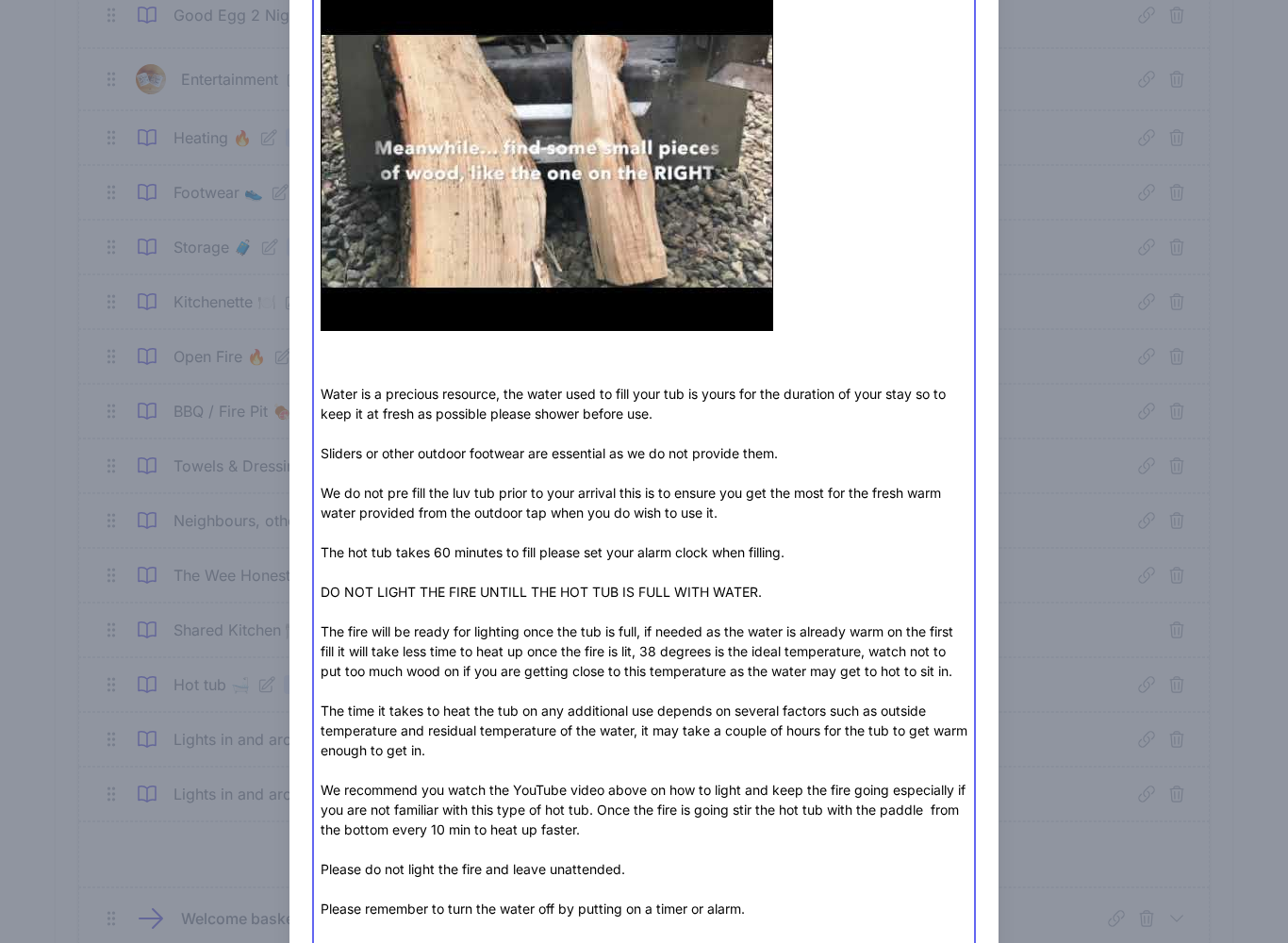
click at [853, 494] on div "Wood Fired Luv Tub ﻿ ﻿ Water is a precious resource, the water used to fill you…" at bounding box center [644, 606] width 648 height 1337
type trix-editor "<div><strong>Wood Fired Luv Tub<br><br></strong><strong><figure data-trix-attac…"
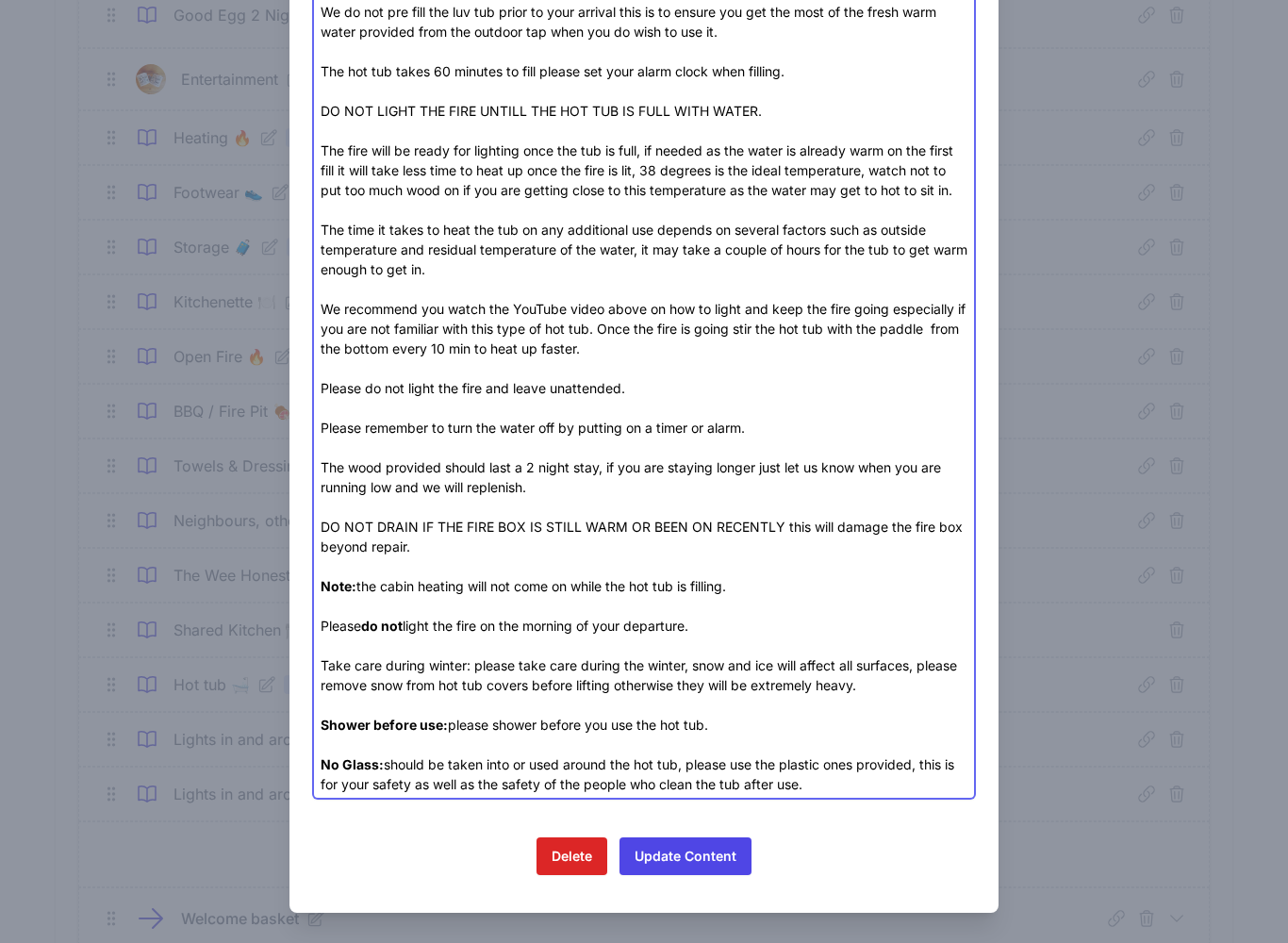
scroll to position [783, 0]
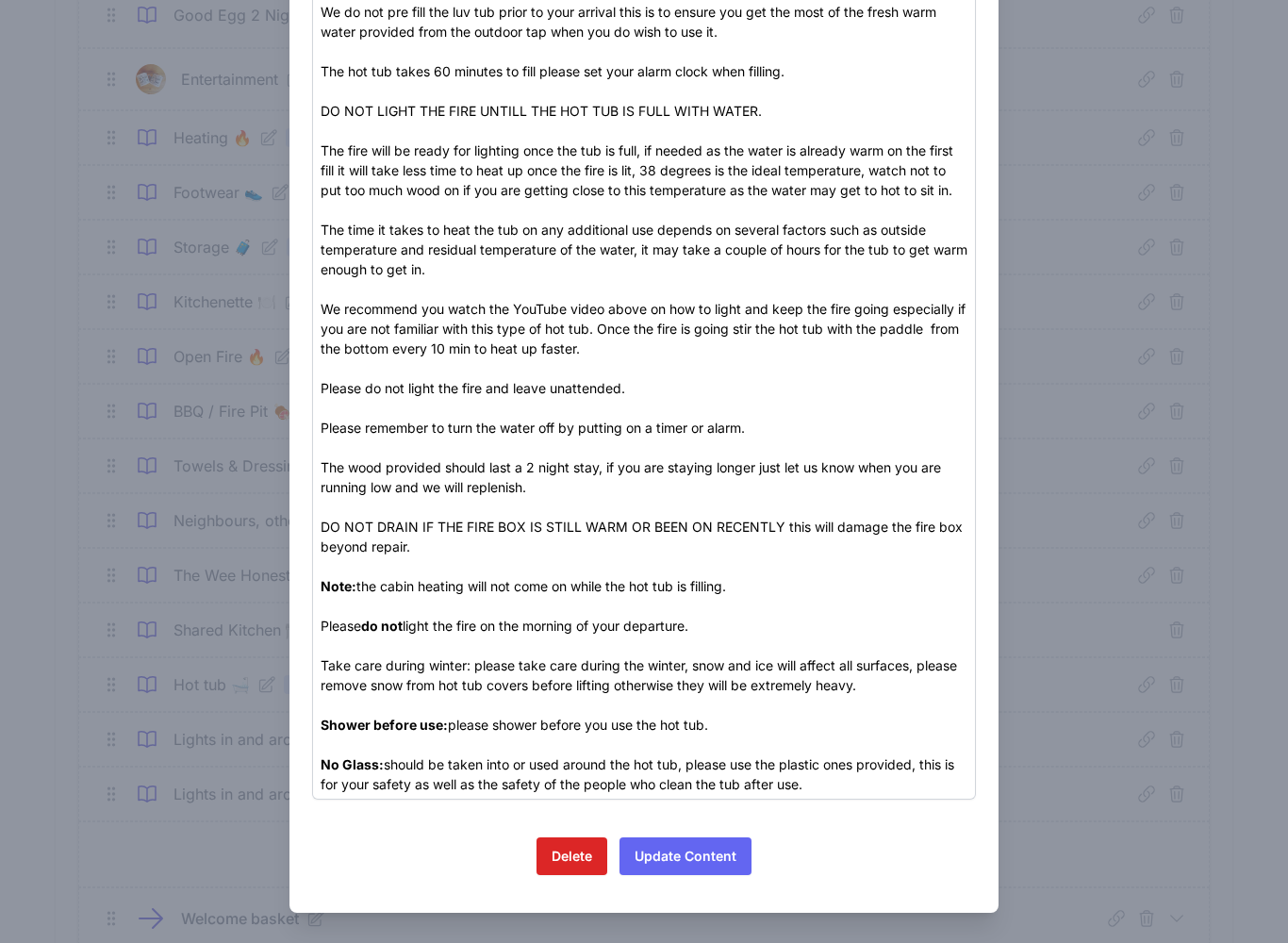
click at [698, 854] on button "Update Content" at bounding box center [685, 857] width 132 height 38
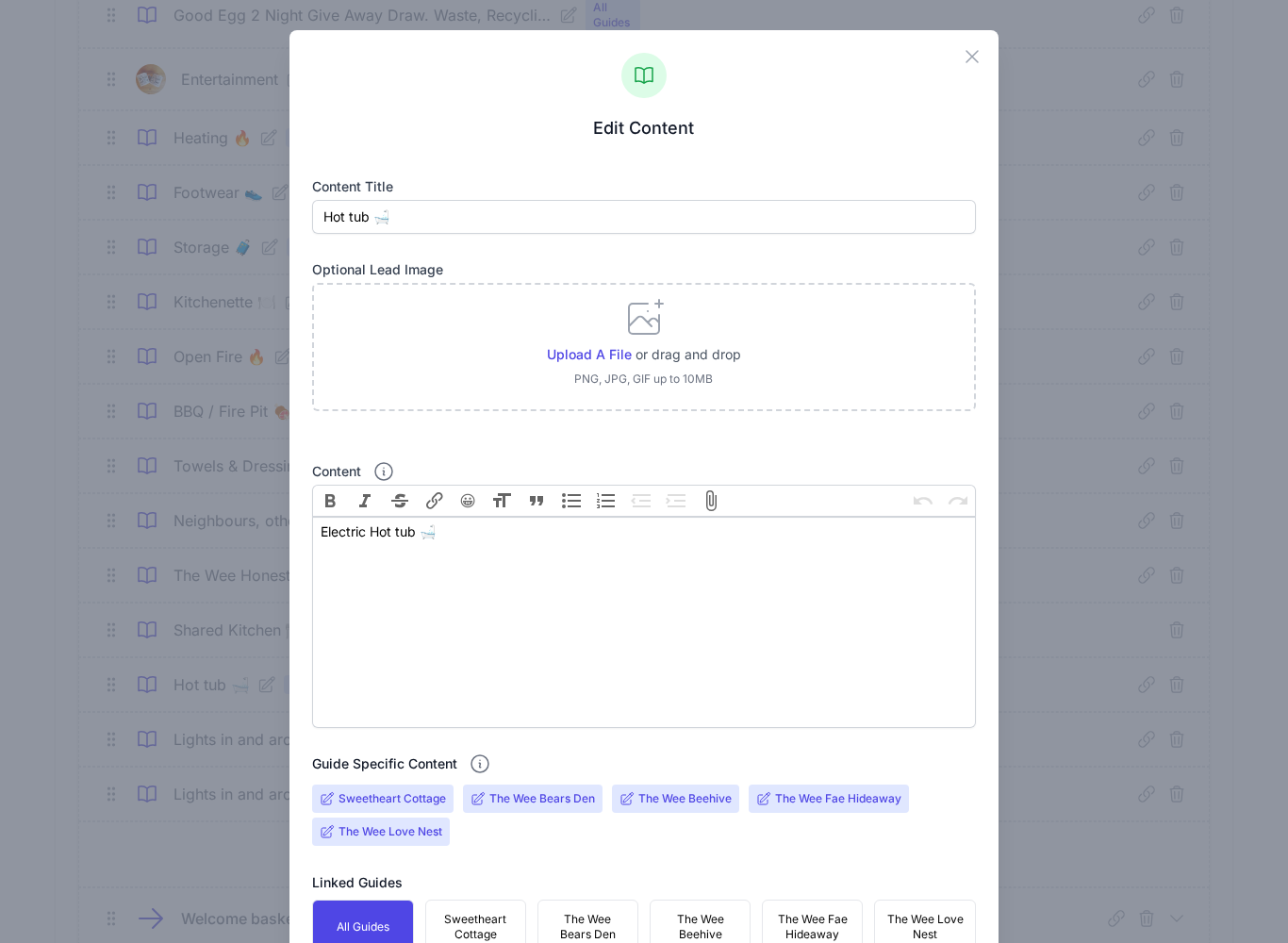
click at [826, 803] on input "The Wee Fae Hideaway" at bounding box center [837, 799] width 126 height 15
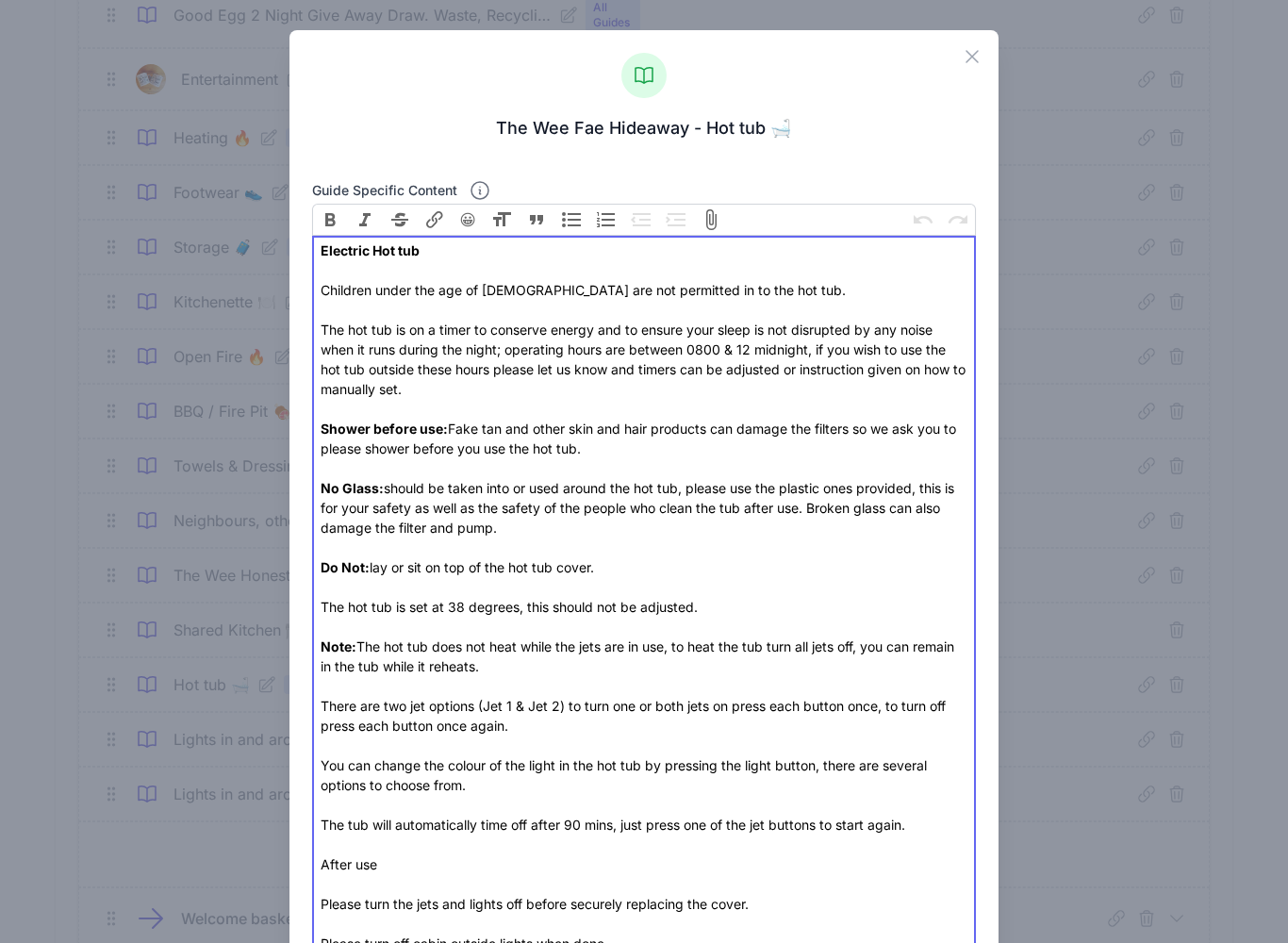
click at [712, 281] on div "Electric Hot tub Children under the age of [DEMOGRAPHIC_DATA] are not permitted…" at bounding box center [644, 695] width 648 height 911
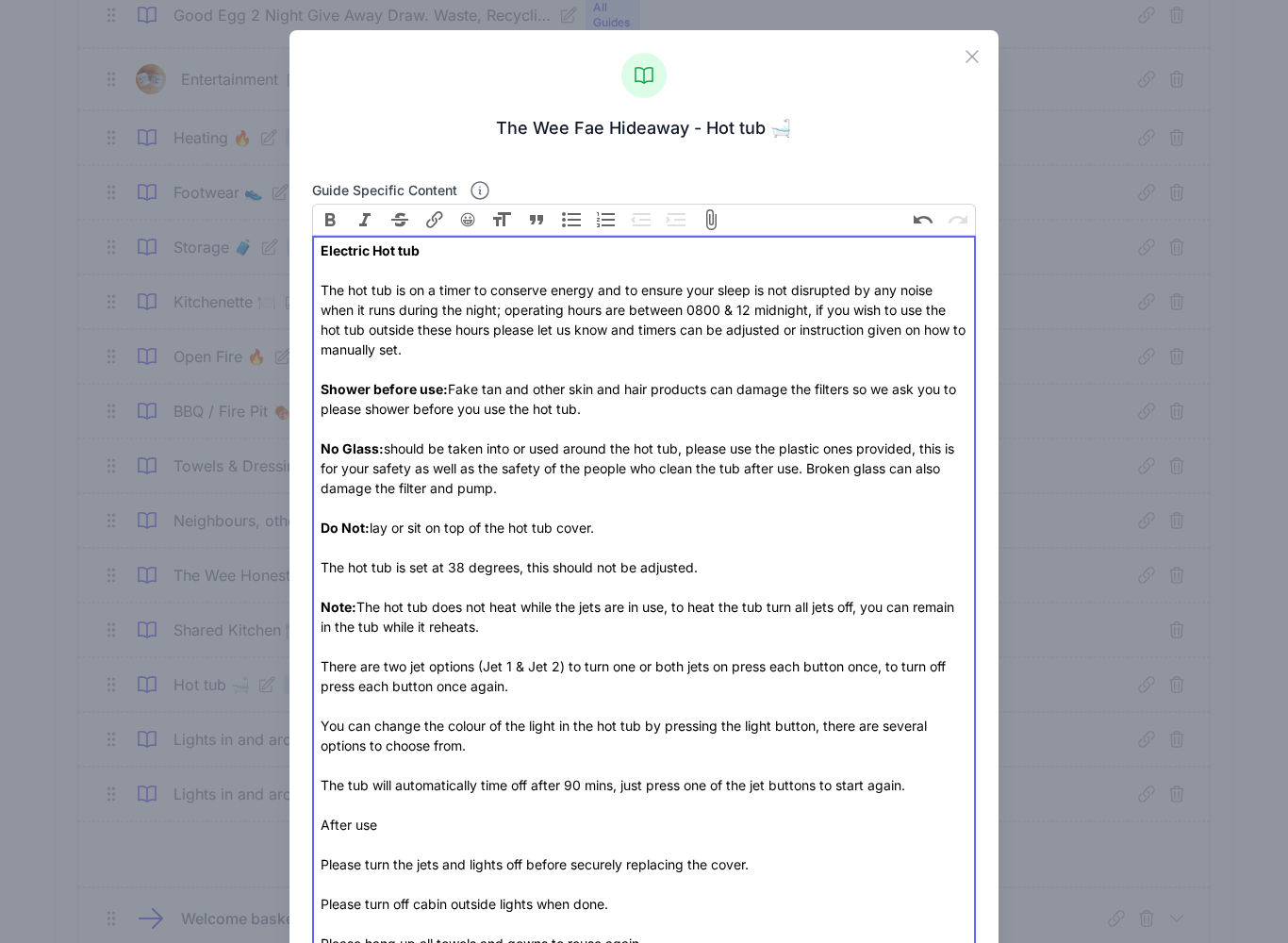
click at [435, 343] on div "Electric Hot tub The hot tub is on a timer to conserve energy and to ensure you…" at bounding box center [644, 675] width 648 height 871
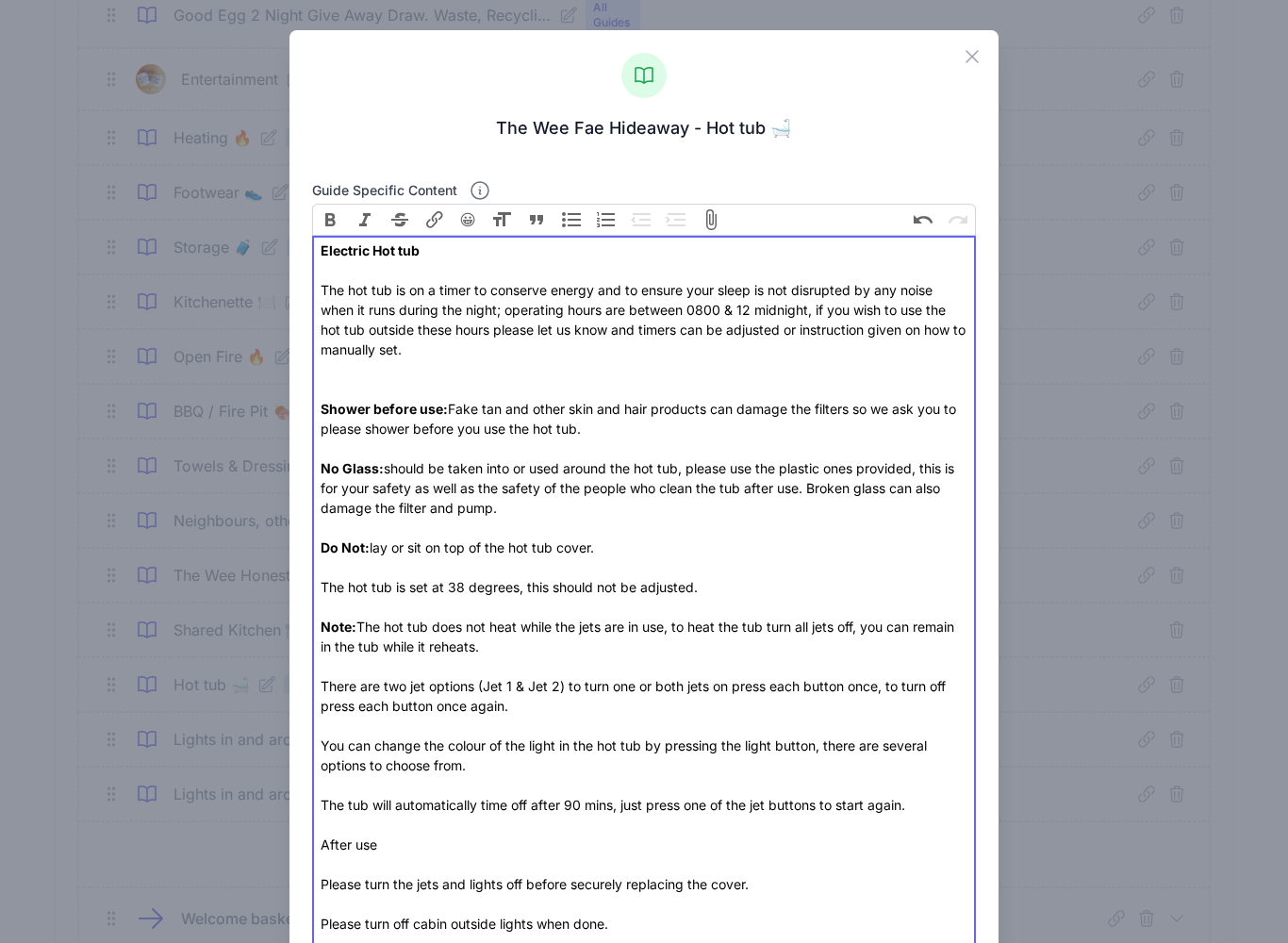
type trix-editor "<div><strong>Electric Hot tub</strong><br><br>The hot tub is on a timer to cons…"
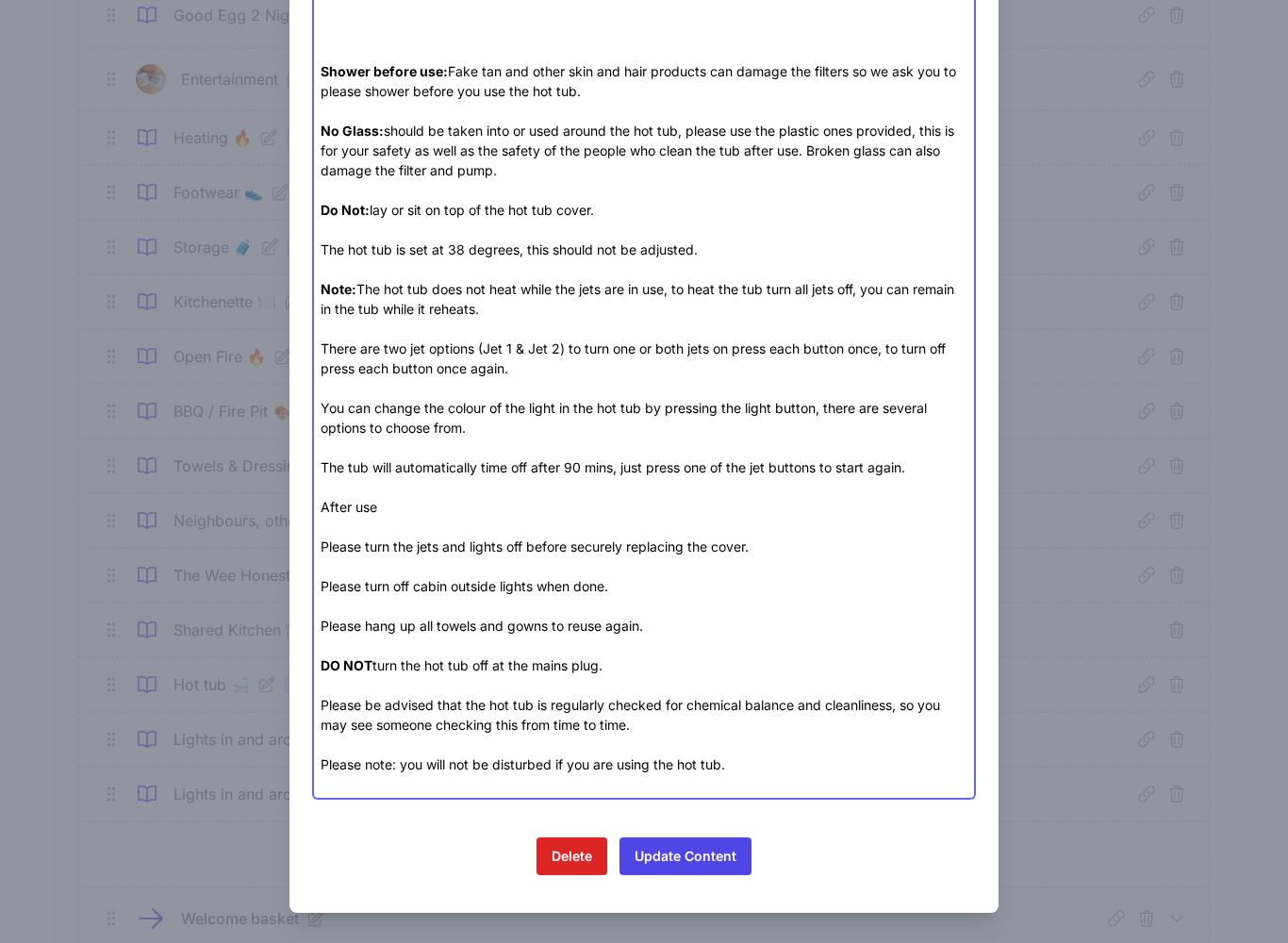
scroll to position [358, 0]
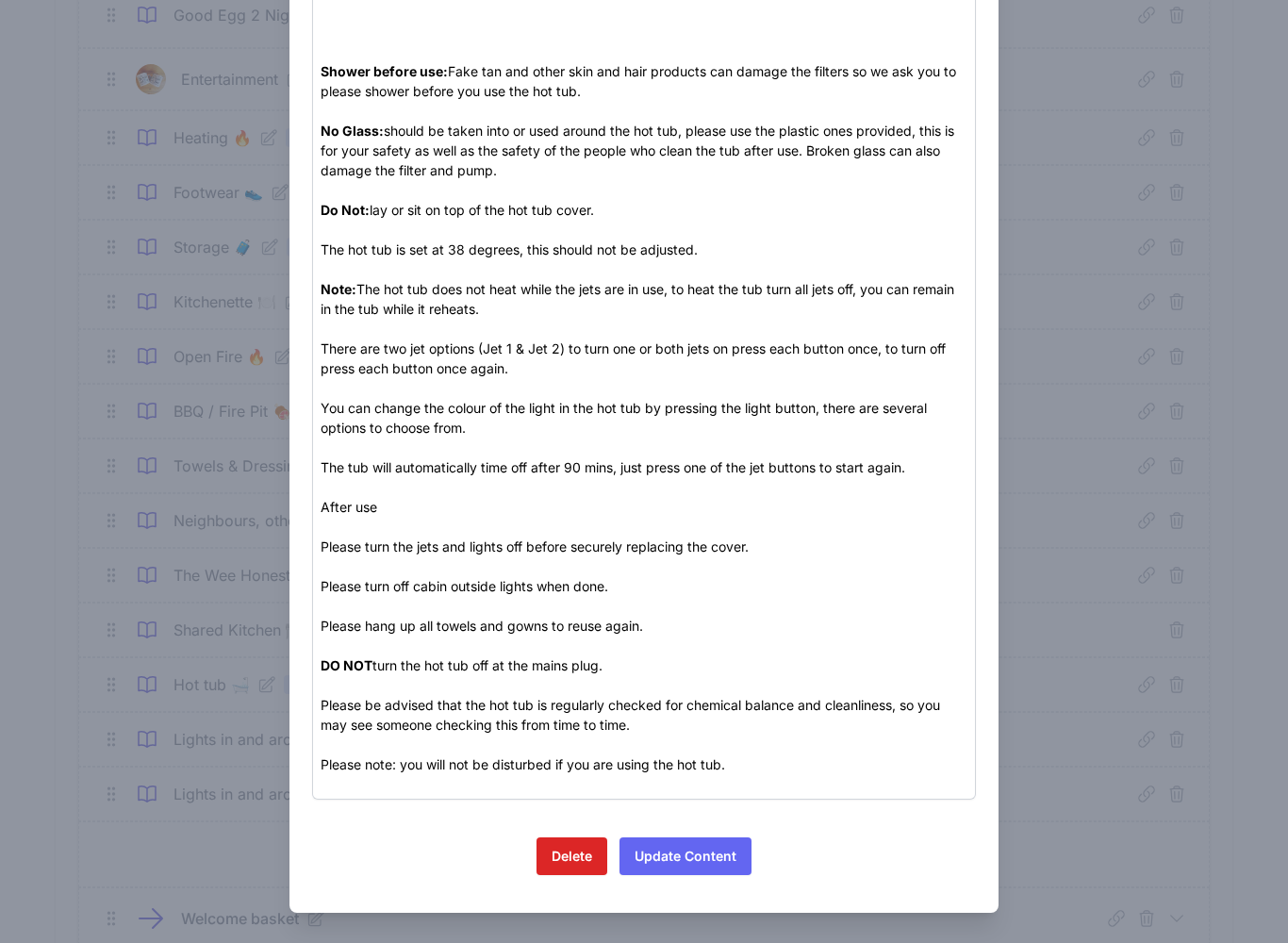
click at [694, 851] on button "Update Content" at bounding box center [685, 857] width 132 height 38
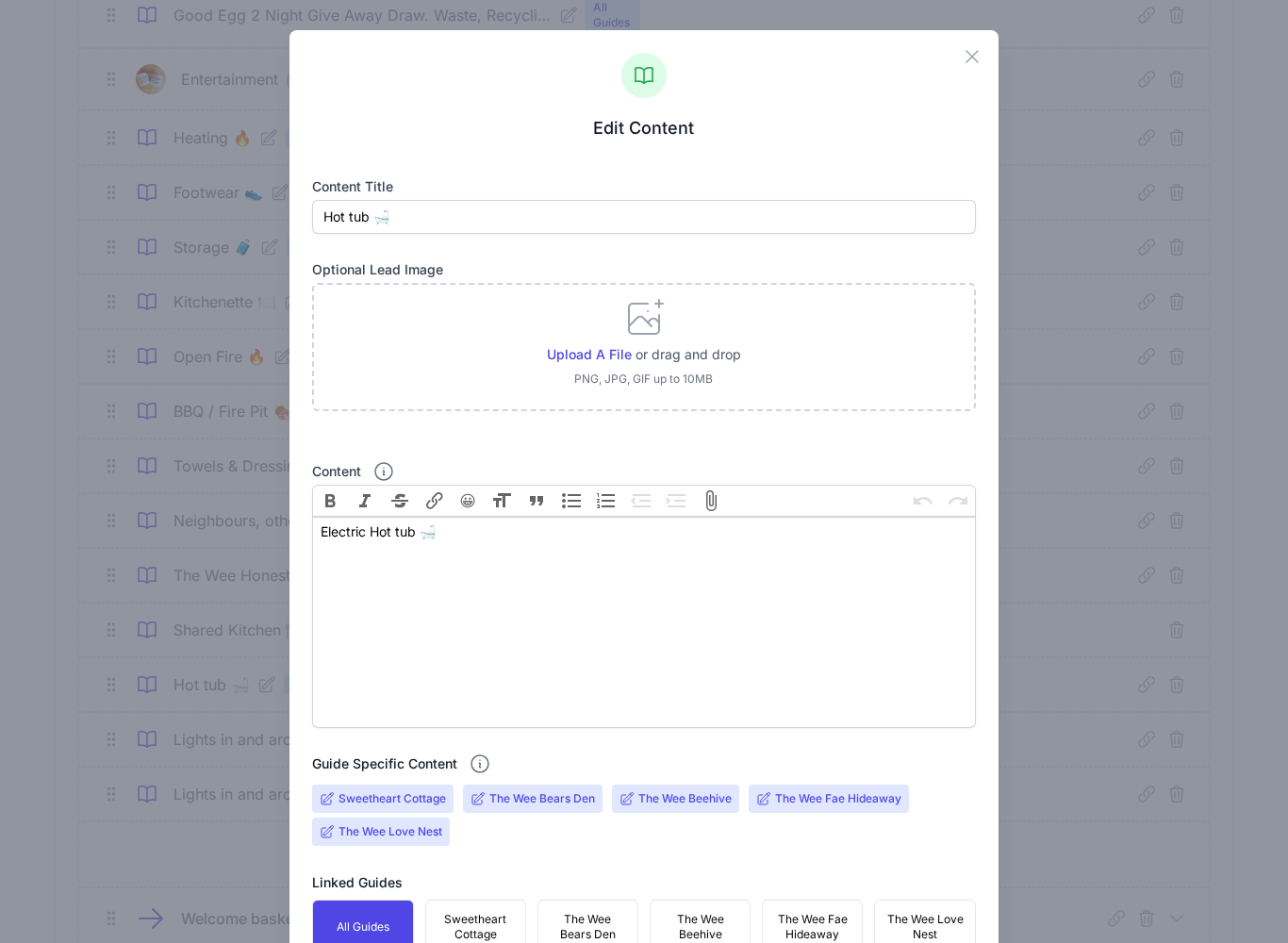
click at [537, 793] on input "The Wee Bears Den" at bounding box center [542, 799] width 105 height 15
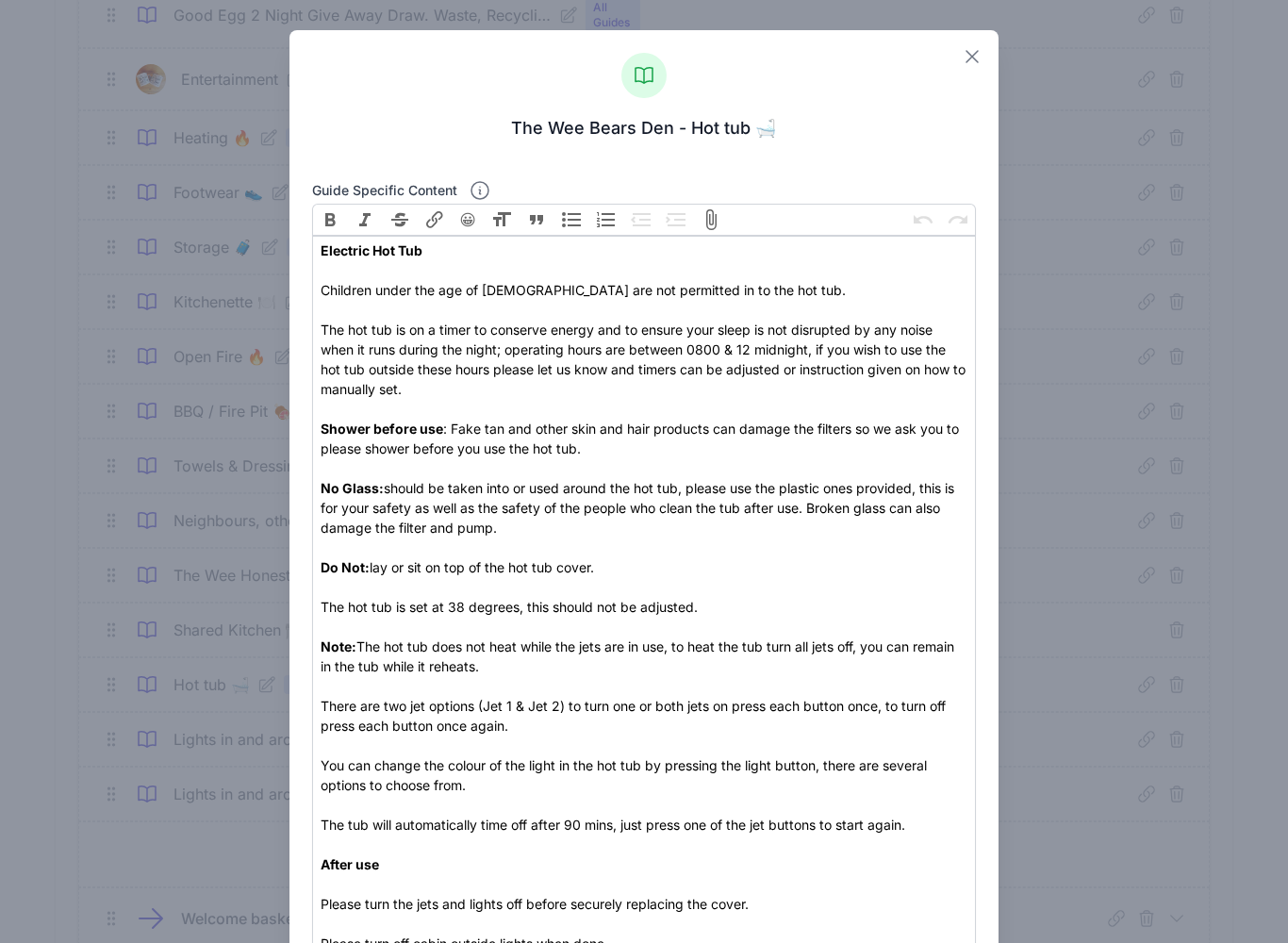
click at [974, 51] on icon at bounding box center [972, 57] width 23 height 23
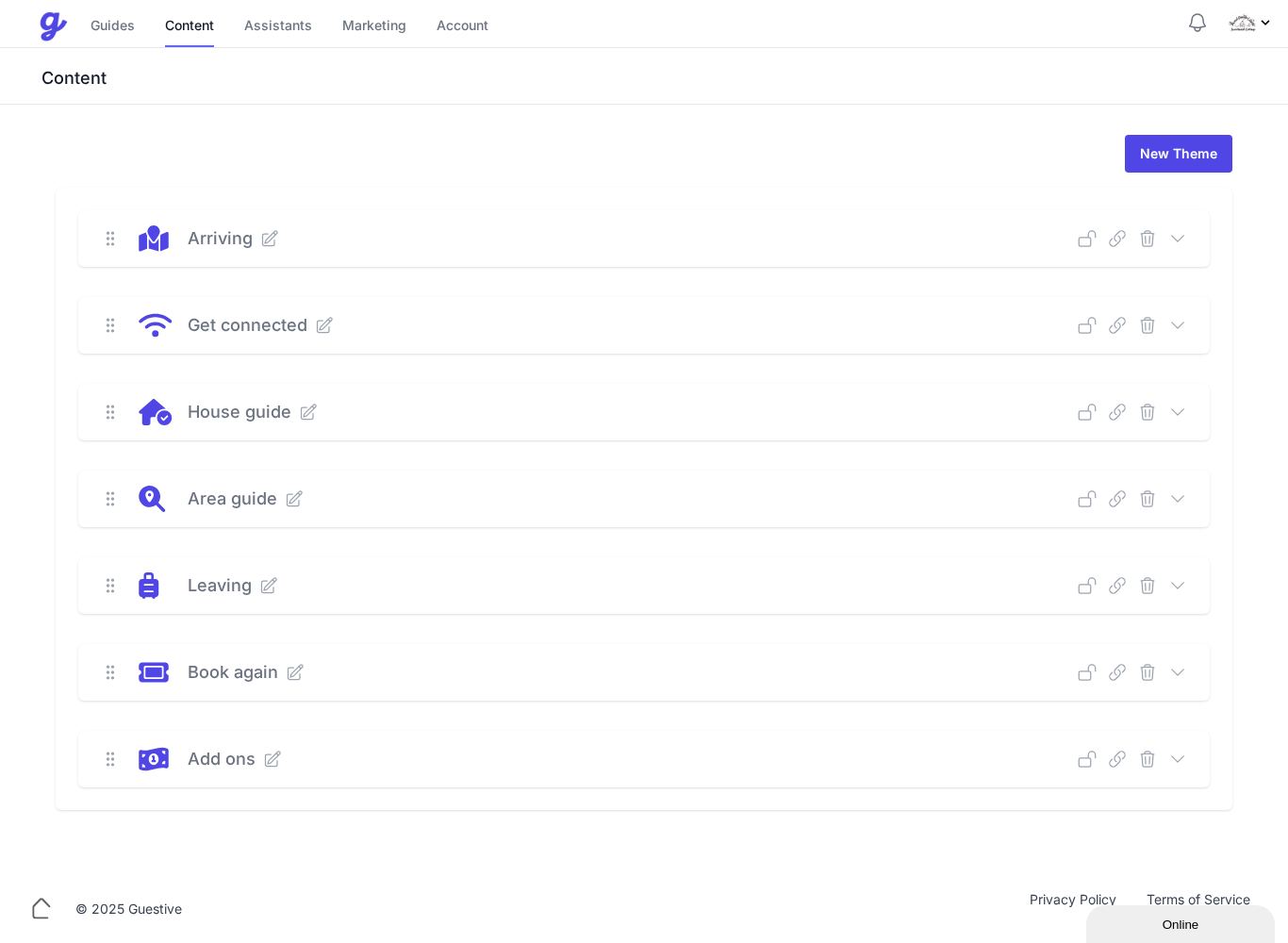
click at [1184, 414] on icon at bounding box center [1178, 412] width 19 height 19
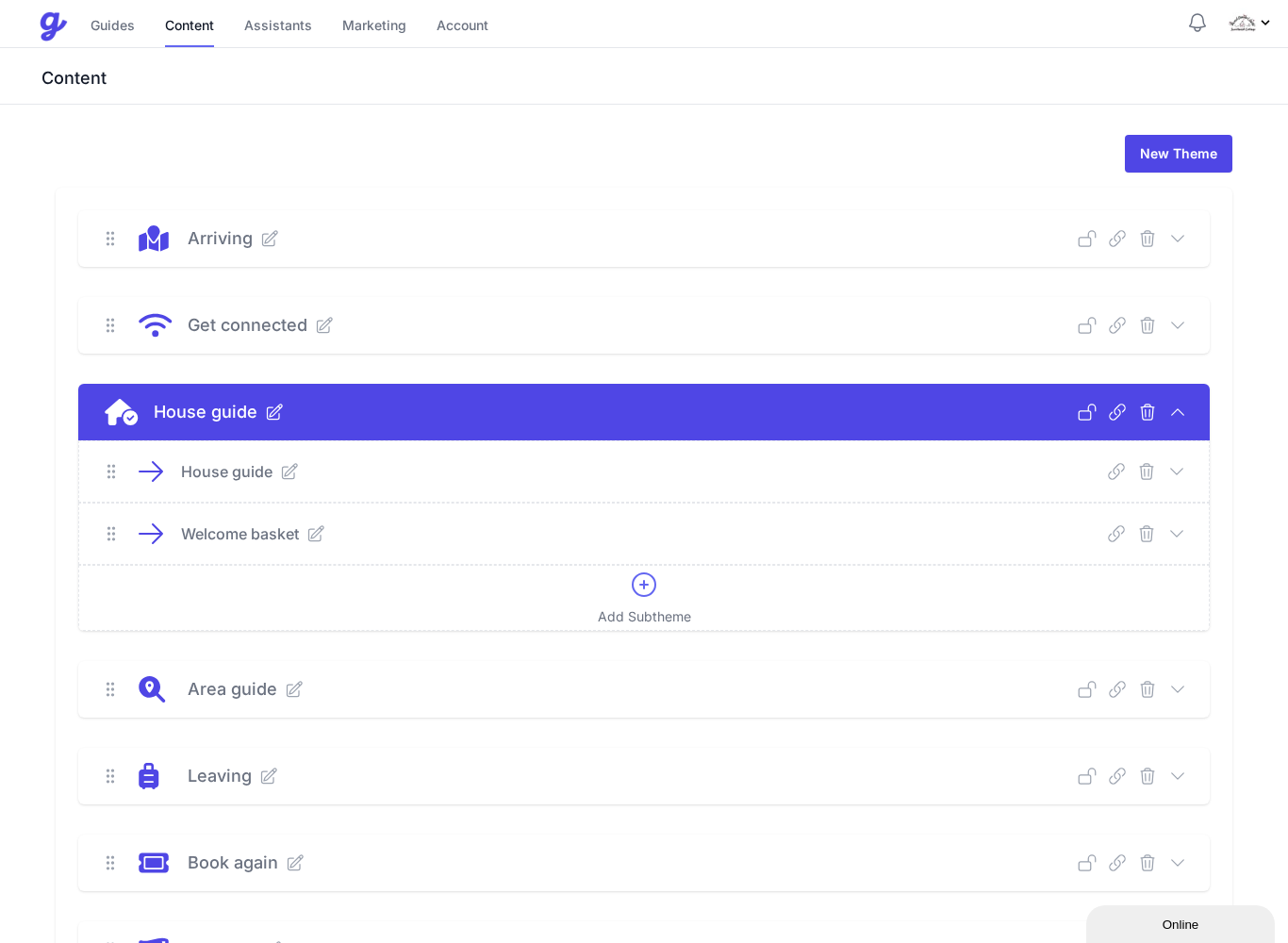
click at [1185, 470] on icon at bounding box center [1177, 472] width 19 height 19
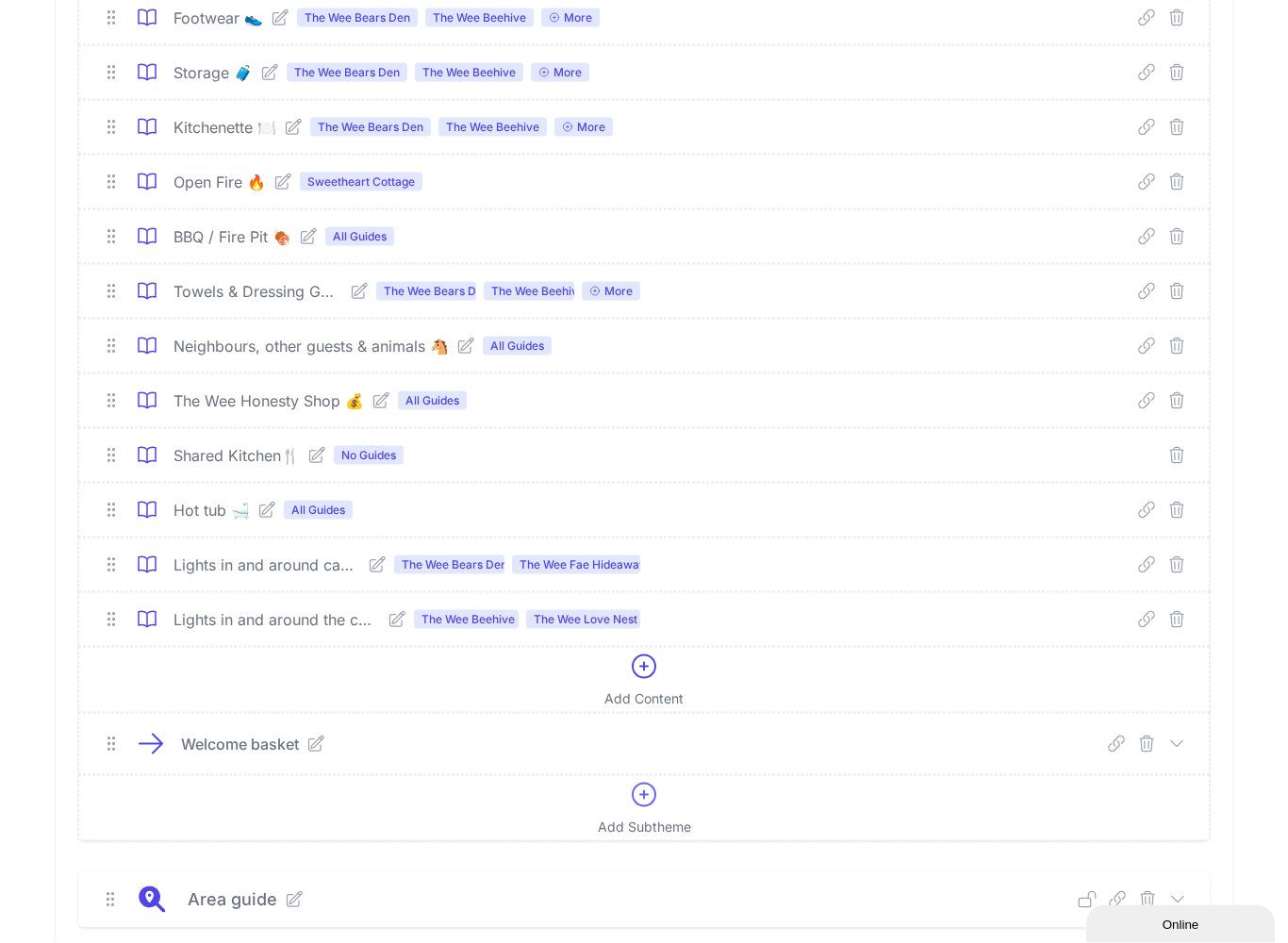
scroll to position [751, 0]
click at [266, 510] on icon at bounding box center [267, 508] width 19 height 19
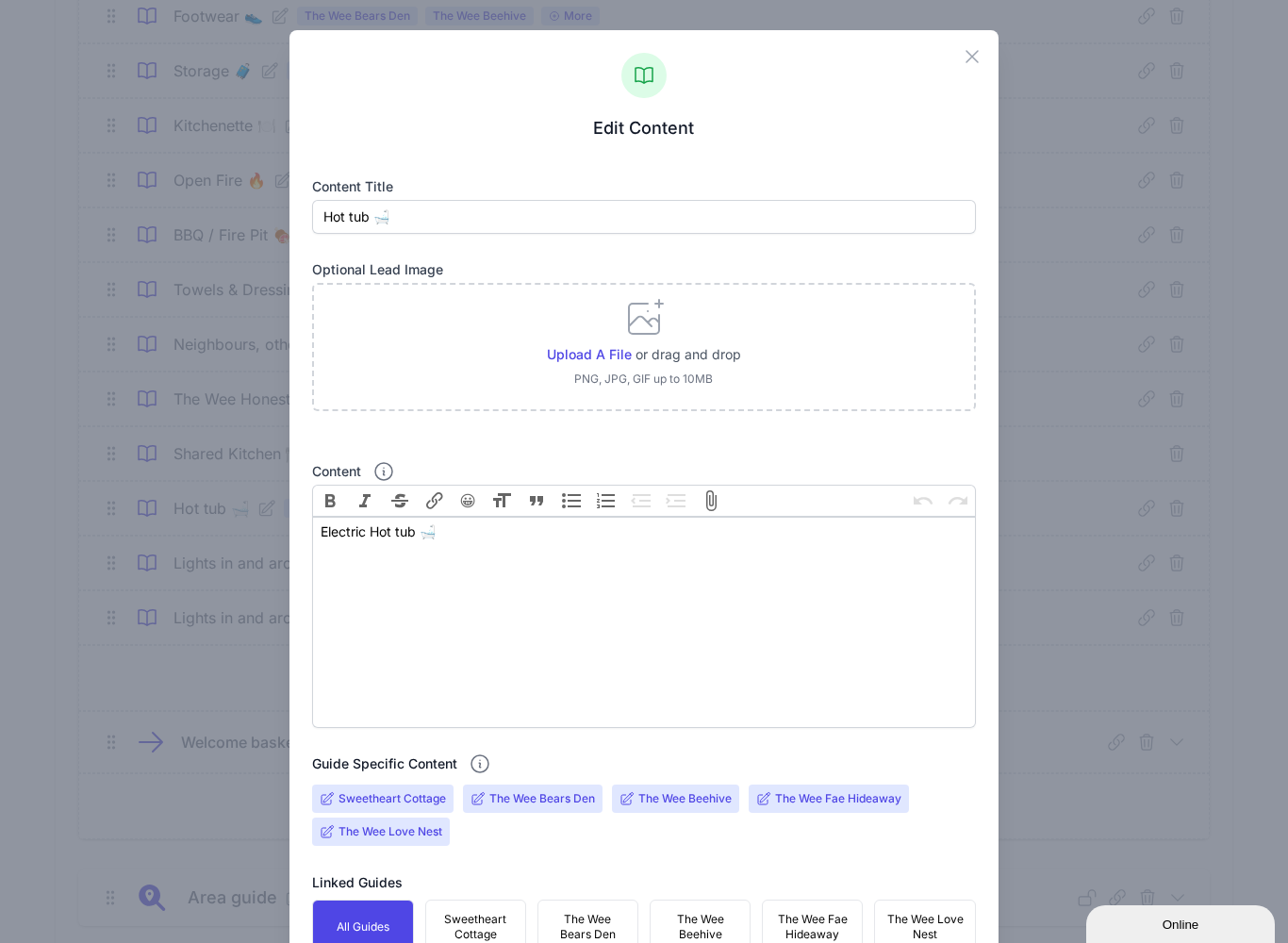
click at [681, 795] on input "The Wee Beehive" at bounding box center [685, 799] width 93 height 15
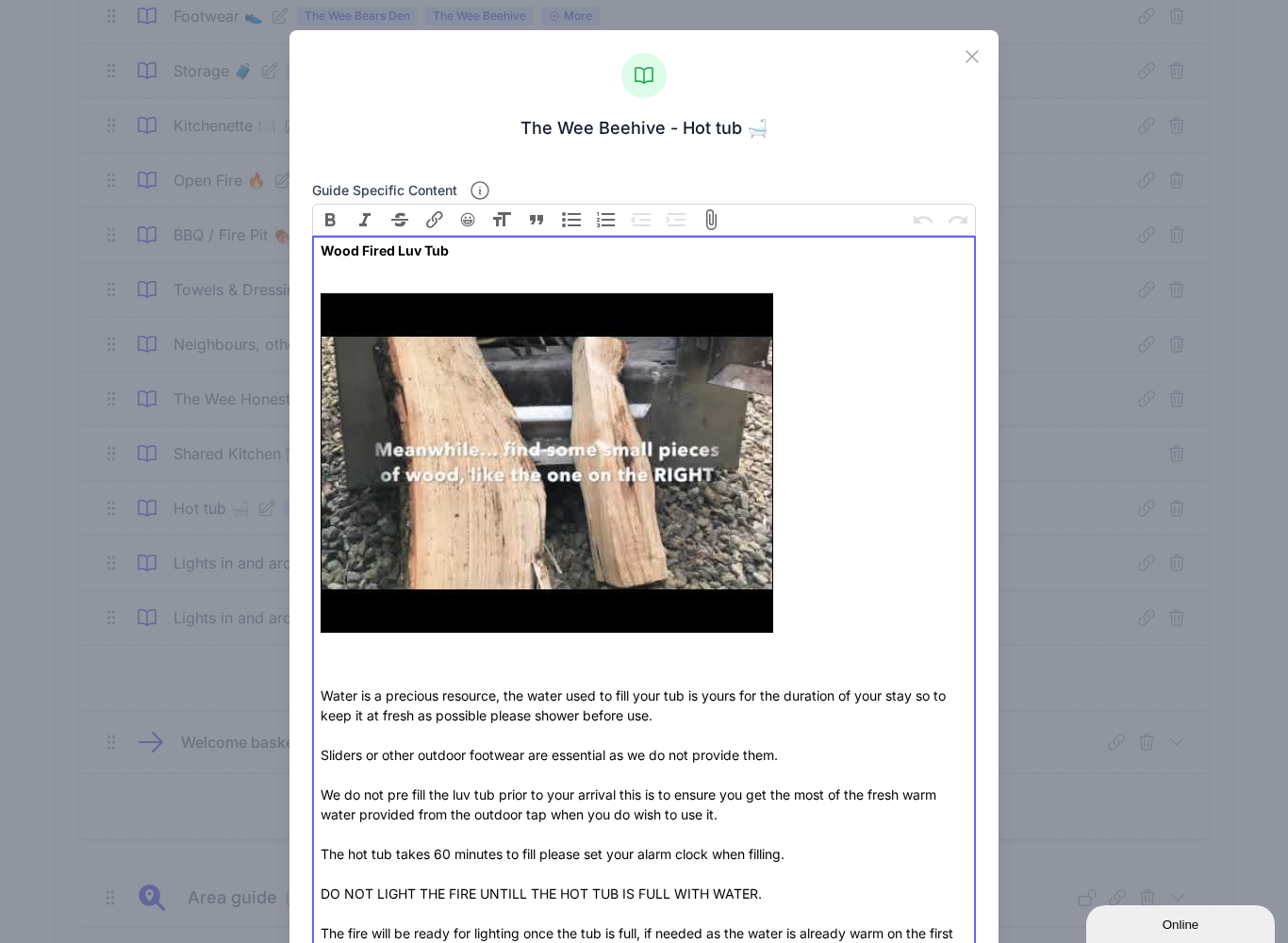
click at [644, 719] on div "Wood Fired Luv Tub ﻿ ﻿ Water is a precious resource, the water used to fill you…" at bounding box center [644, 908] width 648 height 1337
click at [670, 711] on div "Wood Fired Luv Tub ﻿ ﻿ Water is a precious resource, the water used to fill you…" at bounding box center [644, 908] width 648 height 1337
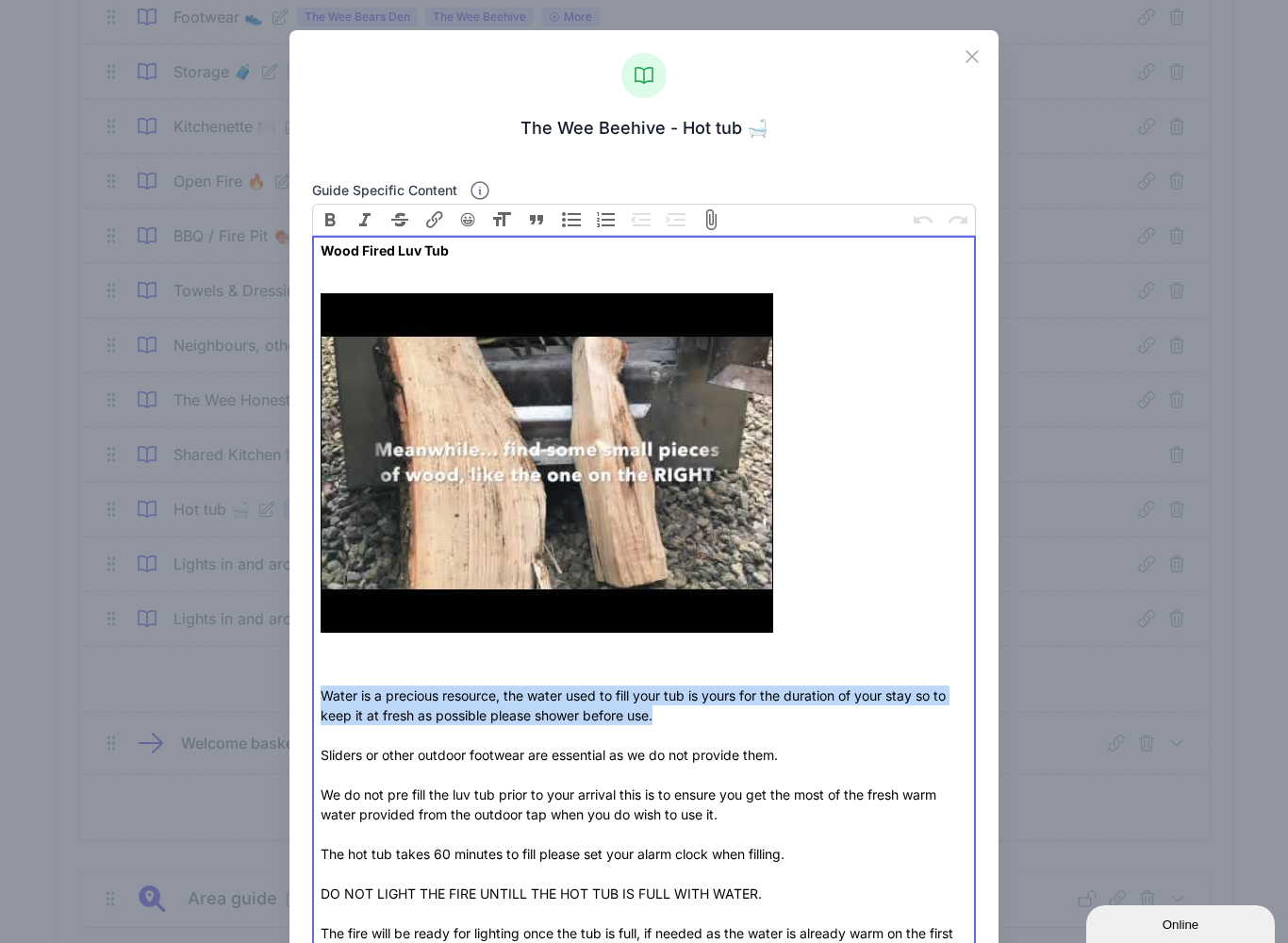
copy div "Water is a precious resource, the water used to fill your tub is yours for the …"
click at [867, 533] on div "Wood Fired Luv Tub ﻿ ﻿ Water is a precious resource, the water used to fill you…" at bounding box center [644, 908] width 648 height 1337
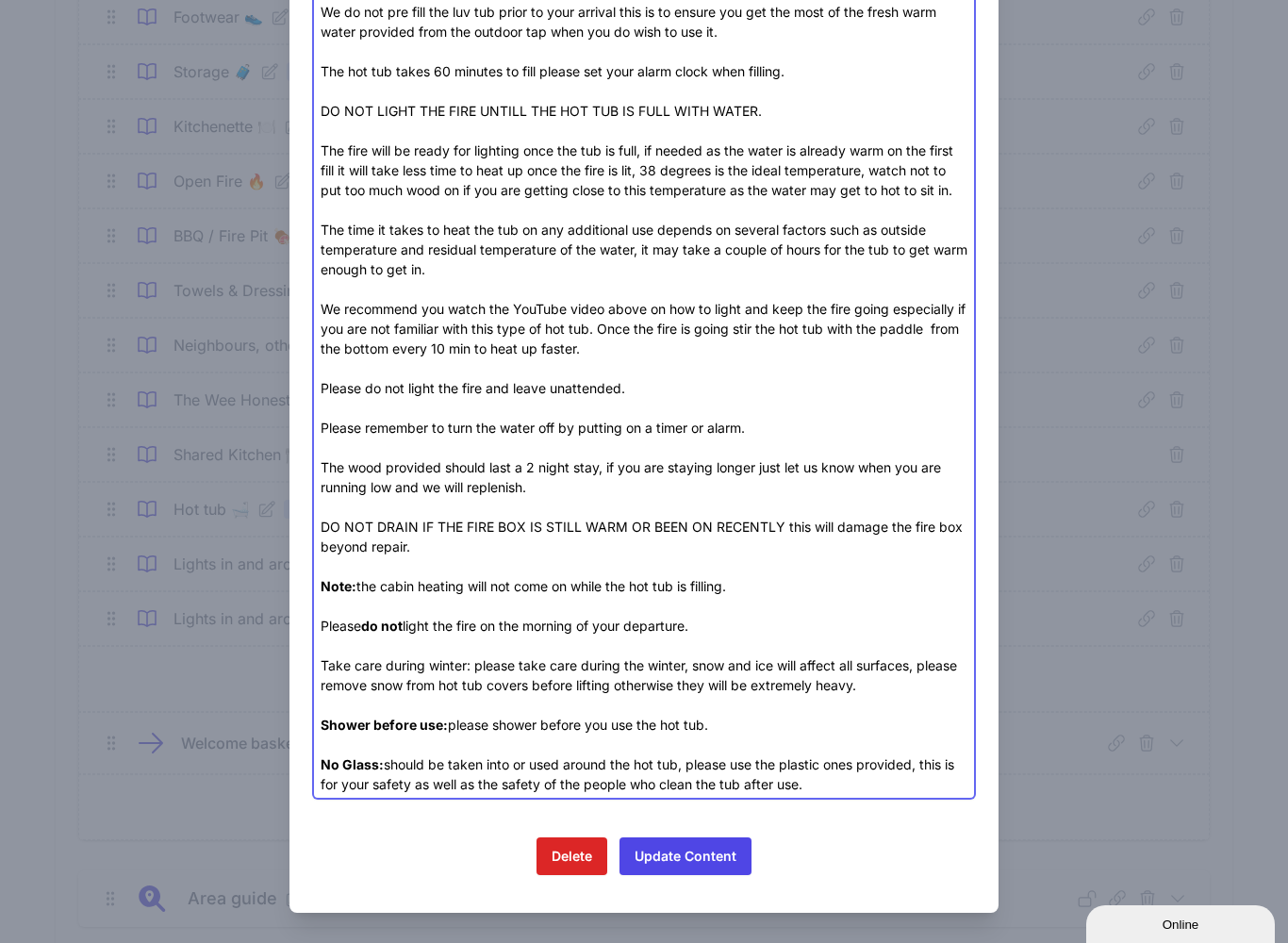
scroll to position [783, 0]
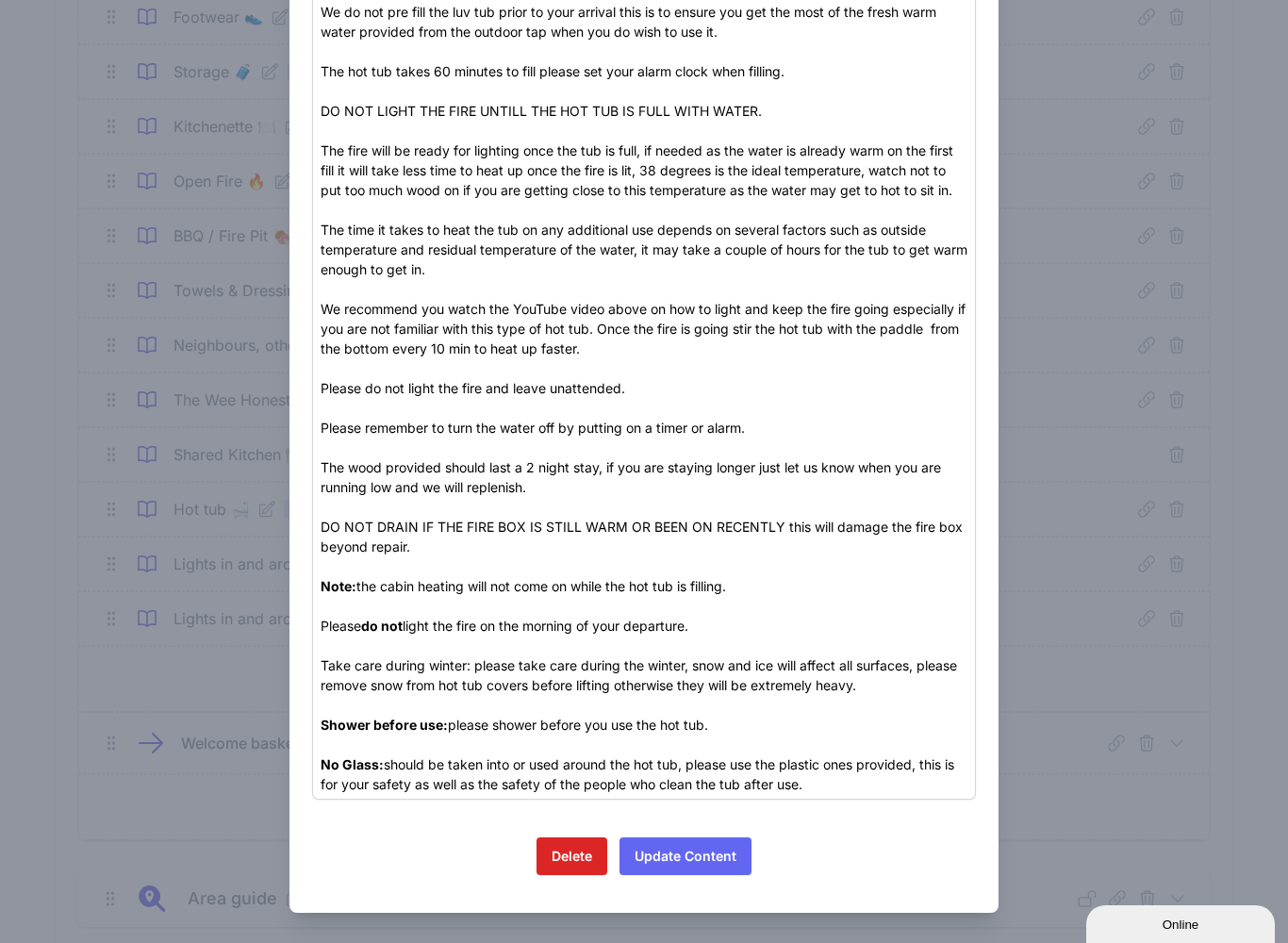
click at [693, 852] on button "Update Content" at bounding box center [685, 857] width 132 height 38
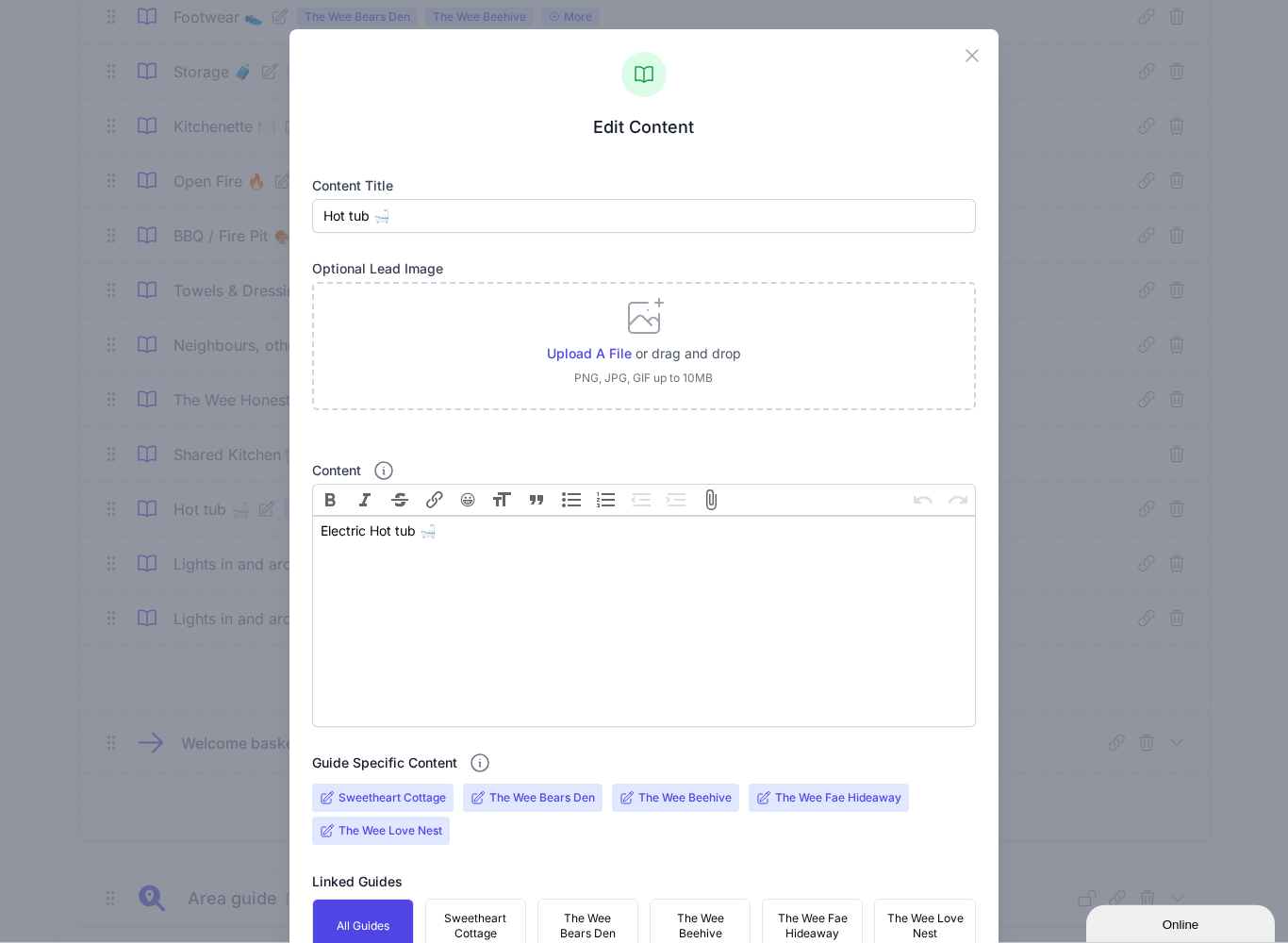
click at [543, 794] on input "The Wee Bears Den" at bounding box center [542, 799] width 105 height 15
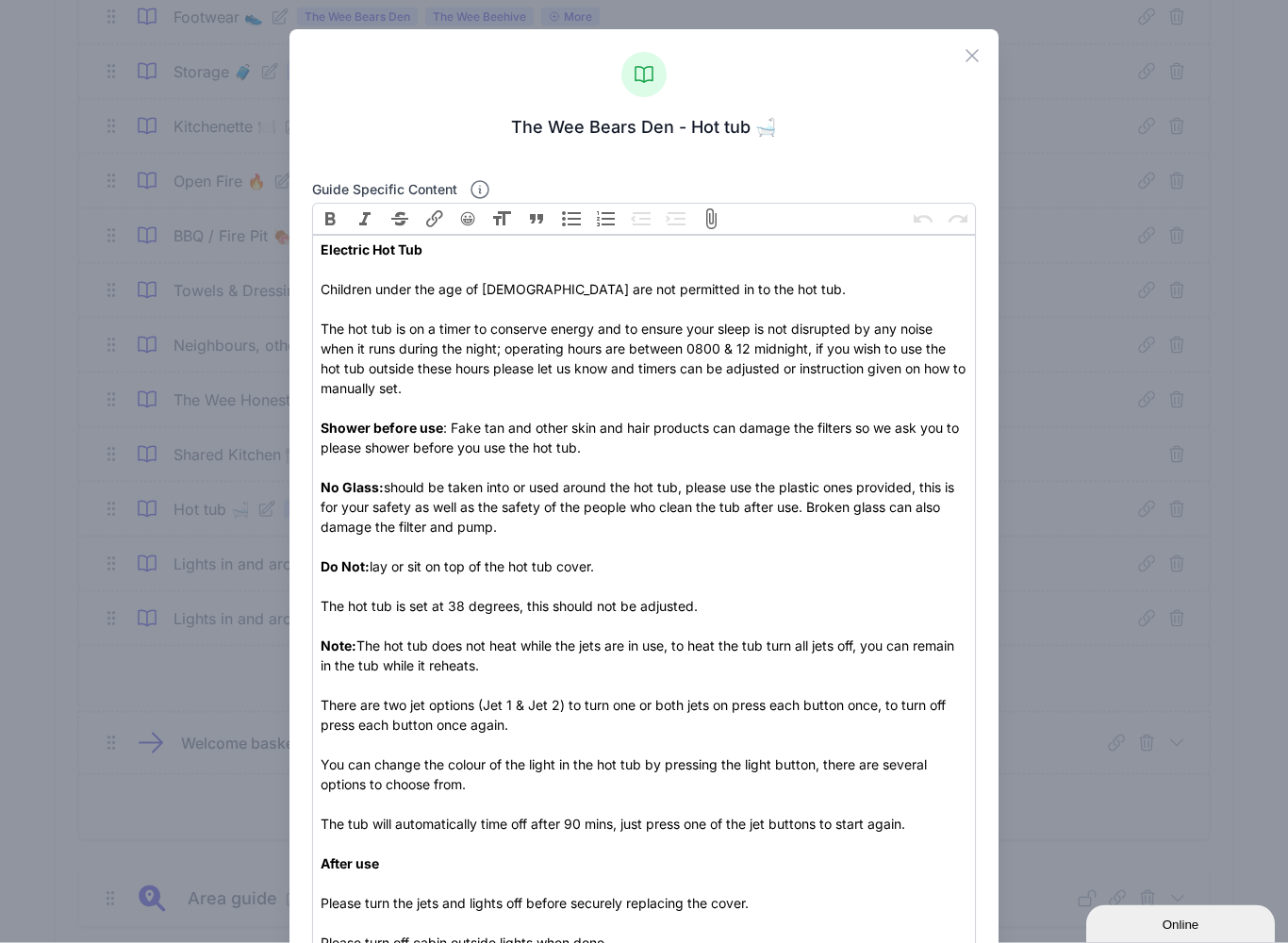
scroll to position [751, 0]
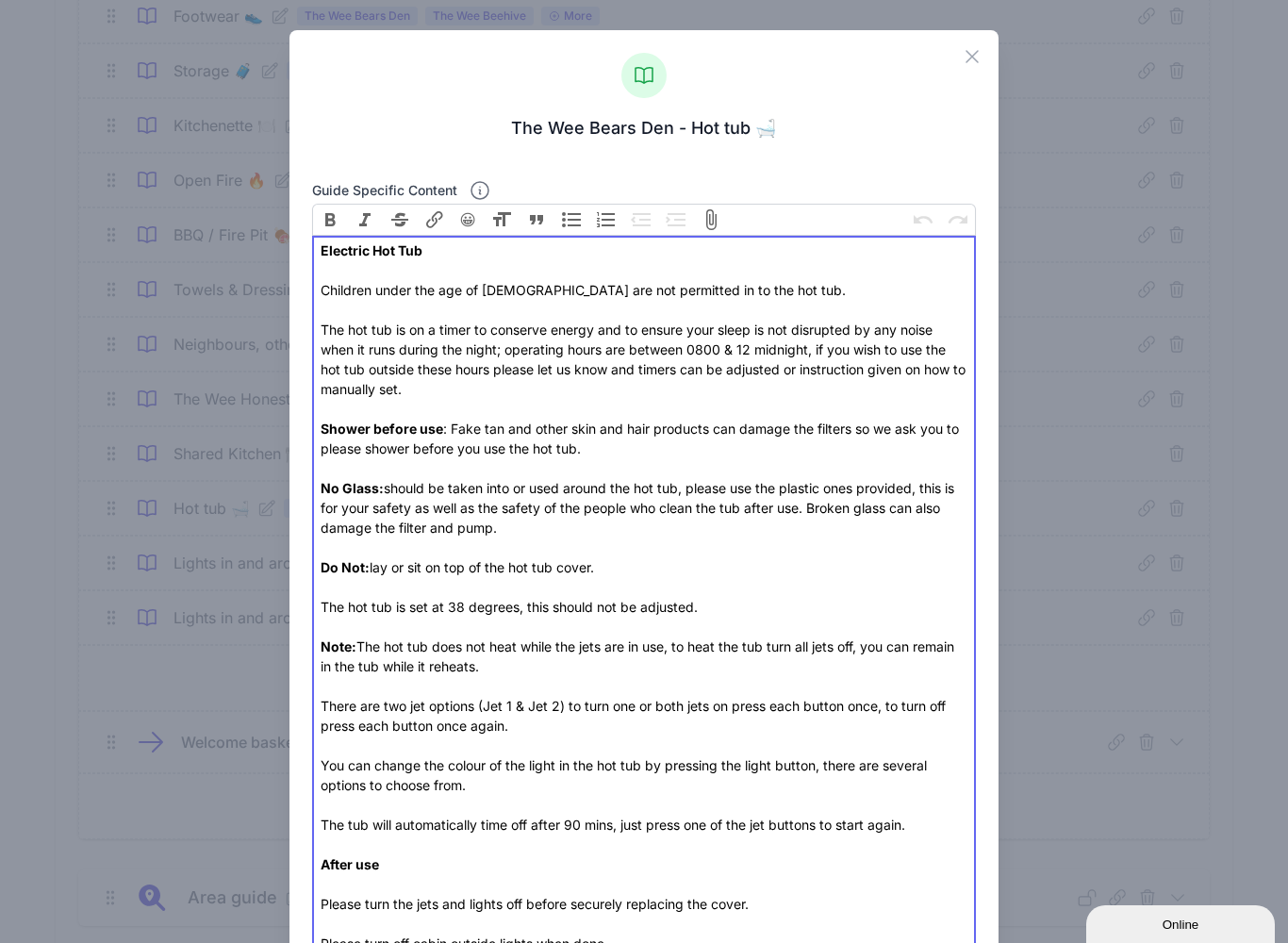
click at [727, 285] on div "Electric Hot Tub Children under the age of 14 are not permitted in to the hot t…" at bounding box center [644, 279] width 648 height 79
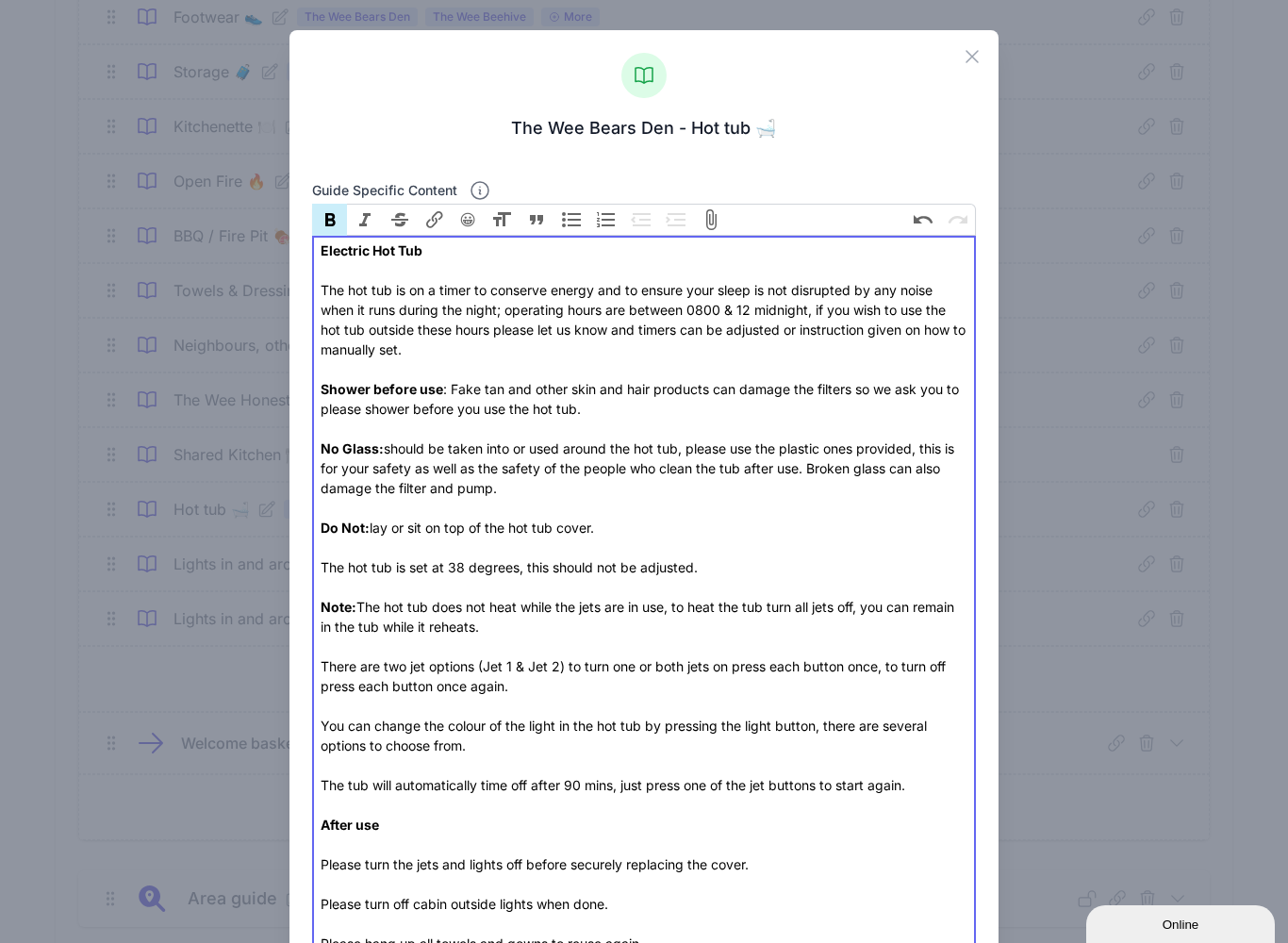
click at [451, 354] on div "The hot tub is on a timer to conserve energy and to ensure your sleep is not di…" at bounding box center [644, 329] width 648 height 99
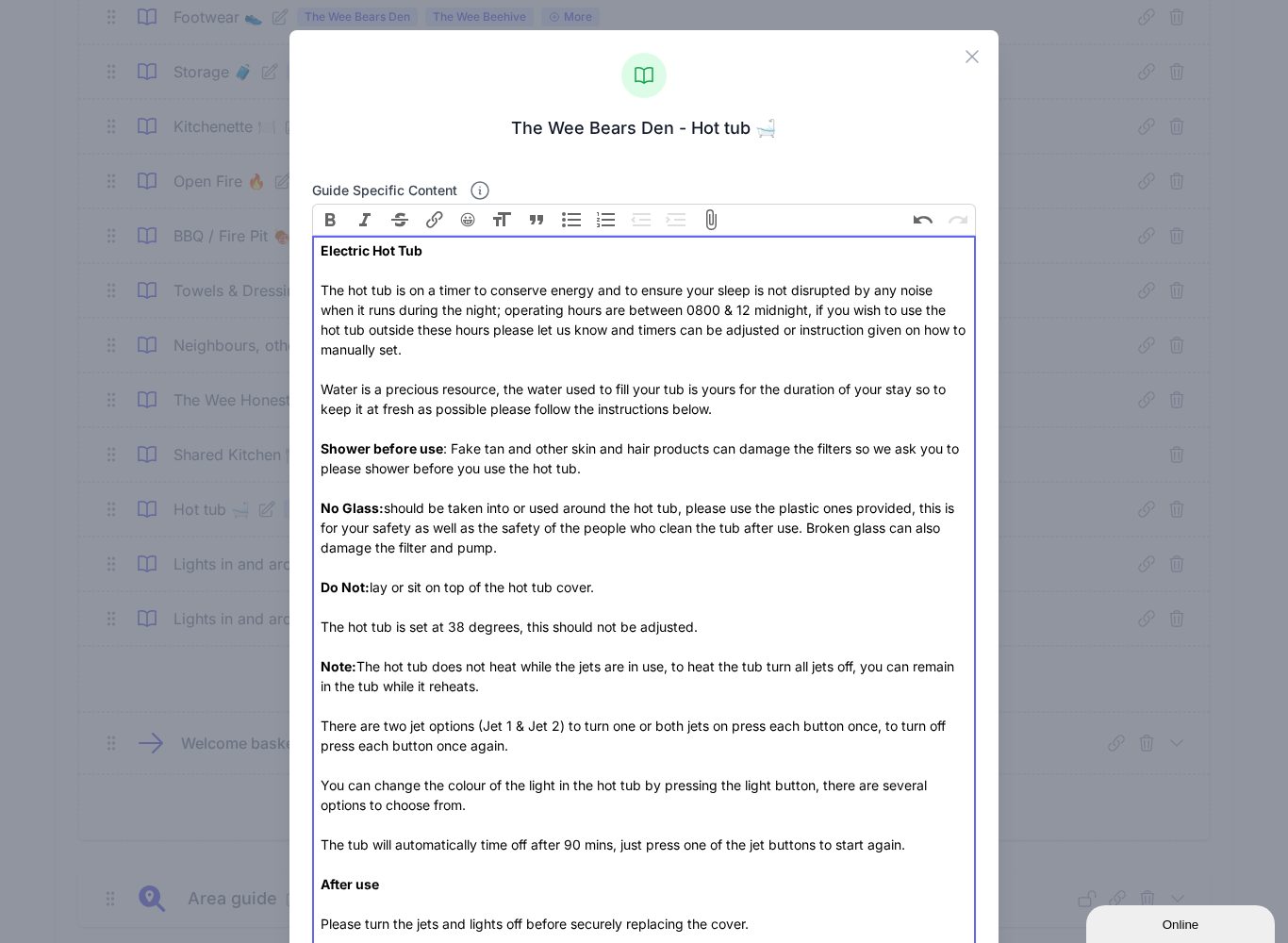
click at [706, 444] on div "Shower before use : Fake tan and other skin and hair products can damage the fi…" at bounding box center [644, 468] width 648 height 60
click at [699, 624] on div "The hot tub is set at 38 degrees, this should not be adjusted." at bounding box center [644, 637] width 648 height 40
click at [447, 349] on div "The hot tub is on a timer to conserve energy and to ensure your sleep is not di…" at bounding box center [644, 359] width 648 height 158
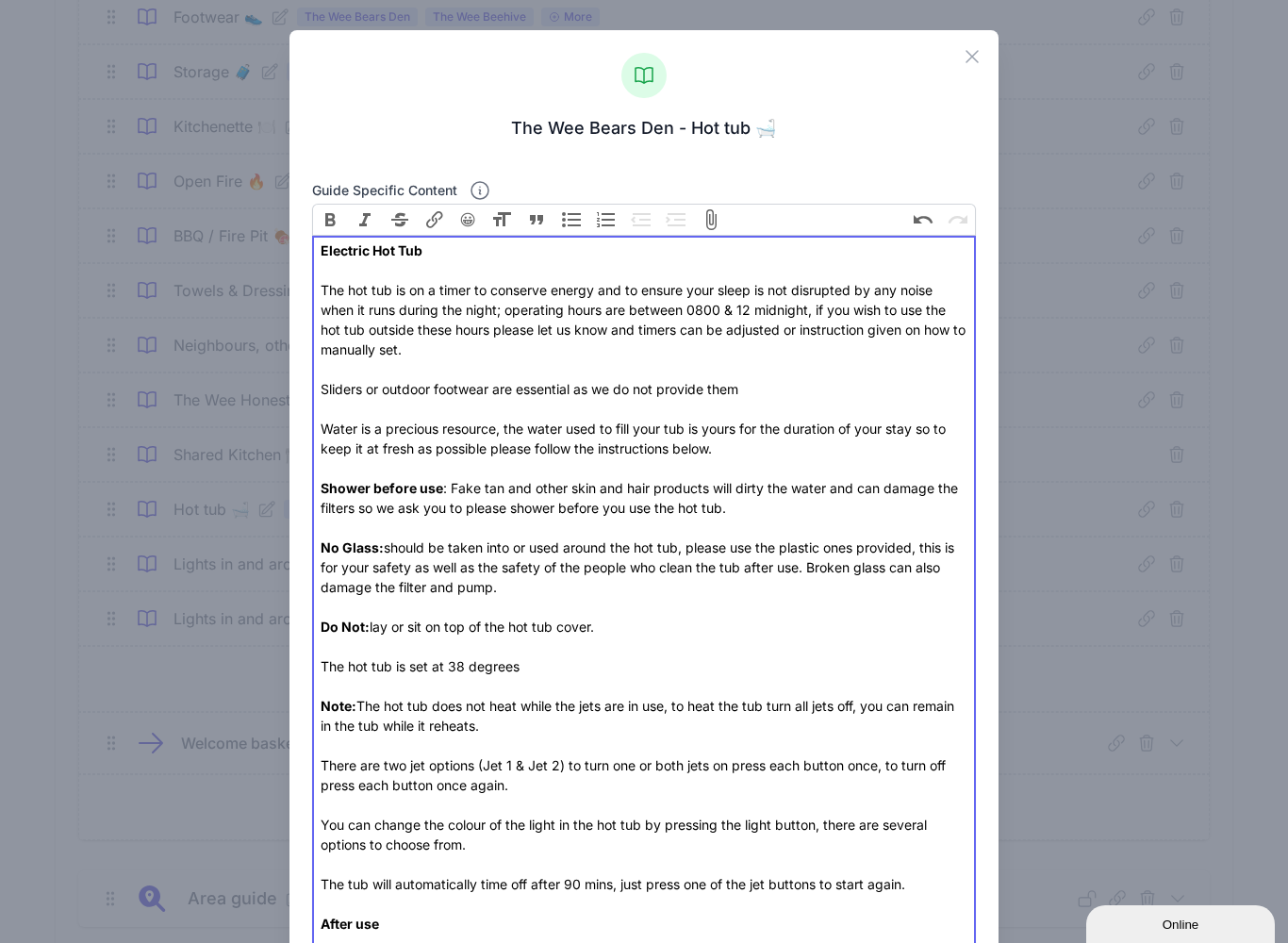
type trix-editor "<div><strong>Electric Hot Tub</strong><br><br></div><div>The hot tub is on a ti…"
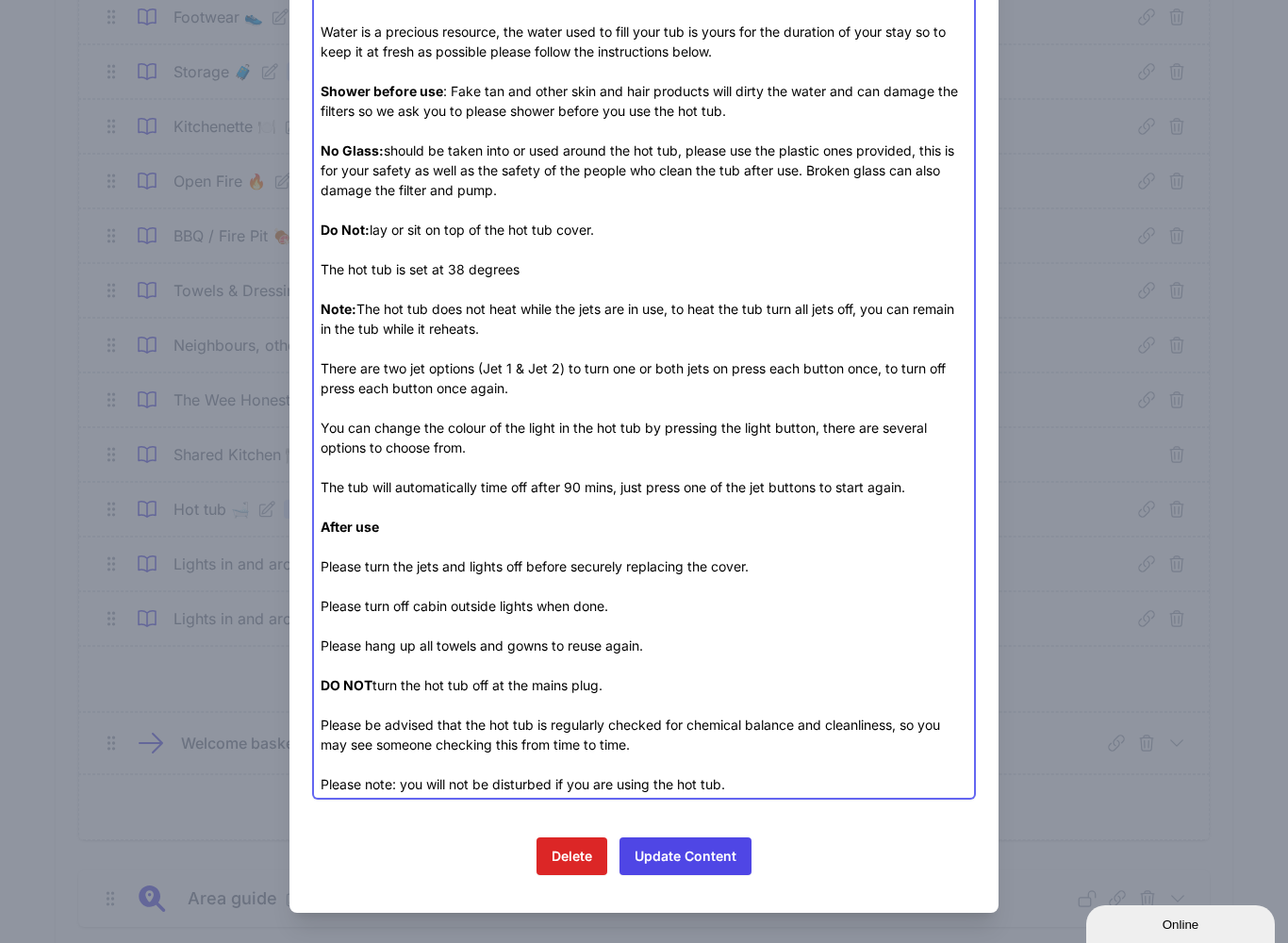
scroll to position [397, 0]
click at [693, 846] on button "Update Content" at bounding box center [685, 857] width 132 height 38
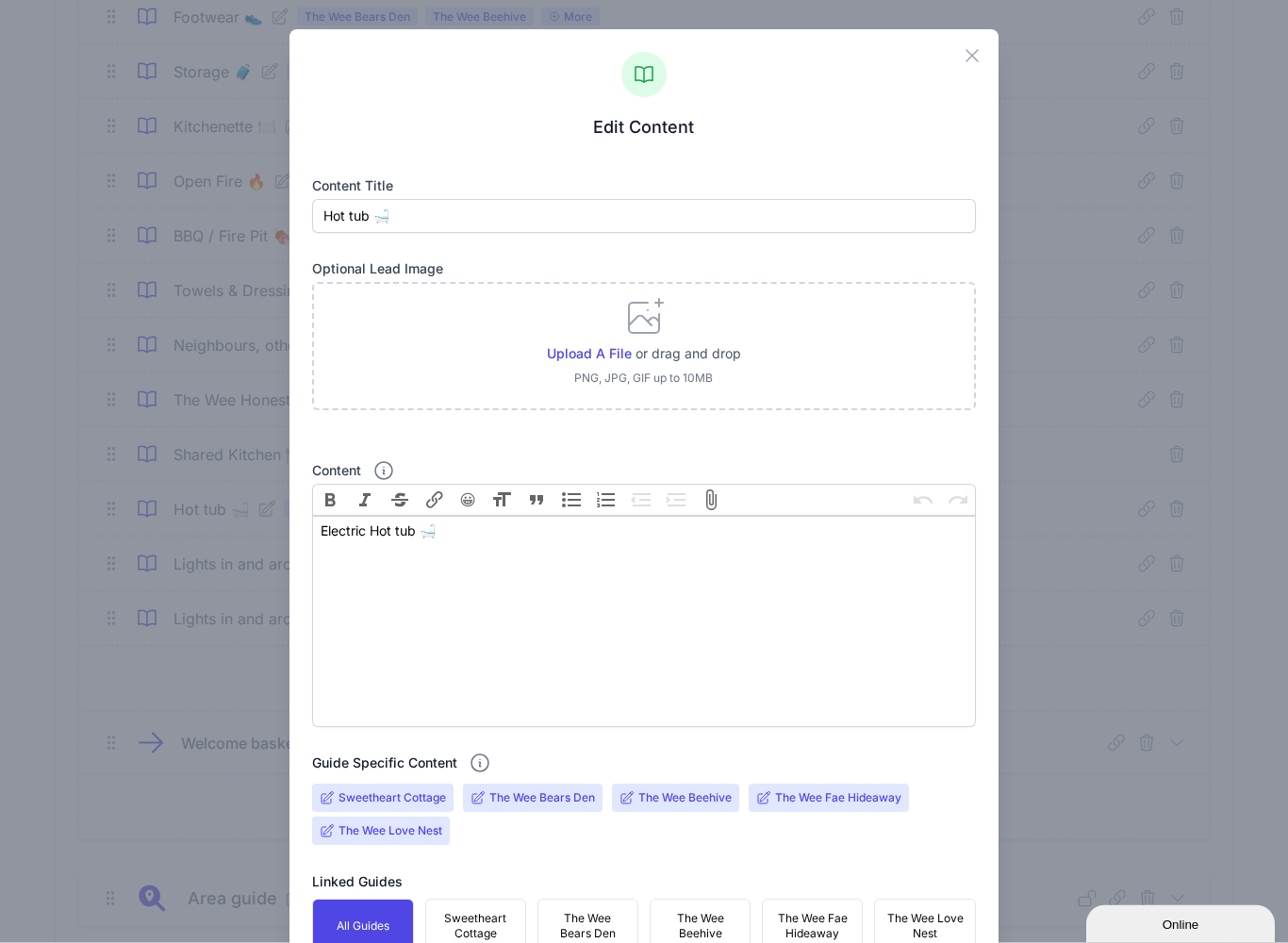
click at [546, 803] on input "The Wee Bears Den" at bounding box center [542, 799] width 105 height 15
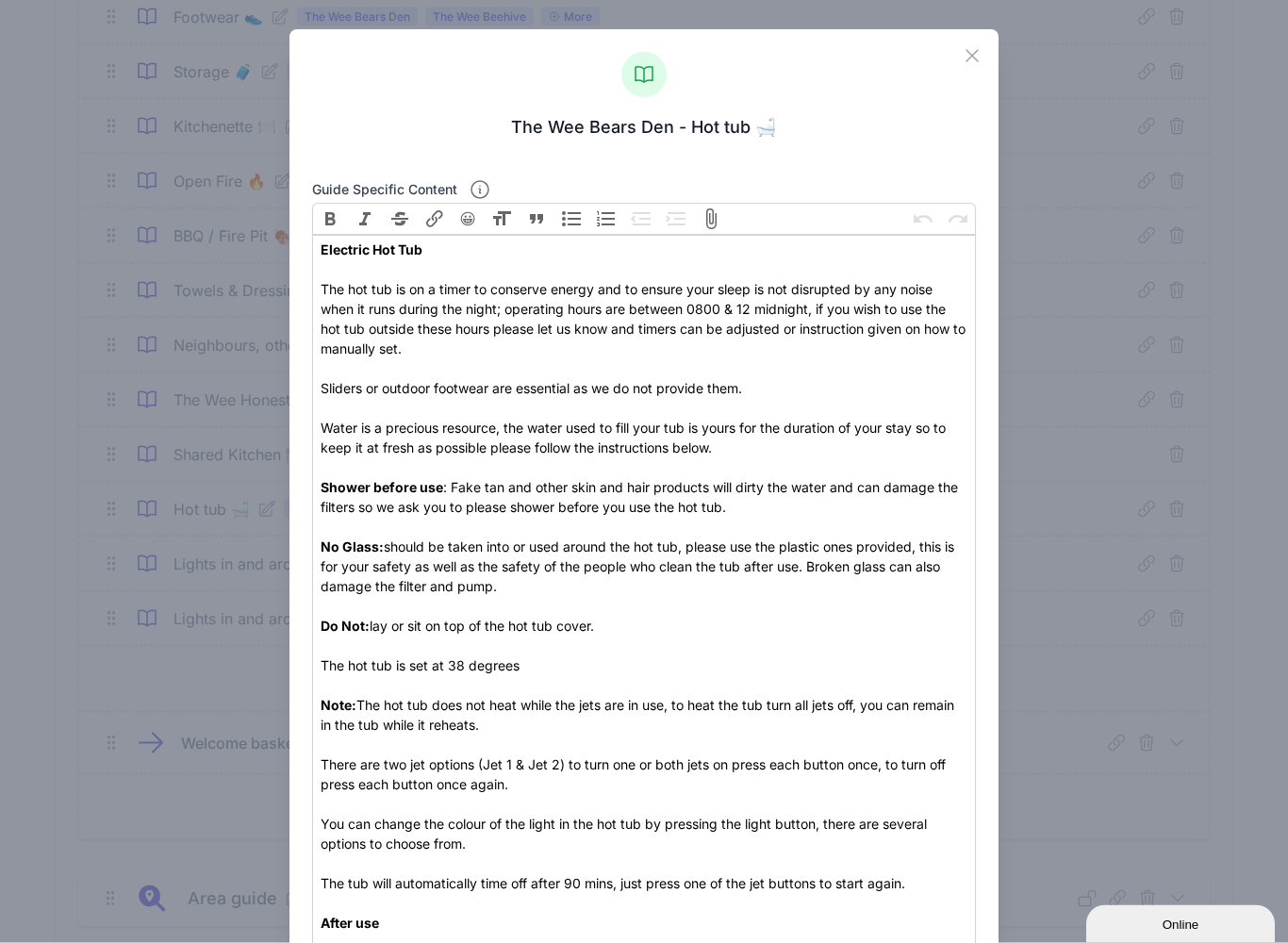
scroll to position [751, 0]
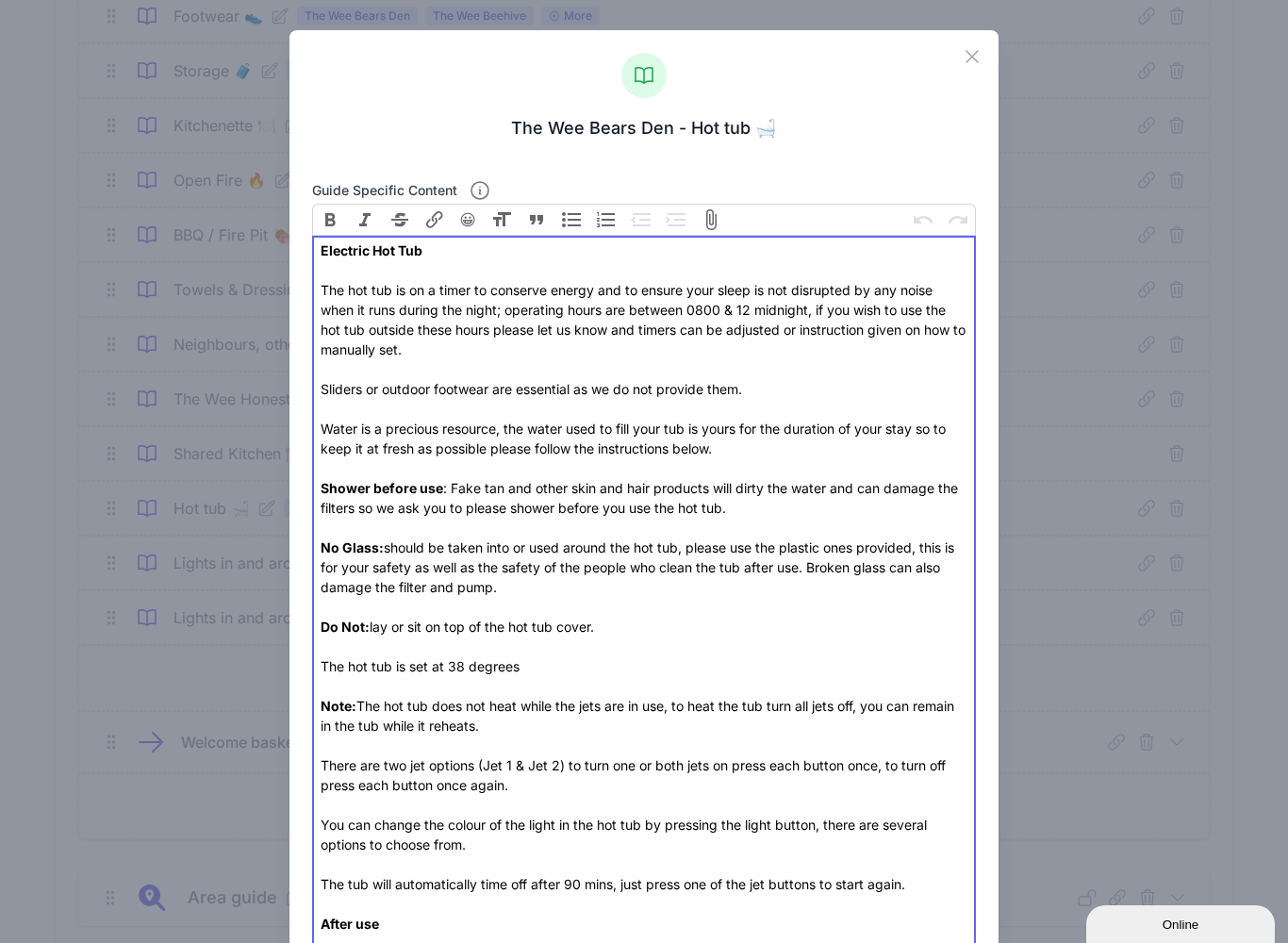
click at [726, 443] on div "The hot tub is on a timer to conserve energy and to ensure your sleep is not di…" at bounding box center [644, 379] width 648 height 198
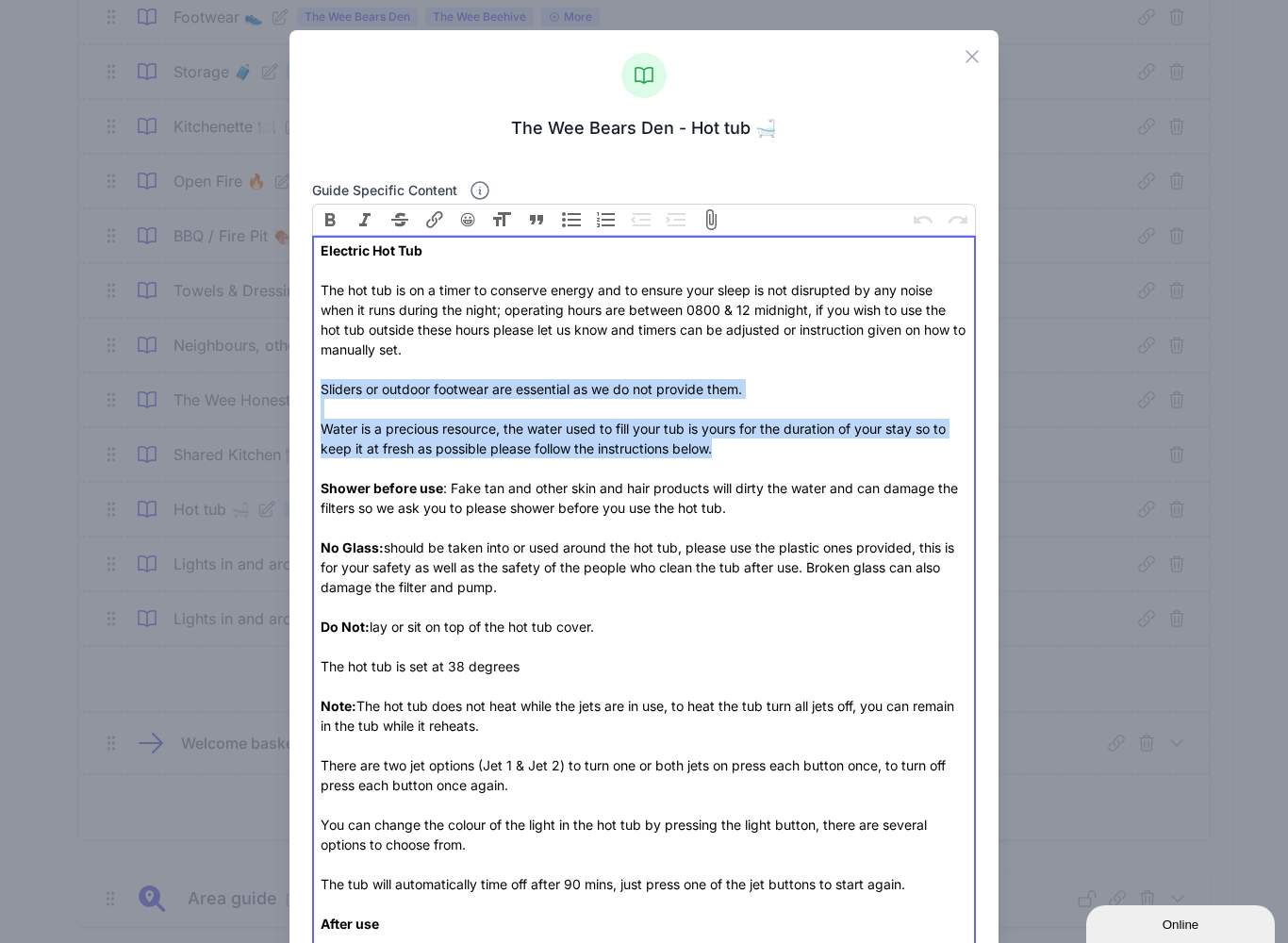
copy div "Sliders or outdoor footwear are essential as we do not provide them. Water is a…"
click at [699, 602] on div "No Glass: should be taken into or used around the hot tub, please use the plast…" at bounding box center [644, 577] width 648 height 79
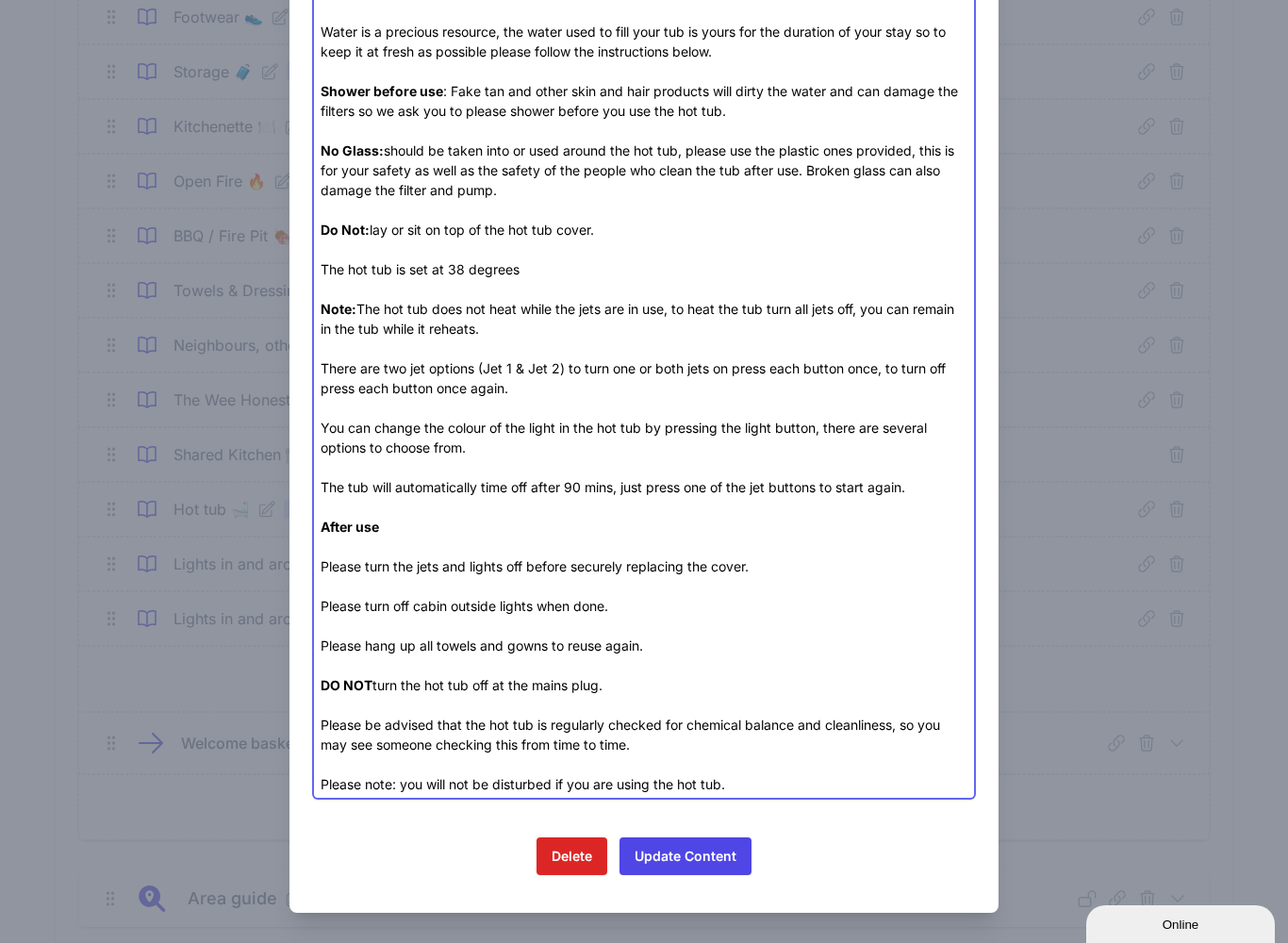
scroll to position [397, 0]
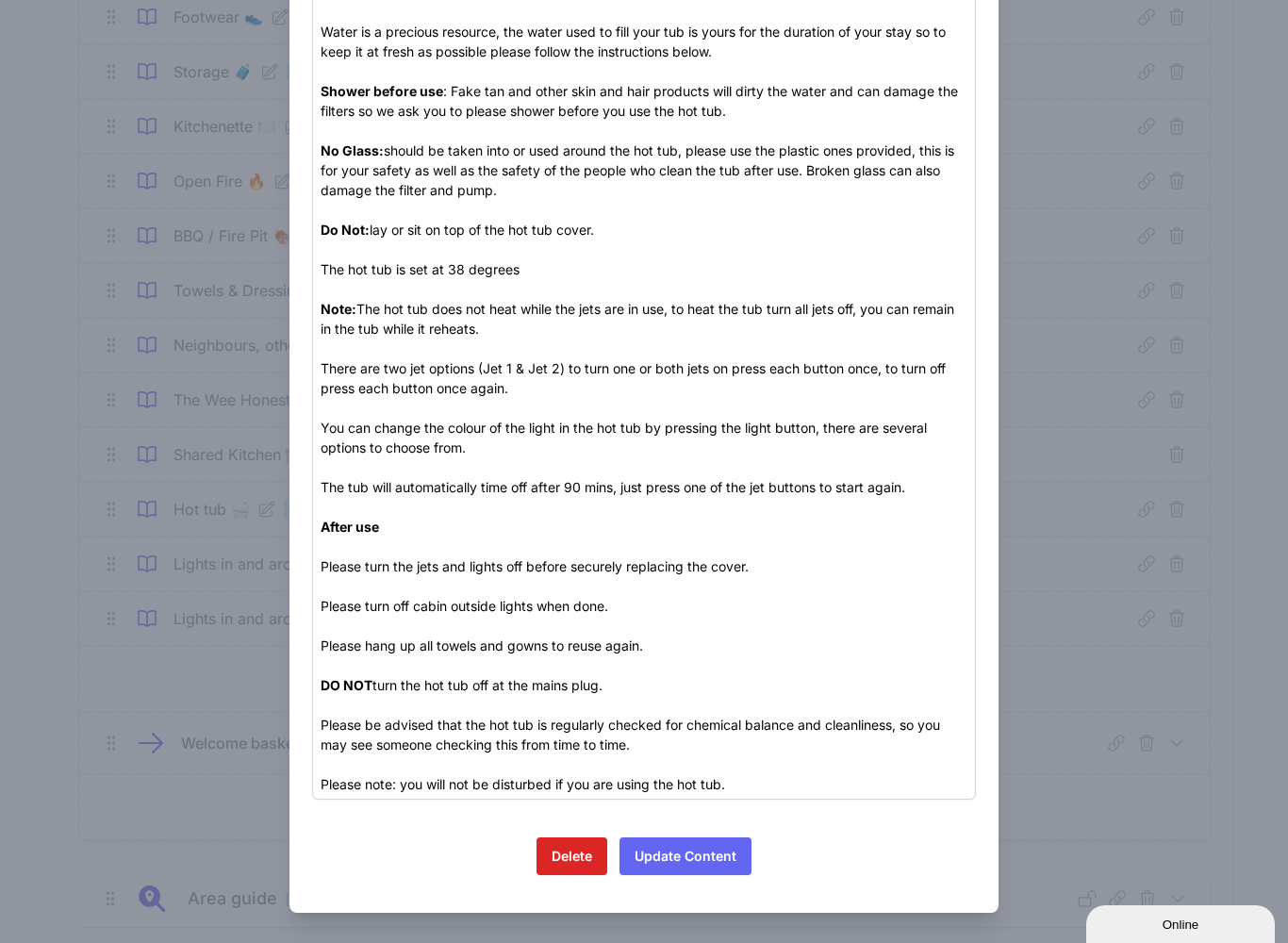
click at [682, 845] on button "Update Content" at bounding box center [685, 857] width 132 height 38
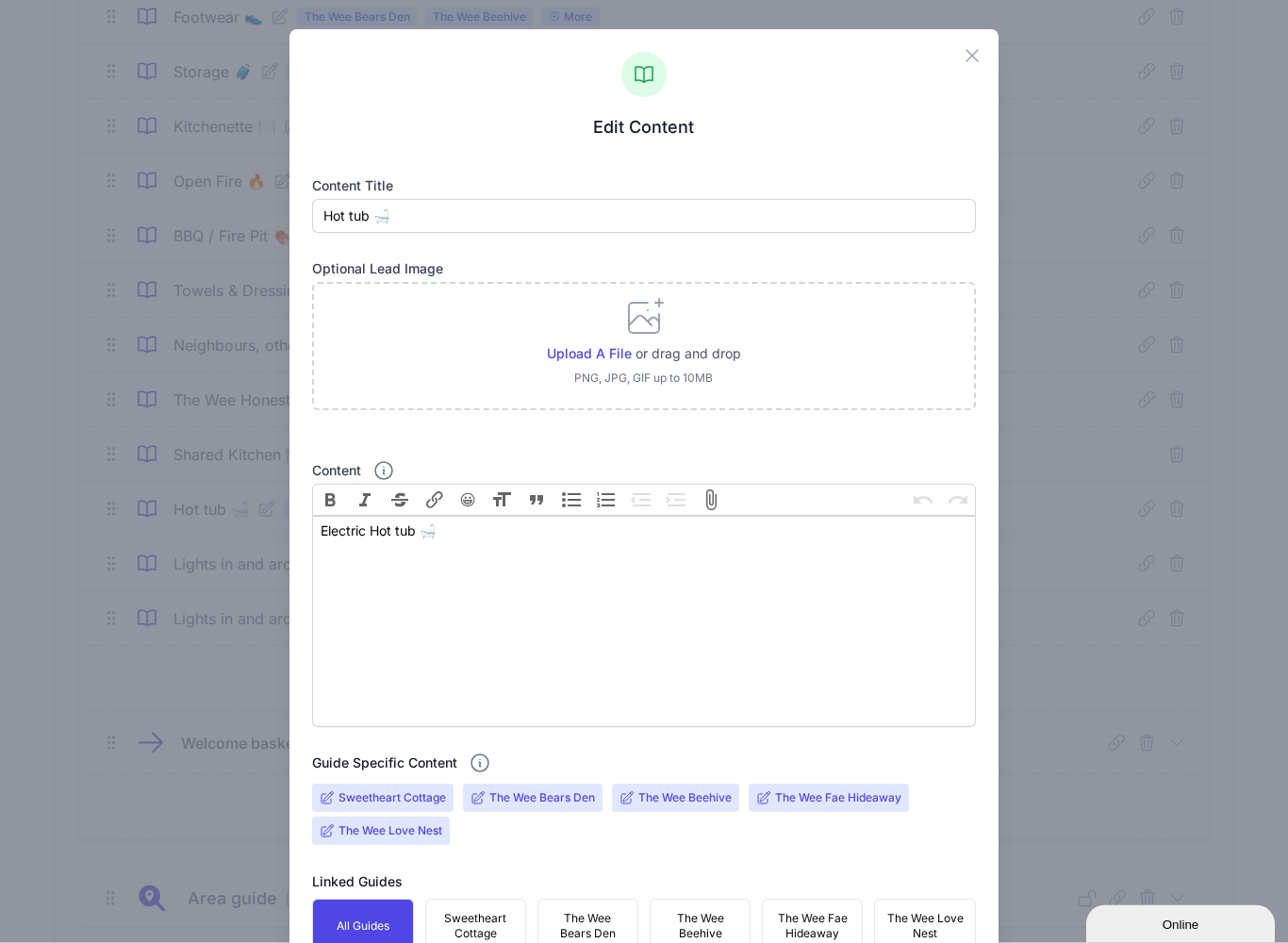
click at [842, 791] on input "The Wee Fae Hideaway" at bounding box center [837, 799] width 126 height 15
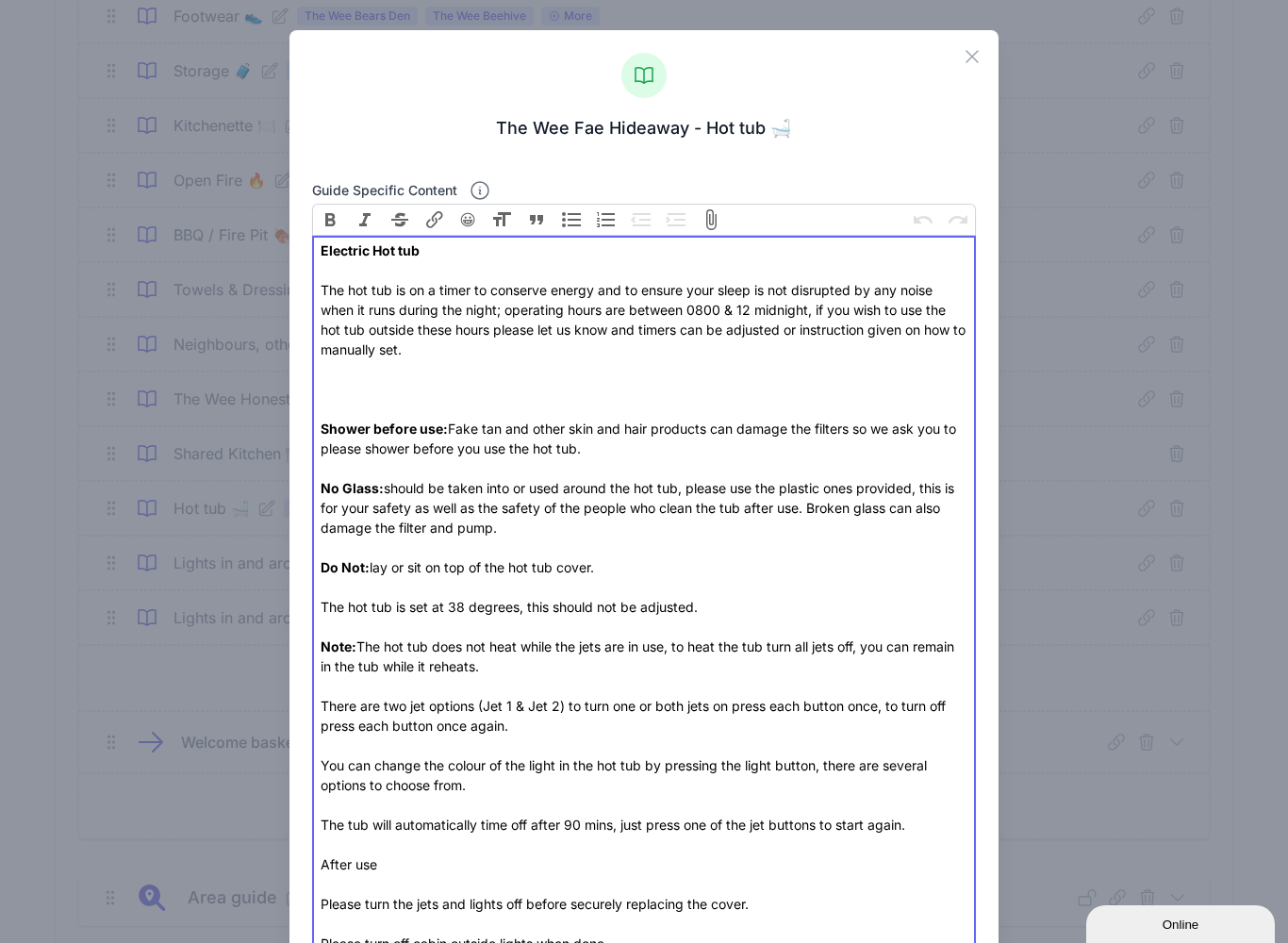
click at [333, 382] on div "Electric Hot tub The hot tub is on a timer to conserve energy and to ensure you…" at bounding box center [644, 695] width 648 height 911
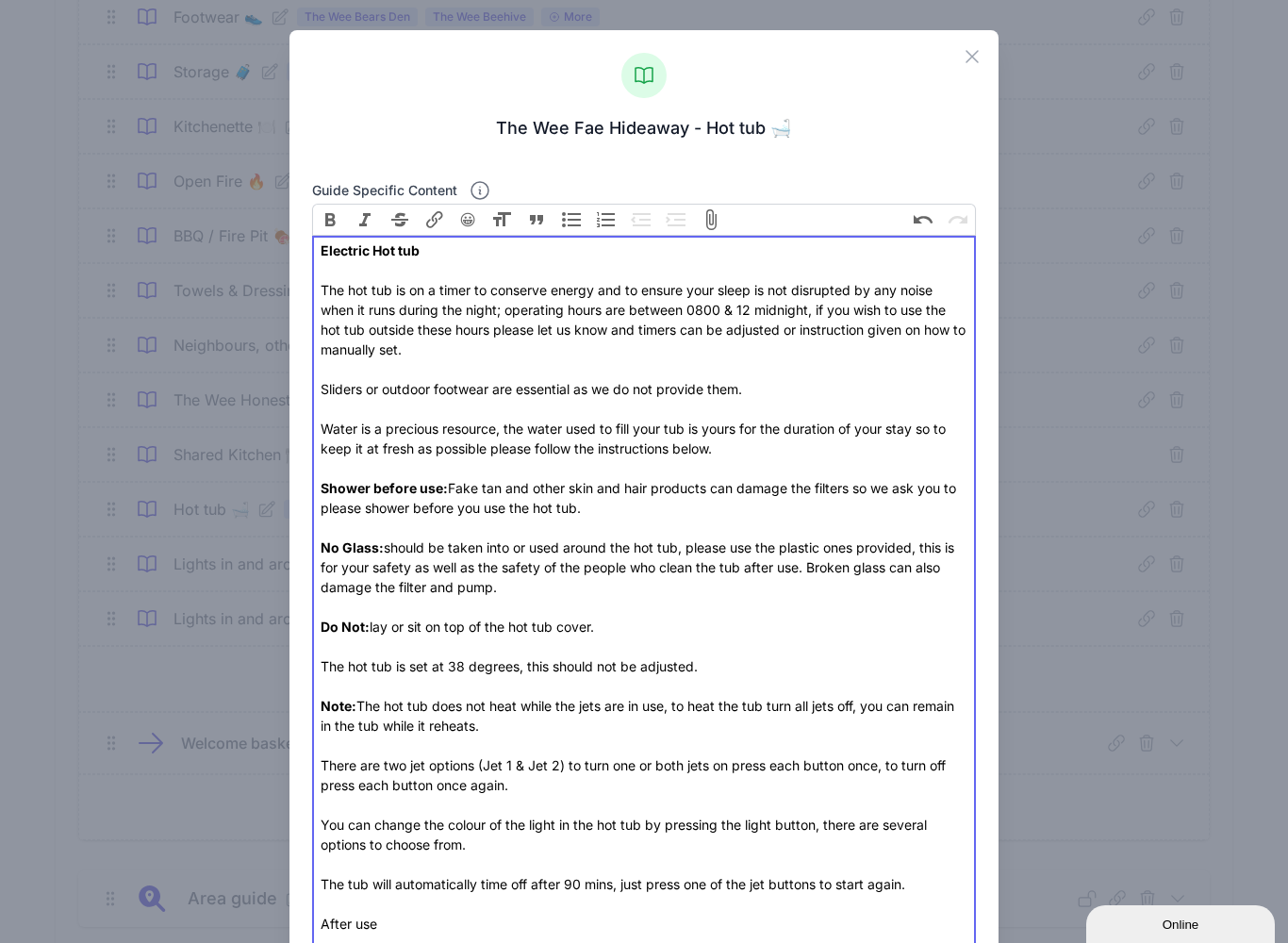
click at [708, 489] on div "Electric Hot tub The hot tub is on a timer to conserve energy and to ensure you…" at bounding box center [644, 725] width 648 height 971
click at [707, 674] on div "Electric Hot tub The hot tub is on a timer to conserve energy and to ensure you…" at bounding box center [644, 725] width 648 height 971
type trix-editor "<div><strong>Electric Hot tub</strong><br><br>The hot tub is on a timer to cons…"
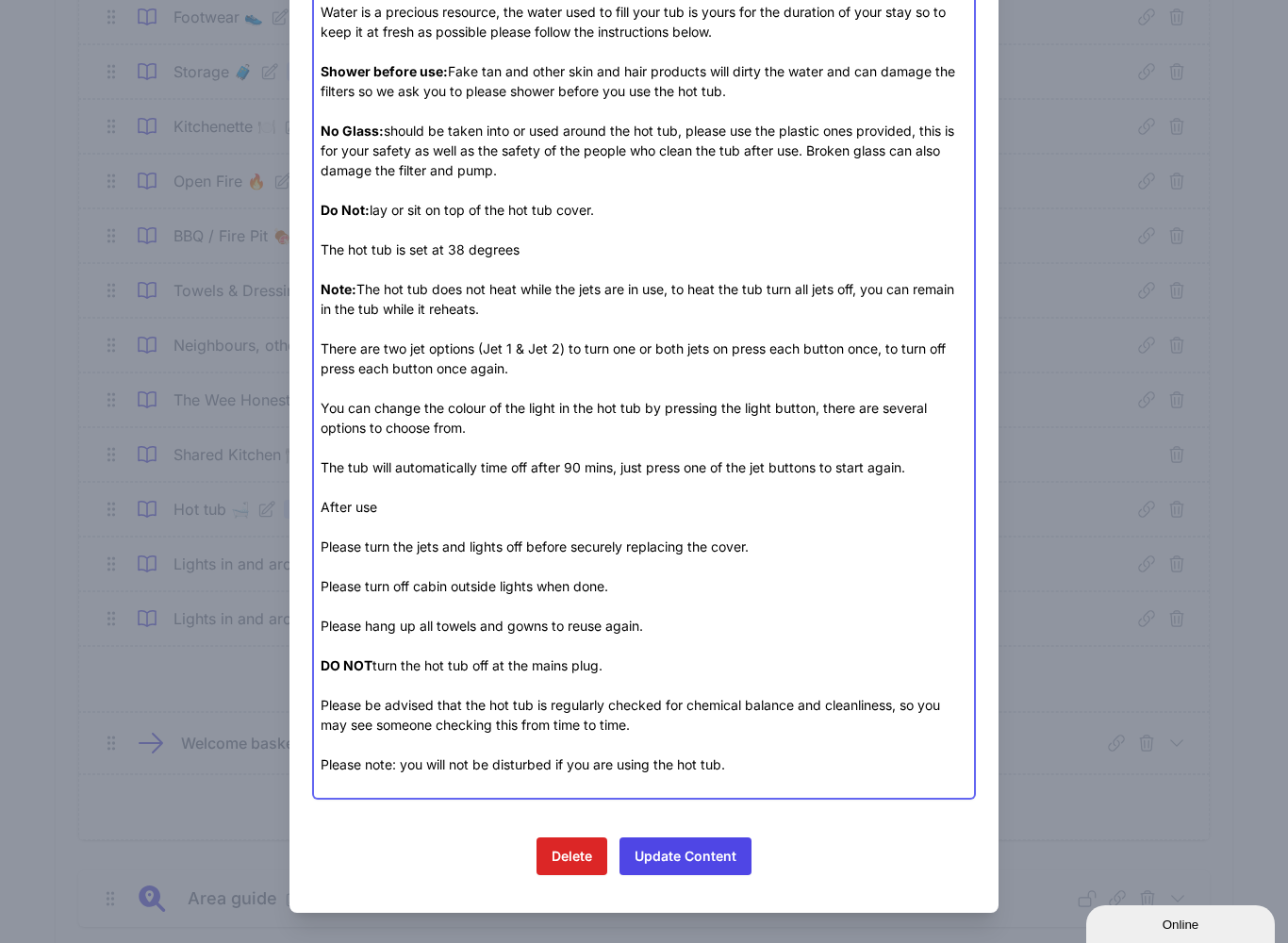
scroll to position [416, 0]
click at [685, 846] on button "Update Content" at bounding box center [685, 857] width 132 height 38
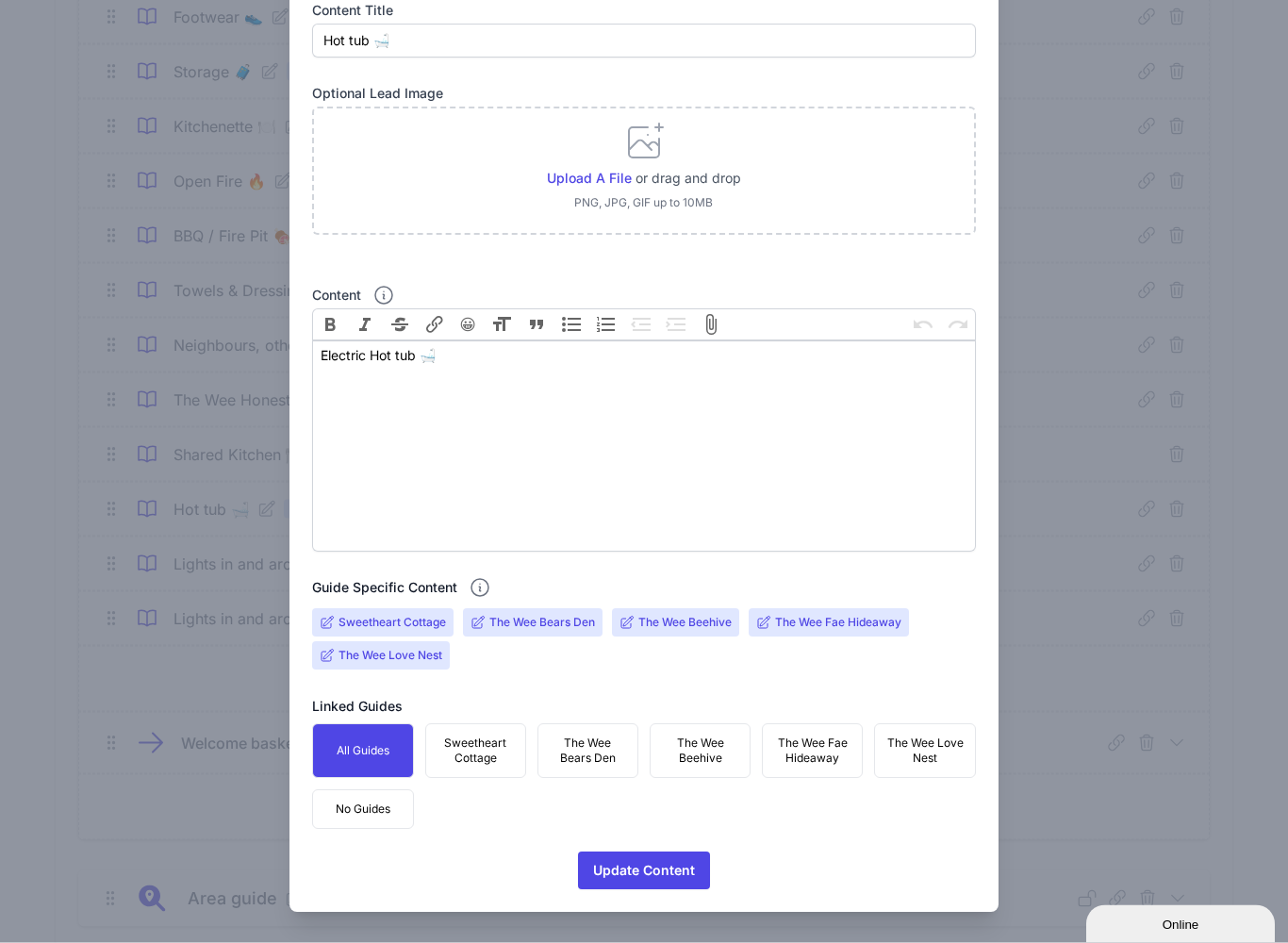
scroll to position [176, 0]
click at [652, 872] on span "Update Content" at bounding box center [643, 872] width 101 height 38
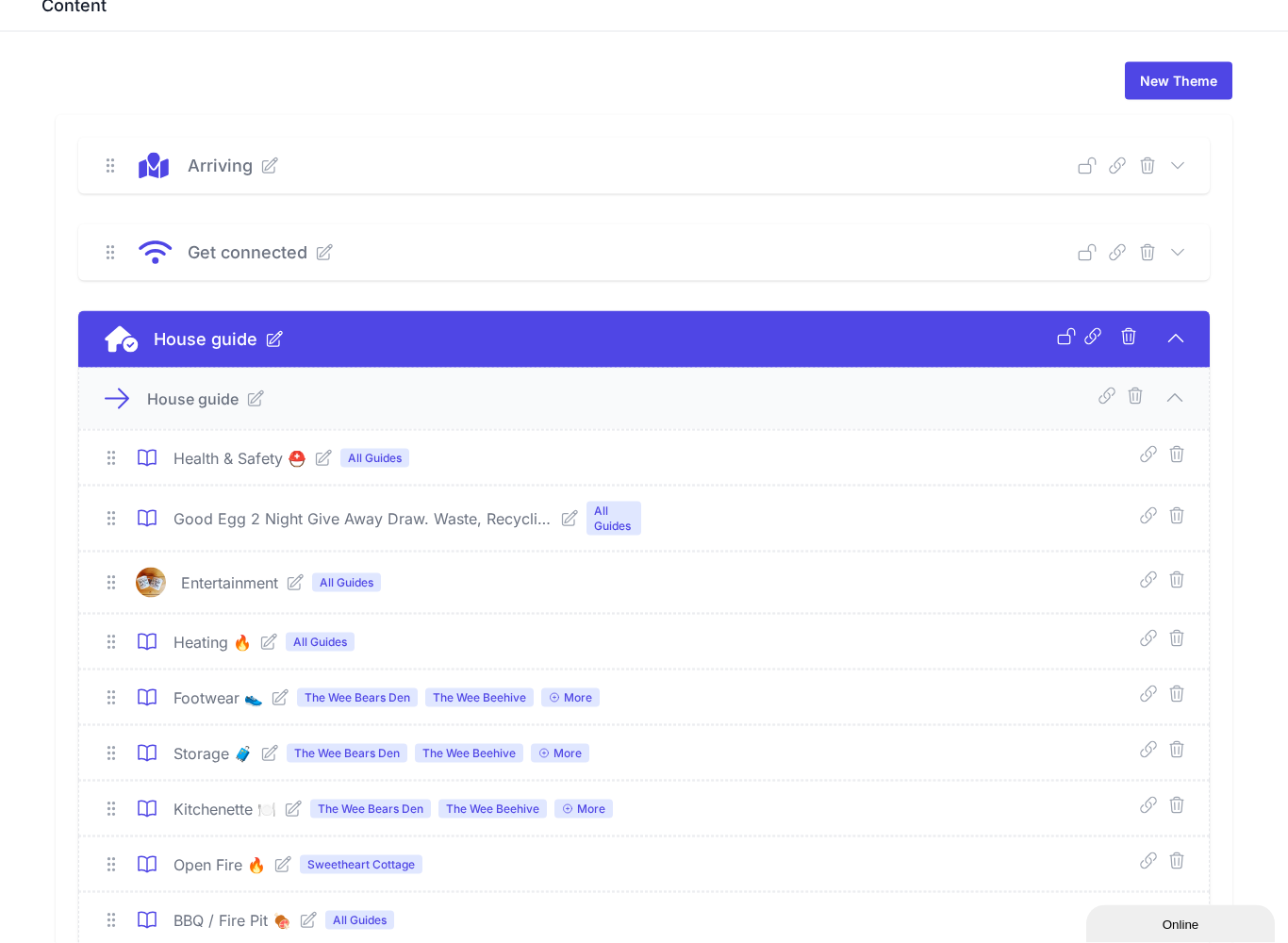
scroll to position [0, 0]
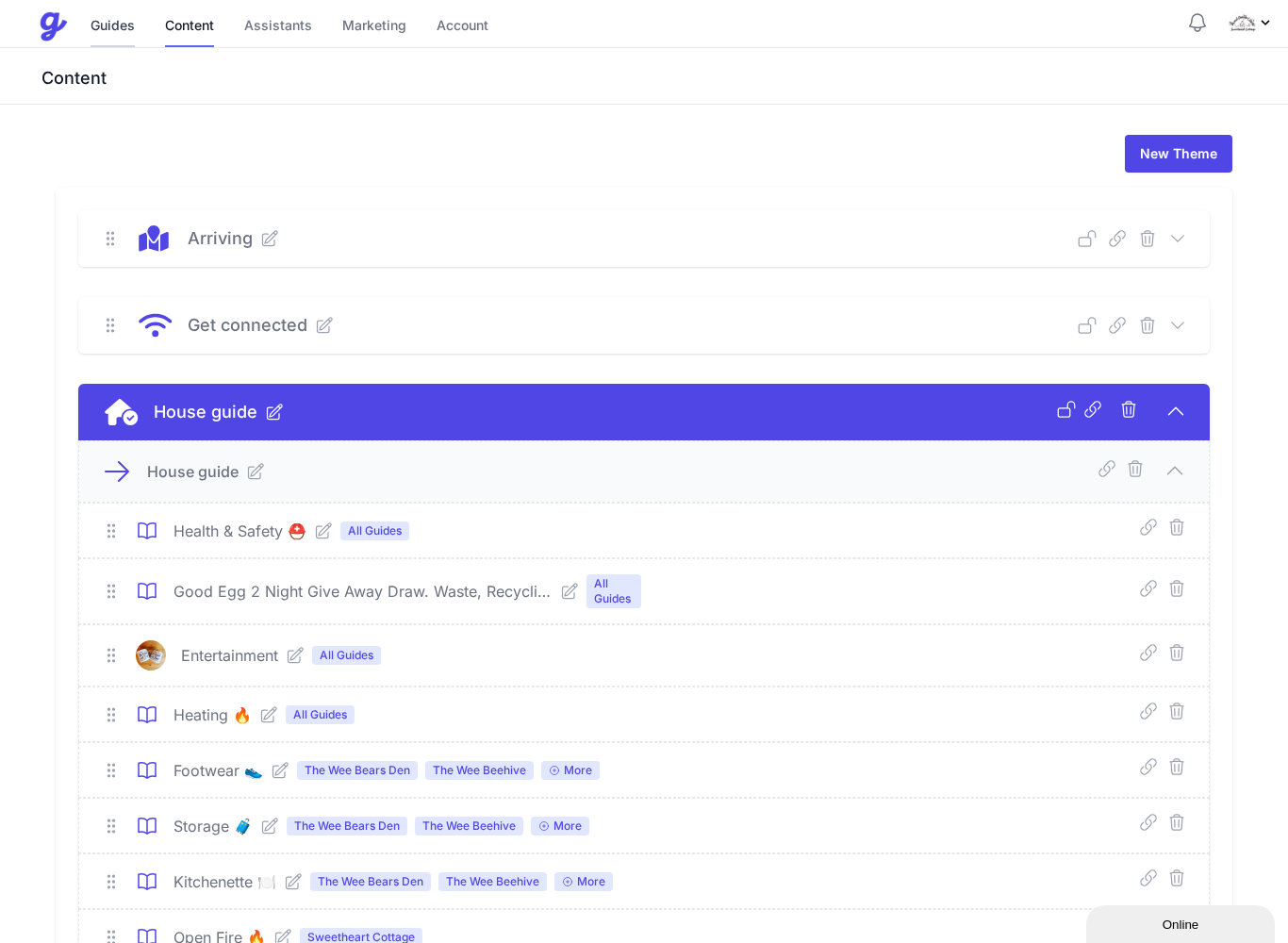
click at [110, 22] on link "Guides" at bounding box center [112, 27] width 45 height 41
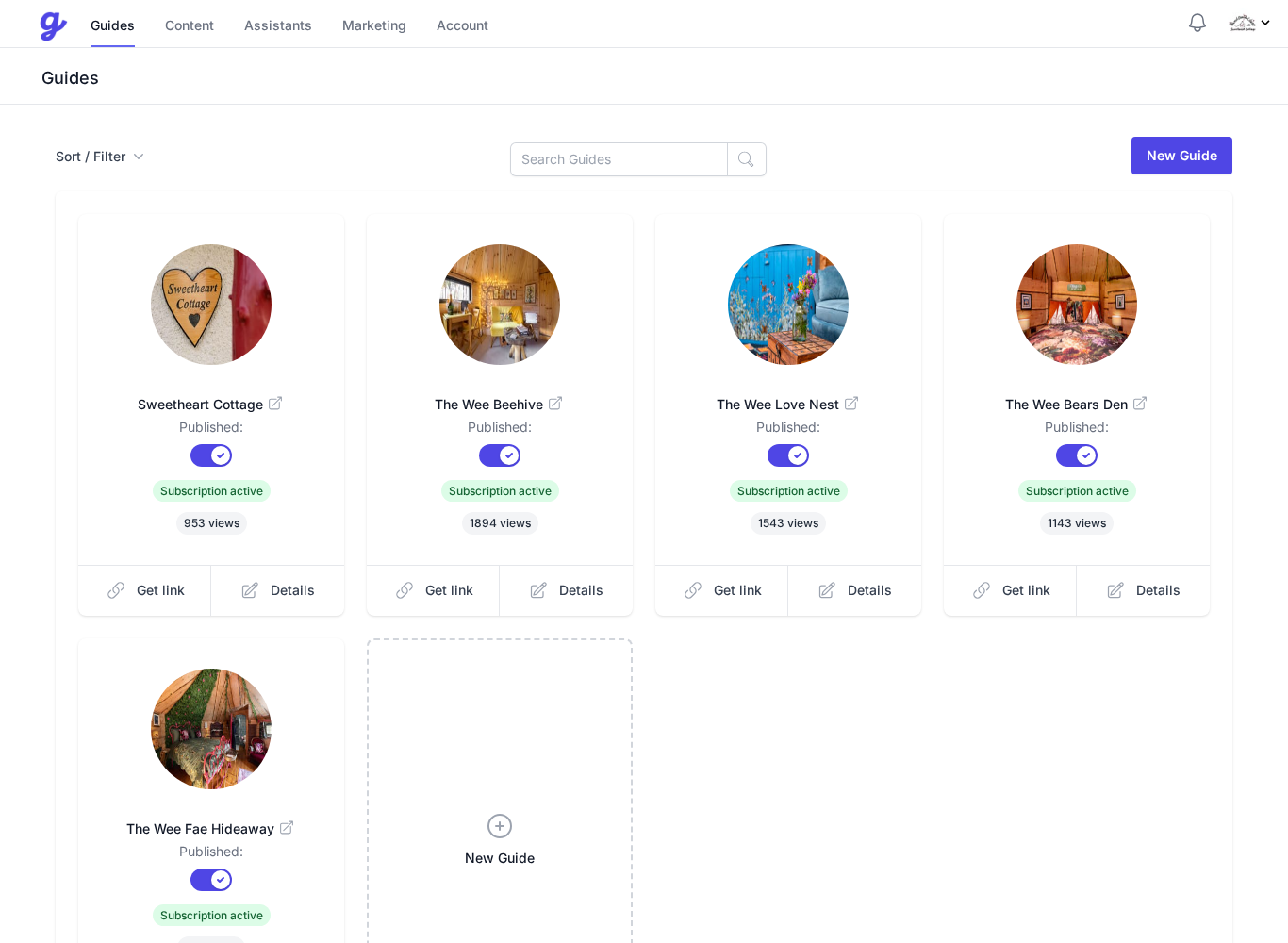
click at [516, 318] on img at bounding box center [499, 304] width 120 height 120
click at [1255, 20] on img "Profile Menu" at bounding box center [1242, 23] width 30 height 30
click at [1165, 133] on button "Sign Out" at bounding box center [1178, 138] width 187 height 37
